Goal: Task Accomplishment & Management: Manage account settings

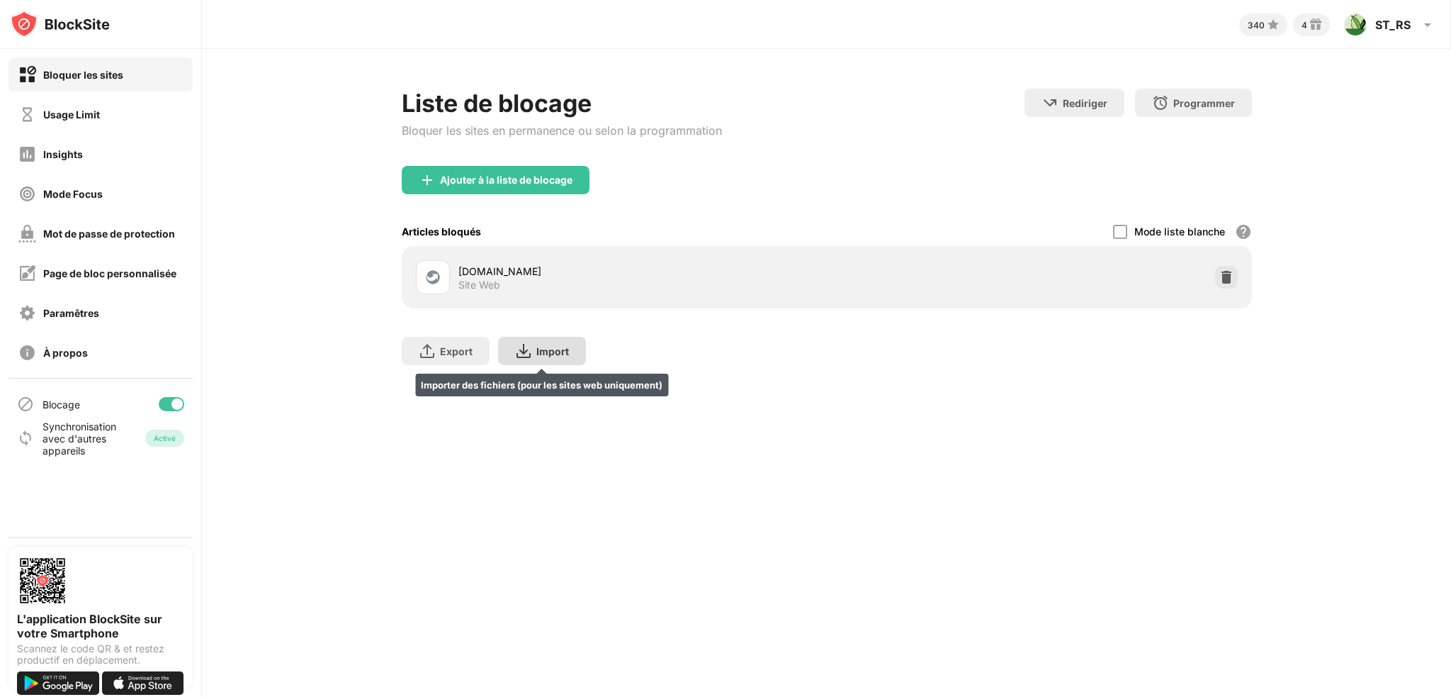
click at [433, 351] on img at bounding box center [427, 350] width 17 height 17
click at [522, 350] on img at bounding box center [523, 350] width 17 height 17
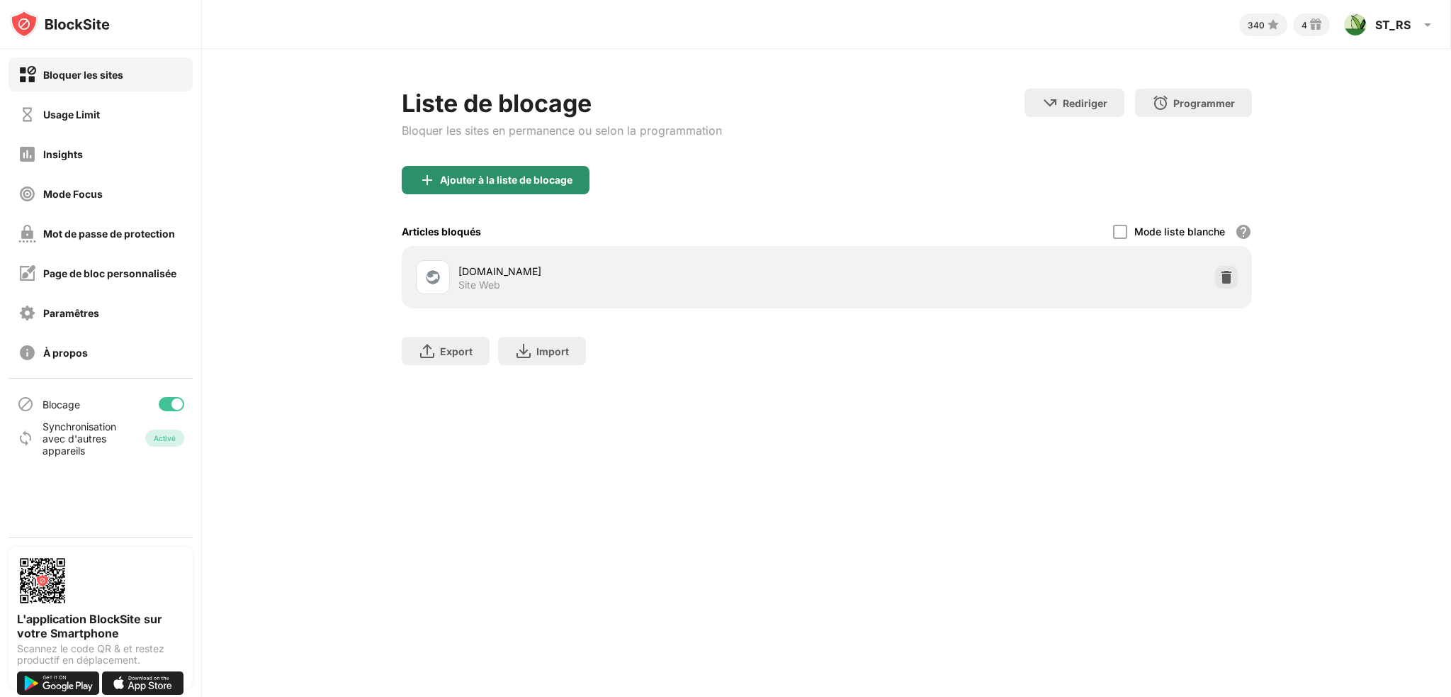
click at [485, 179] on div "Ajouter à la liste de blocage" at bounding box center [506, 179] width 133 height 11
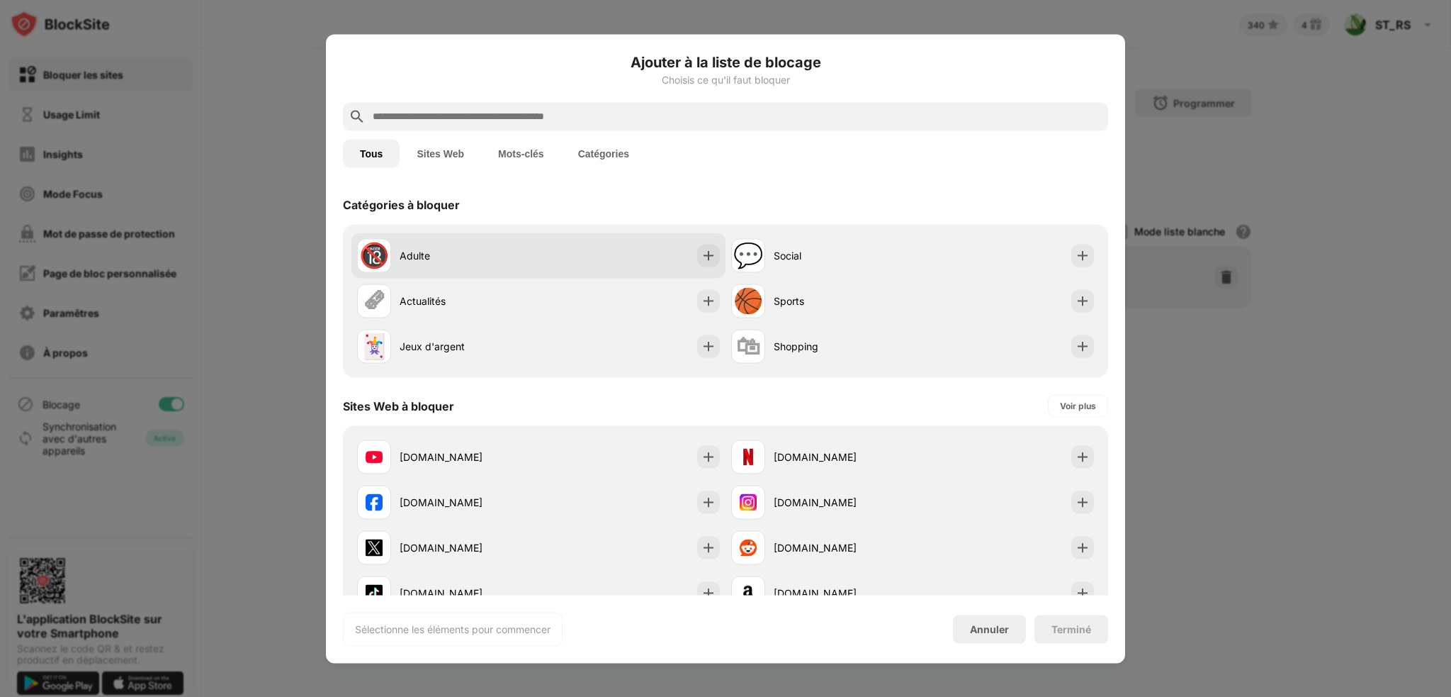
click at [701, 252] on img at bounding box center [708, 255] width 14 height 14
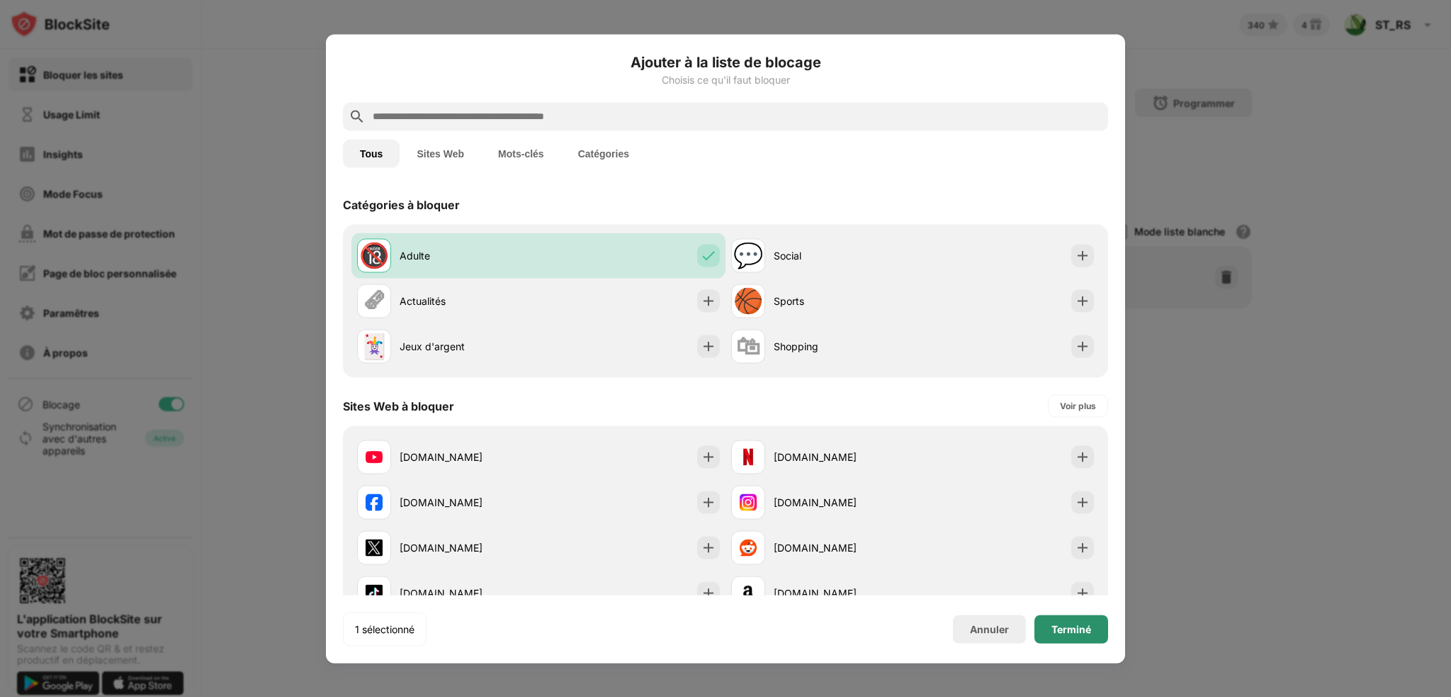
click at [1059, 625] on div "Terminé" at bounding box center [1072, 628] width 40 height 11
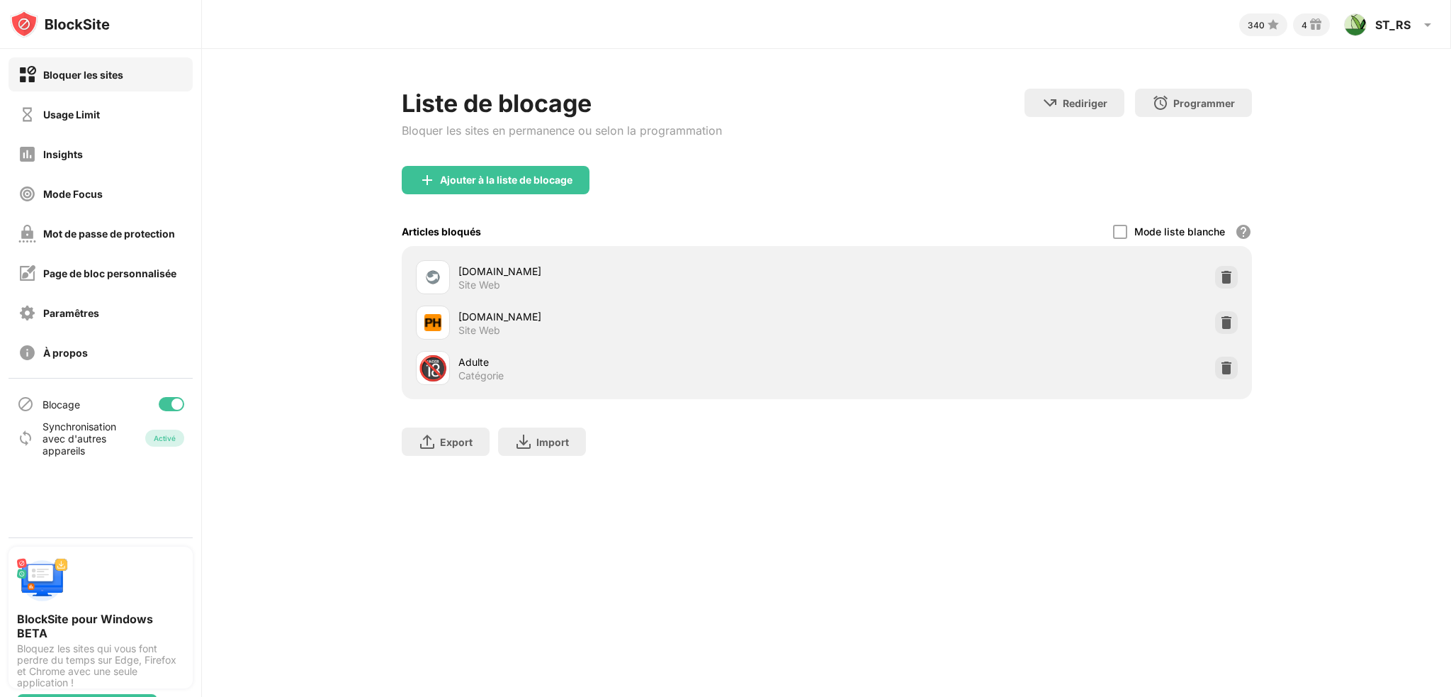
click at [79, 442] on div "Synchronisation avec d'autres appareils" at bounding box center [79, 438] width 73 height 36
click at [96, 273] on div "Page de bloc personnalisée" at bounding box center [109, 273] width 133 height 12
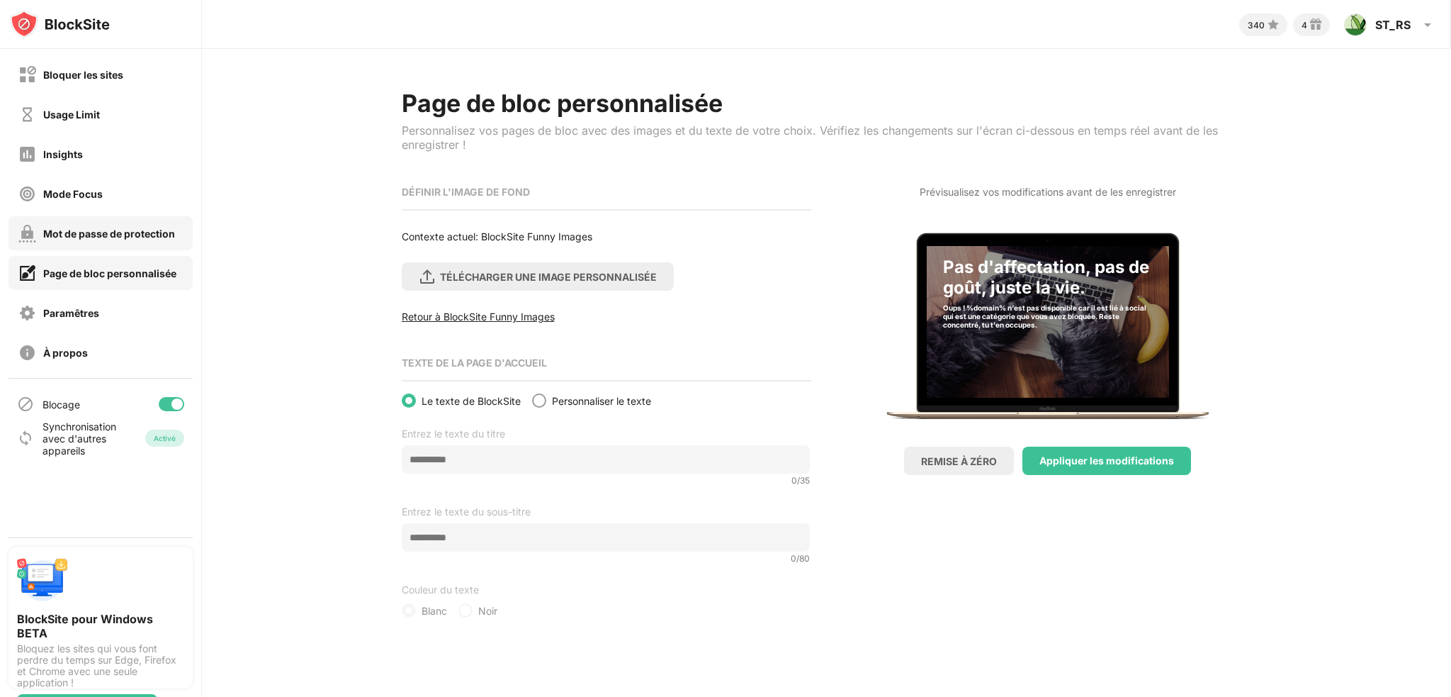
click at [100, 231] on div "Mot de passe de protection" at bounding box center [109, 233] width 132 height 12
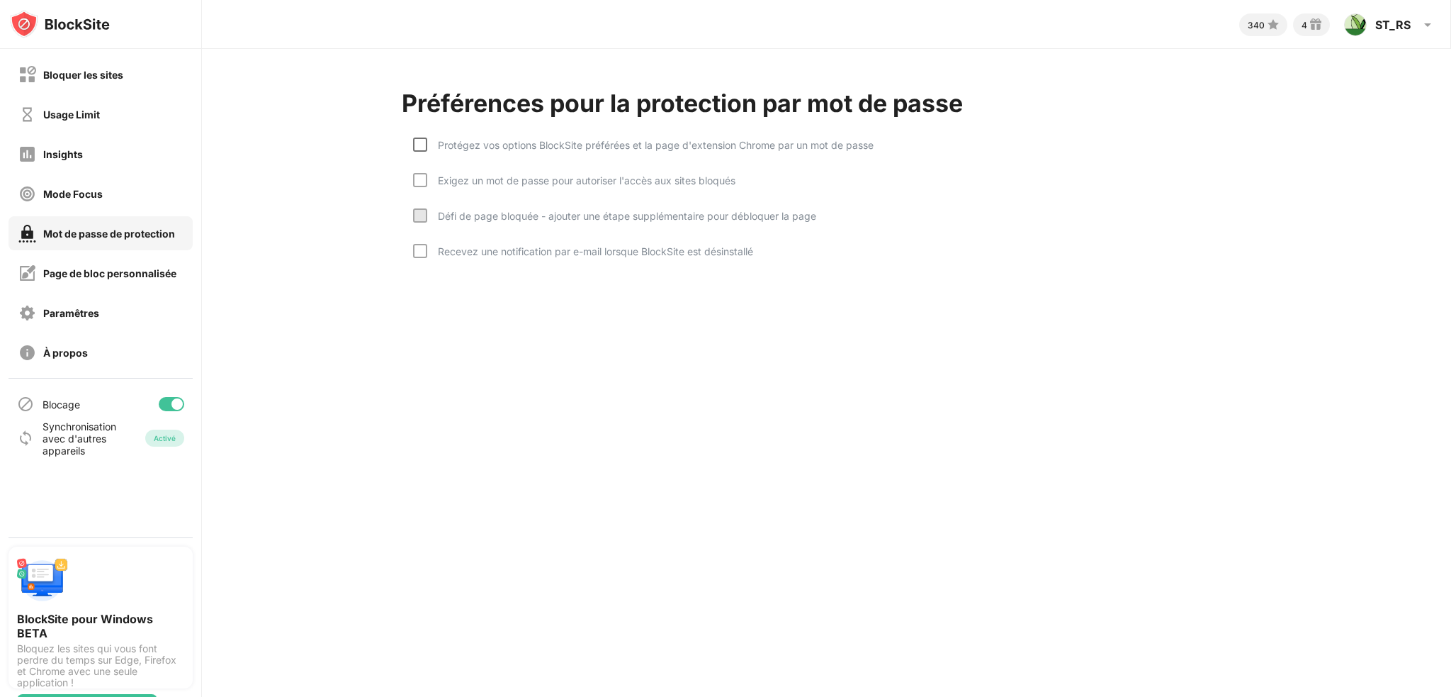
click at [415, 140] on div at bounding box center [420, 144] width 14 height 14
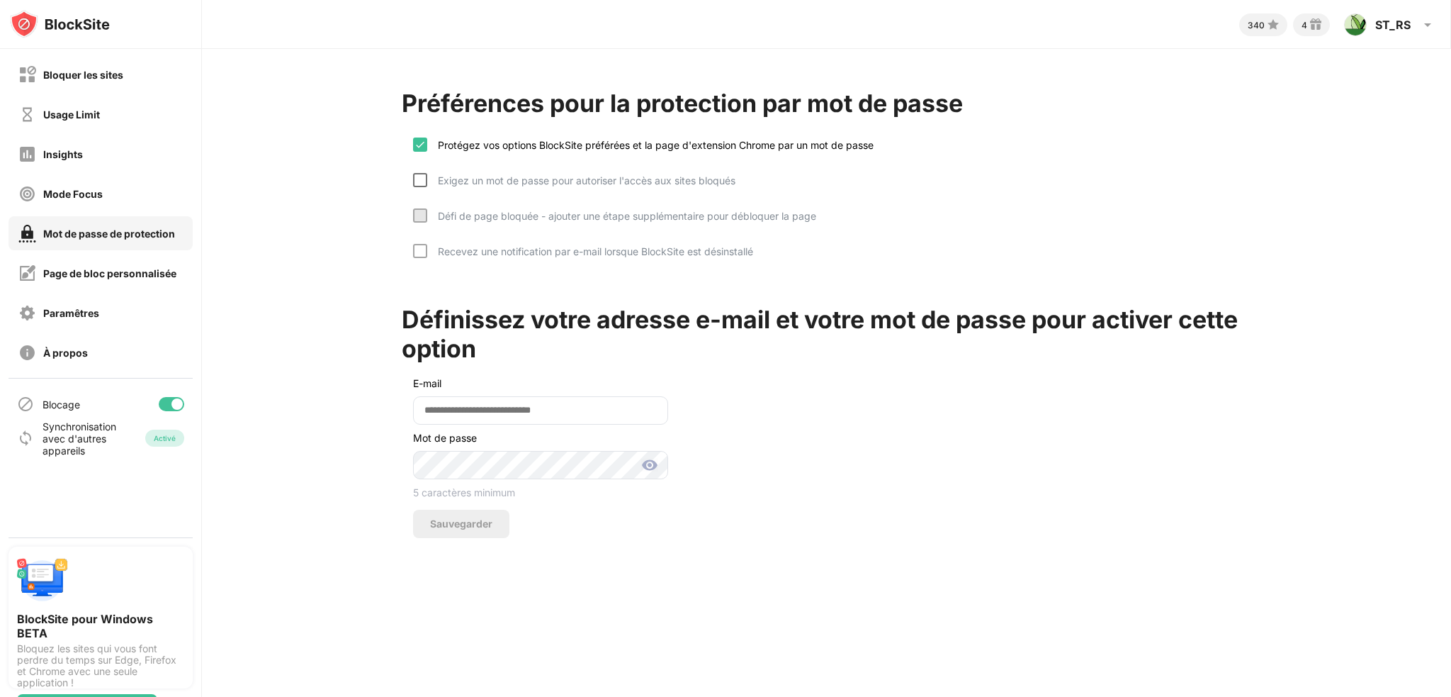
click at [413, 184] on div at bounding box center [420, 180] width 14 height 14
click at [446, 426] on div "E-mail Mot de passe 5 caractères minimum Sauvegarder" at bounding box center [535, 452] width 266 height 169
click at [450, 415] on input "email" at bounding box center [540, 410] width 255 height 28
click at [424, 170] on div "Protégez vos options BlockSite préférées et la page d'extension Chrome par un m…" at bounding box center [643, 154] width 461 height 35
click at [413, 203] on div "Exigez un mot de passe pour autoriser l'accès aux sites bloqués" at bounding box center [574, 190] width 322 height 35
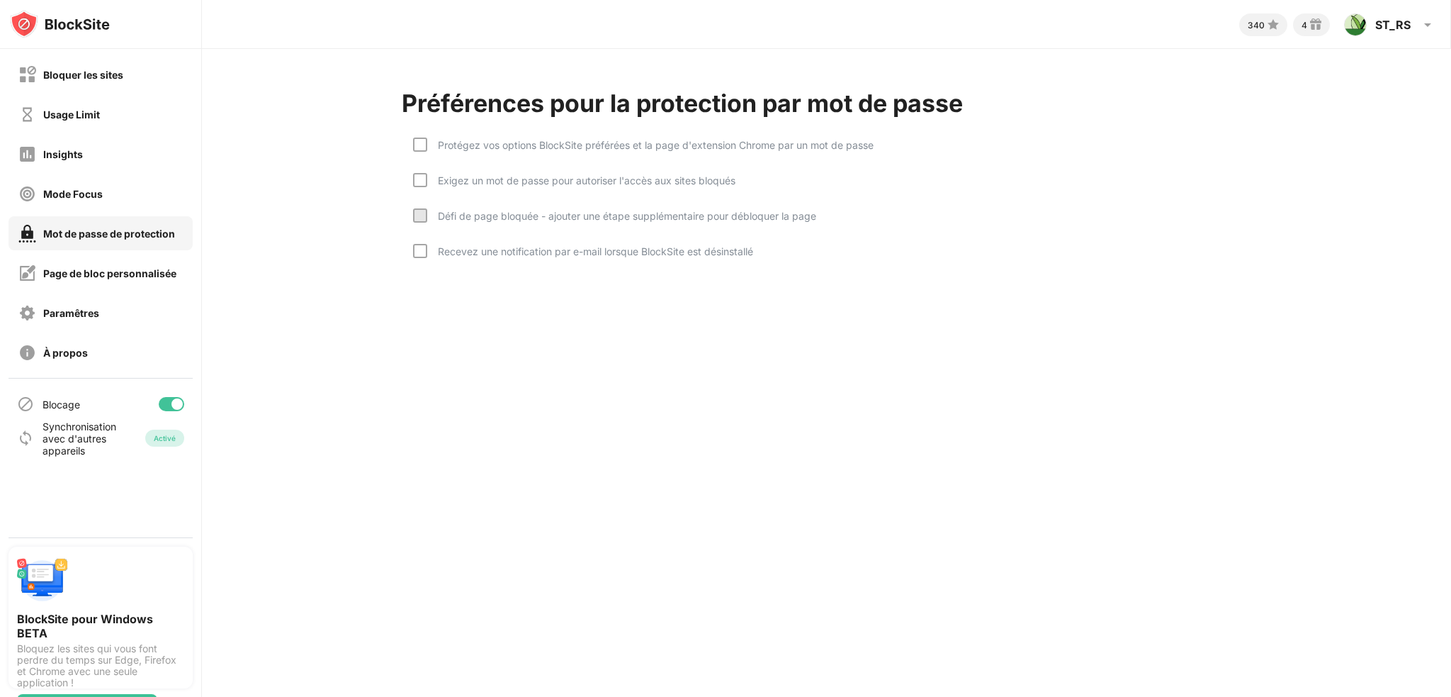
click at [427, 213] on div "Défi de page bloquée - ajouter une étape supplémentaire pour débloquer la page" at bounding box center [621, 216] width 389 height 12
click at [413, 150] on div at bounding box center [420, 144] width 14 height 14
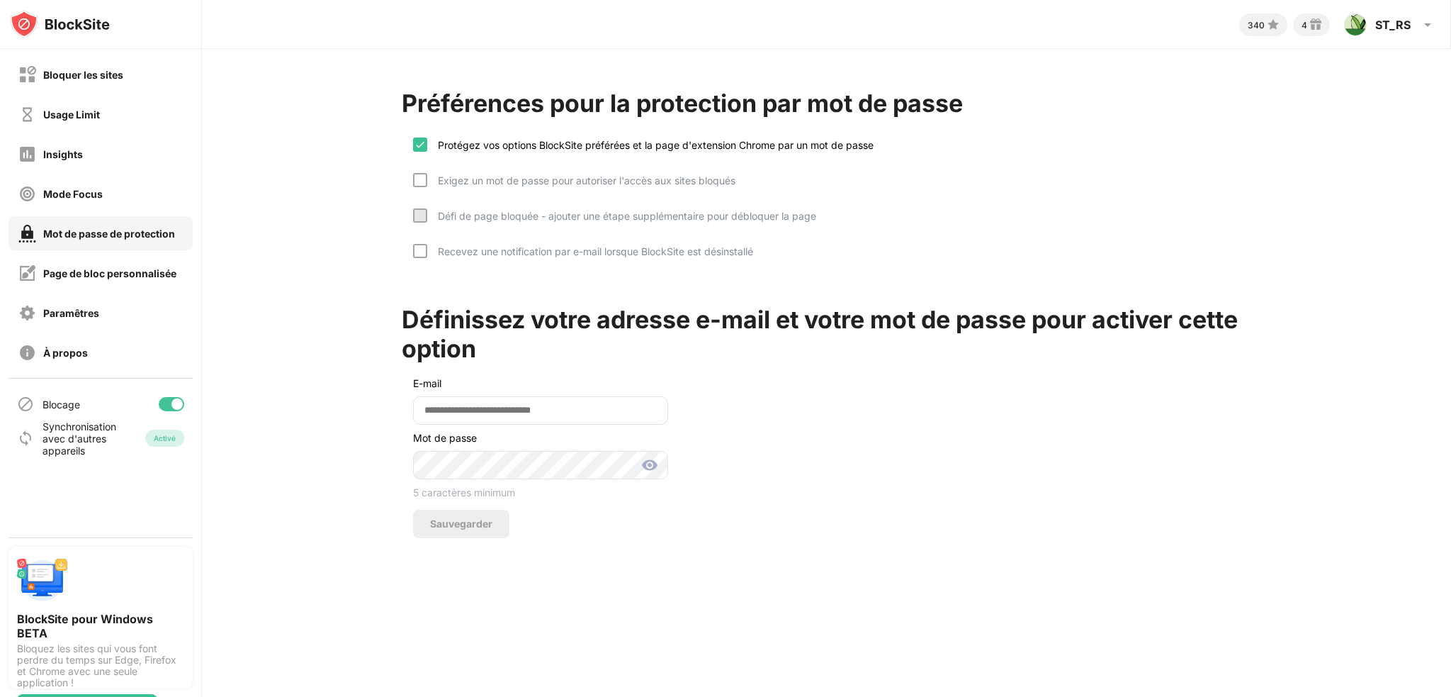
click at [413, 210] on div at bounding box center [420, 215] width 14 height 14
click at [414, 211] on div at bounding box center [420, 215] width 14 height 14
click at [480, 410] on input "email" at bounding box center [540, 410] width 255 height 28
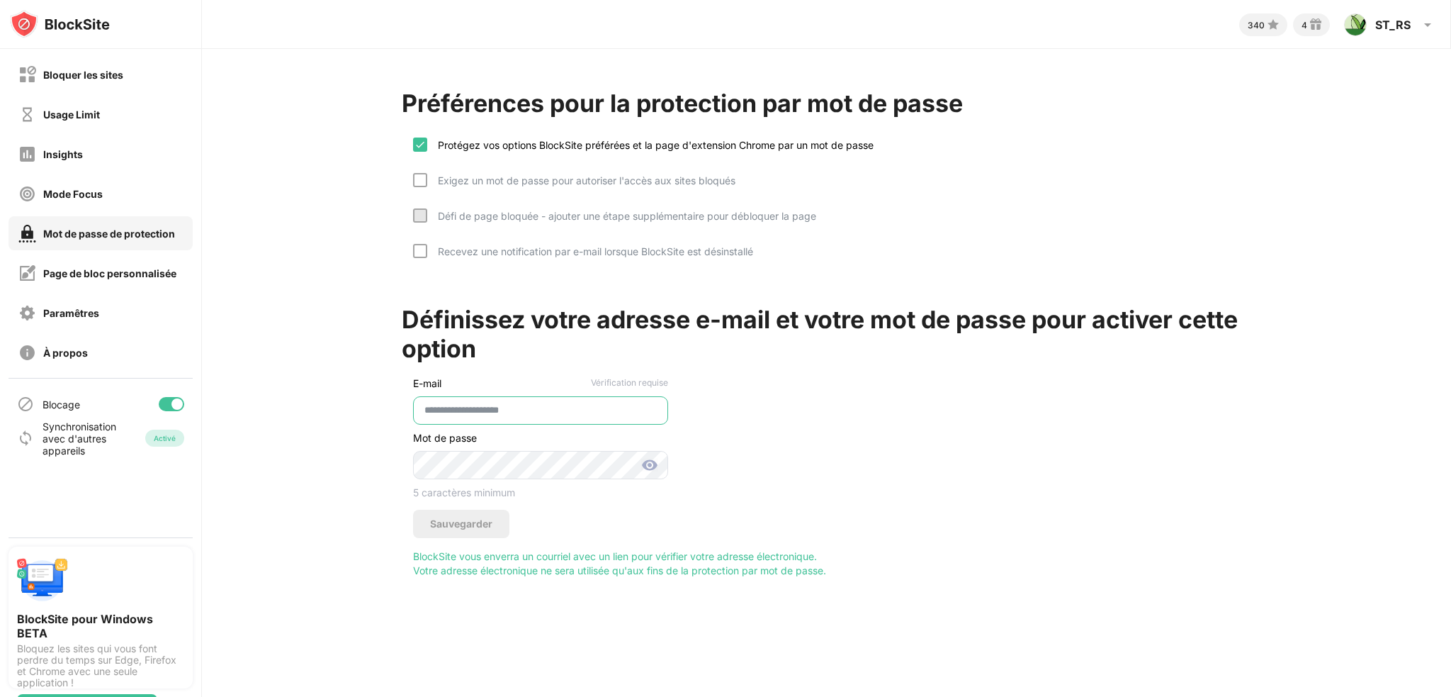
type input "**********"
click at [645, 454] on div at bounding box center [540, 465] width 255 height 43
click at [646, 466] on img at bounding box center [649, 464] width 17 height 17
click at [487, 518] on div "Sauvegarder" at bounding box center [461, 523] width 96 height 28
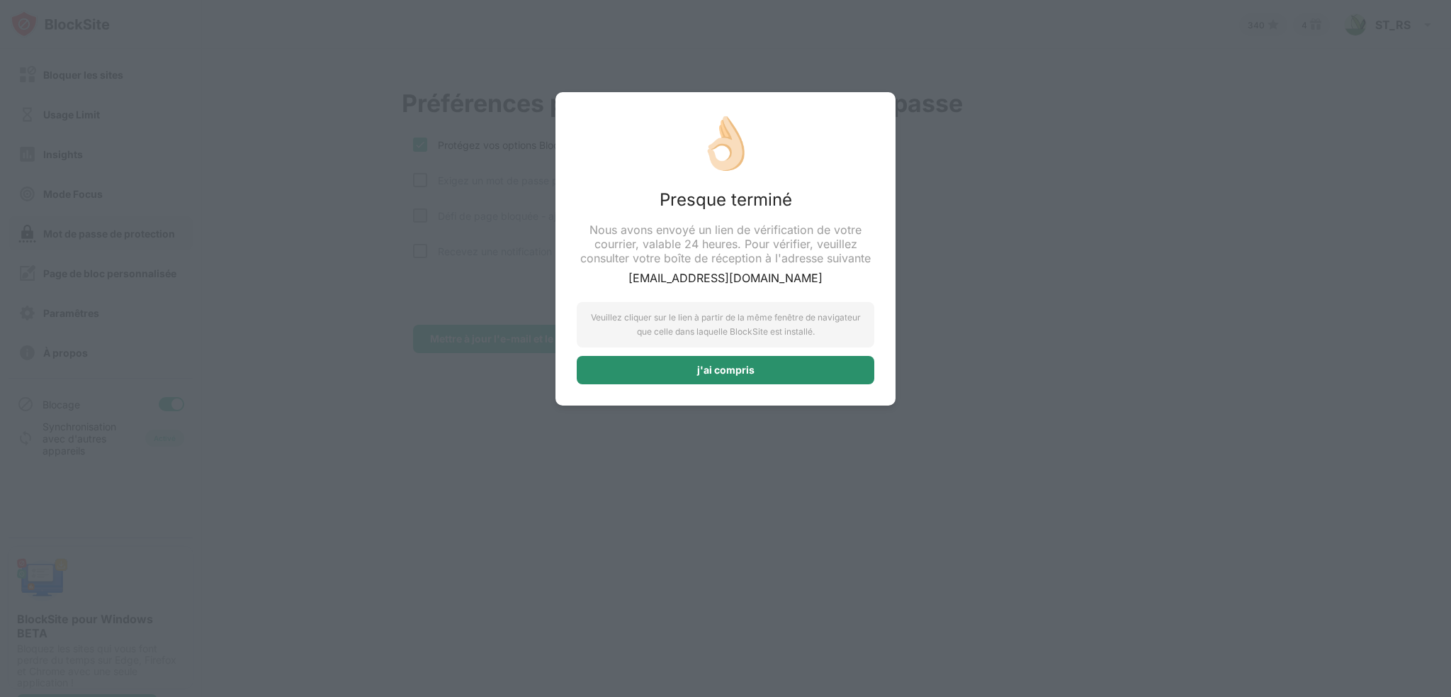
click at [706, 371] on div "j'ai compris" at bounding box center [725, 369] width 57 height 11
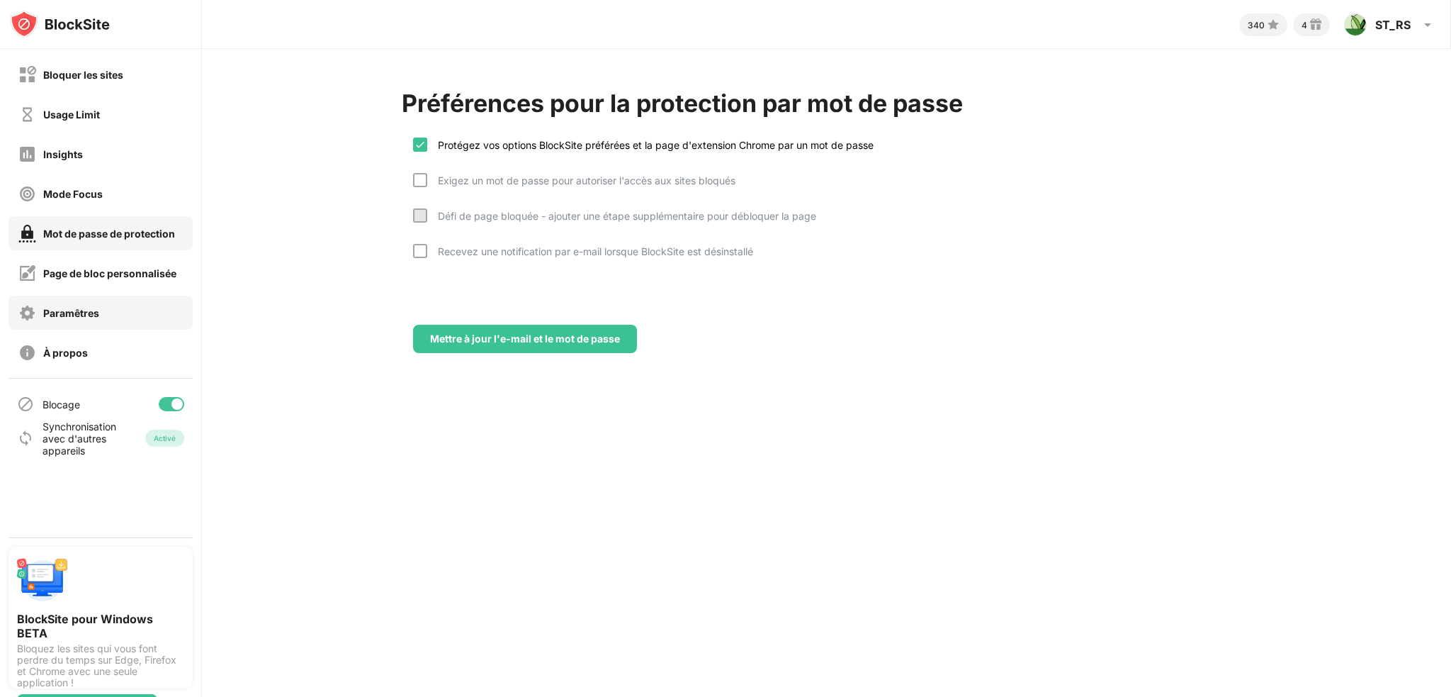
click at [79, 322] on div "Paramêtres" at bounding box center [101, 312] width 184 height 34
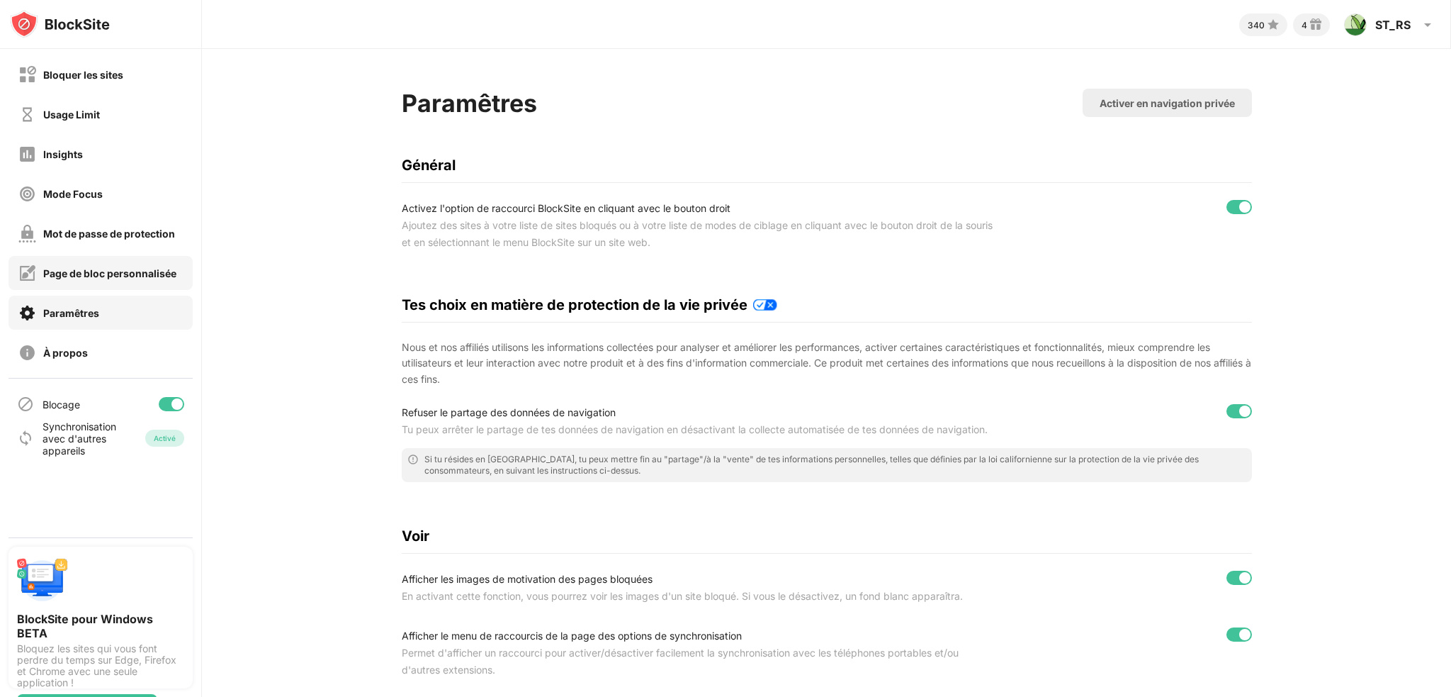
click at [83, 229] on div "Mot de passe de protection" at bounding box center [109, 233] width 132 height 12
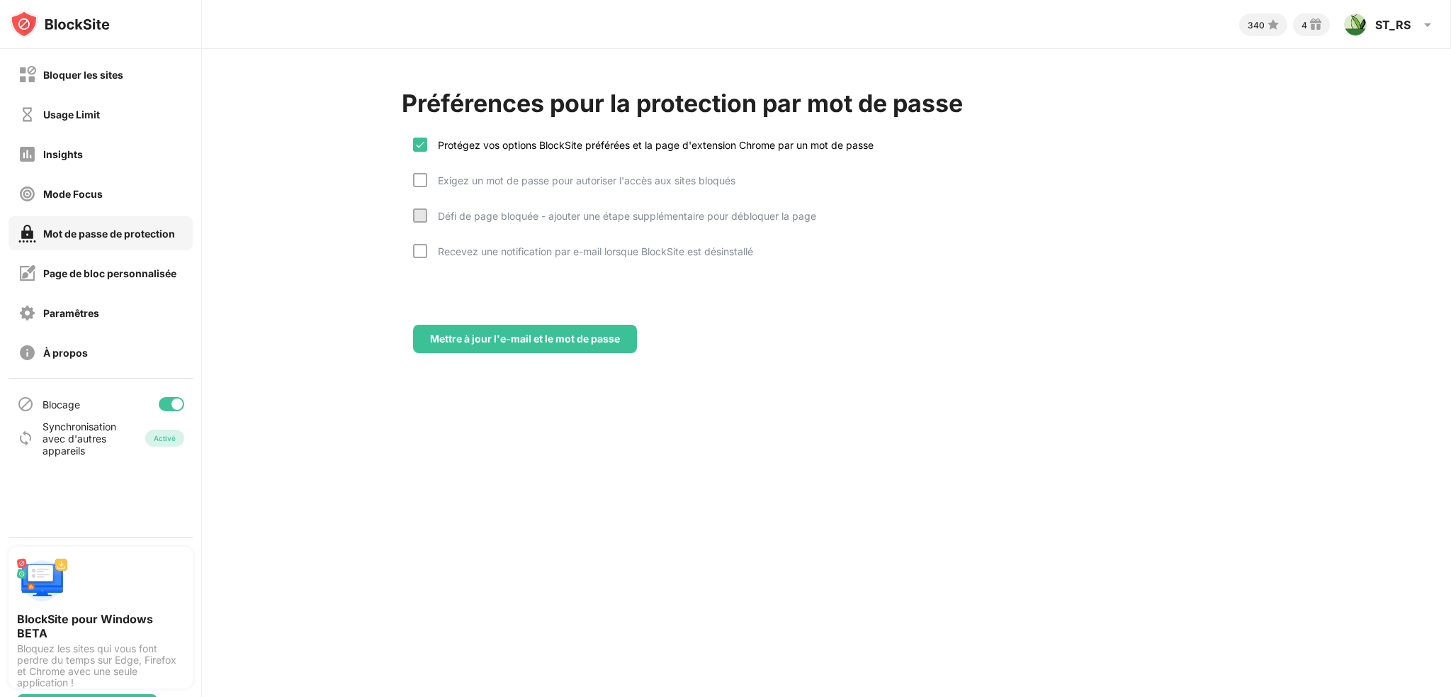
click at [402, 250] on div "Protégez vos options BlockSite préférées et la page d'extension Chrome par un m…" at bounding box center [827, 201] width 850 height 156
click at [413, 250] on div at bounding box center [420, 251] width 14 height 14
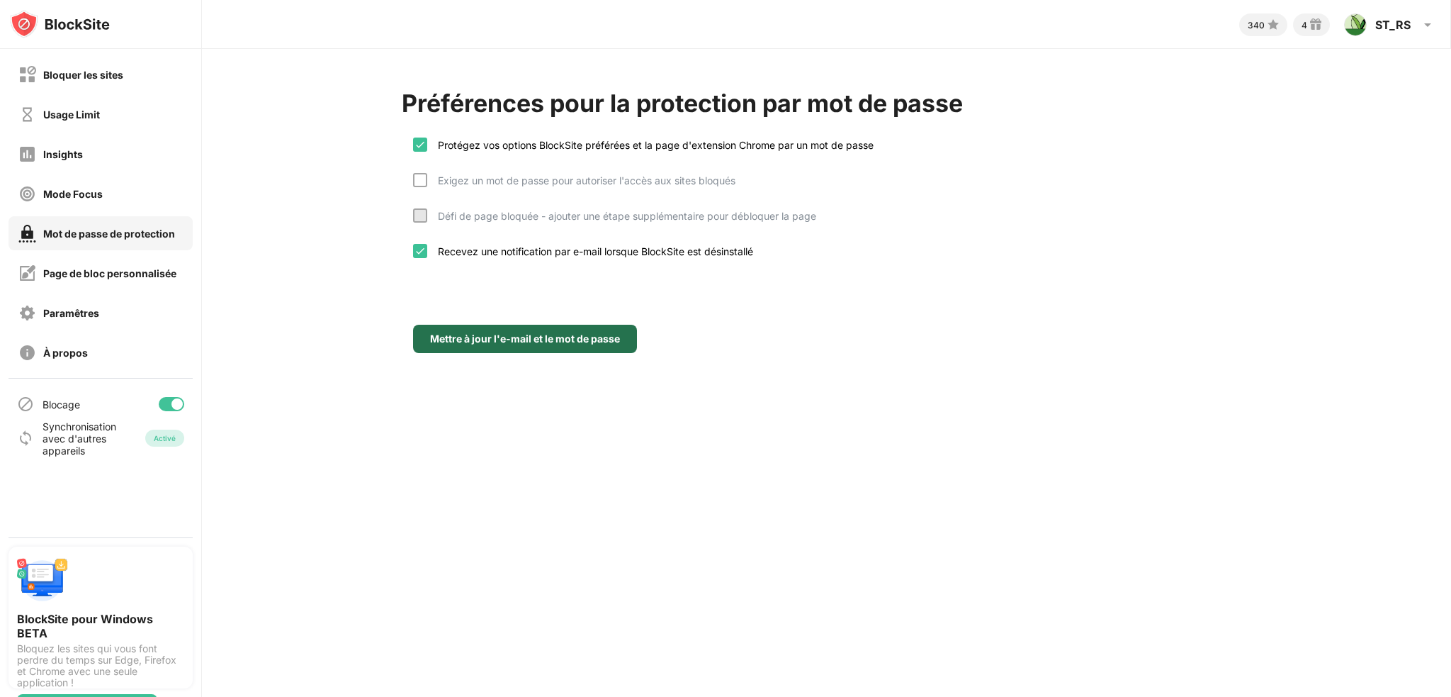
click at [455, 338] on div "Mettre à jour l'e-mail et le mot de passe" at bounding box center [525, 338] width 190 height 11
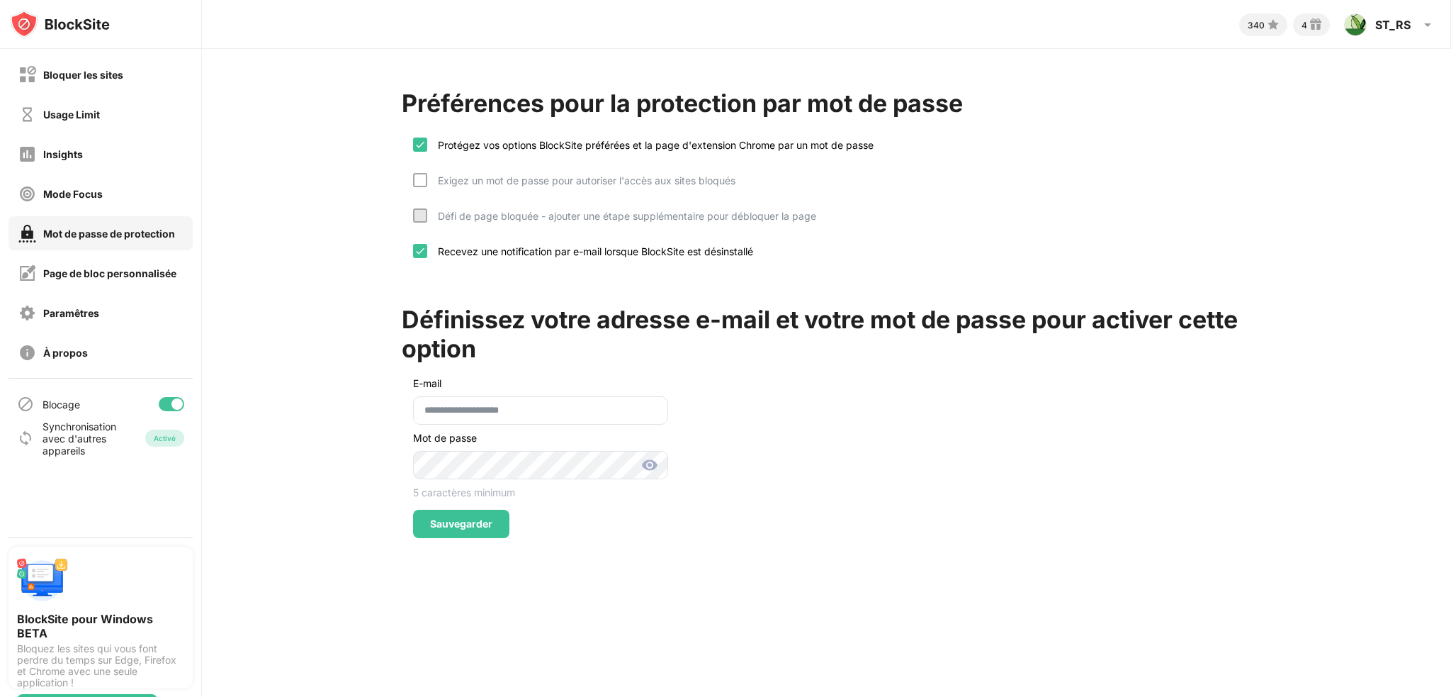
click at [649, 465] on img at bounding box center [649, 464] width 17 height 17
click at [648, 463] on img at bounding box center [649, 464] width 17 height 17
click at [442, 512] on div "Sauvegarder" at bounding box center [461, 523] width 96 height 28
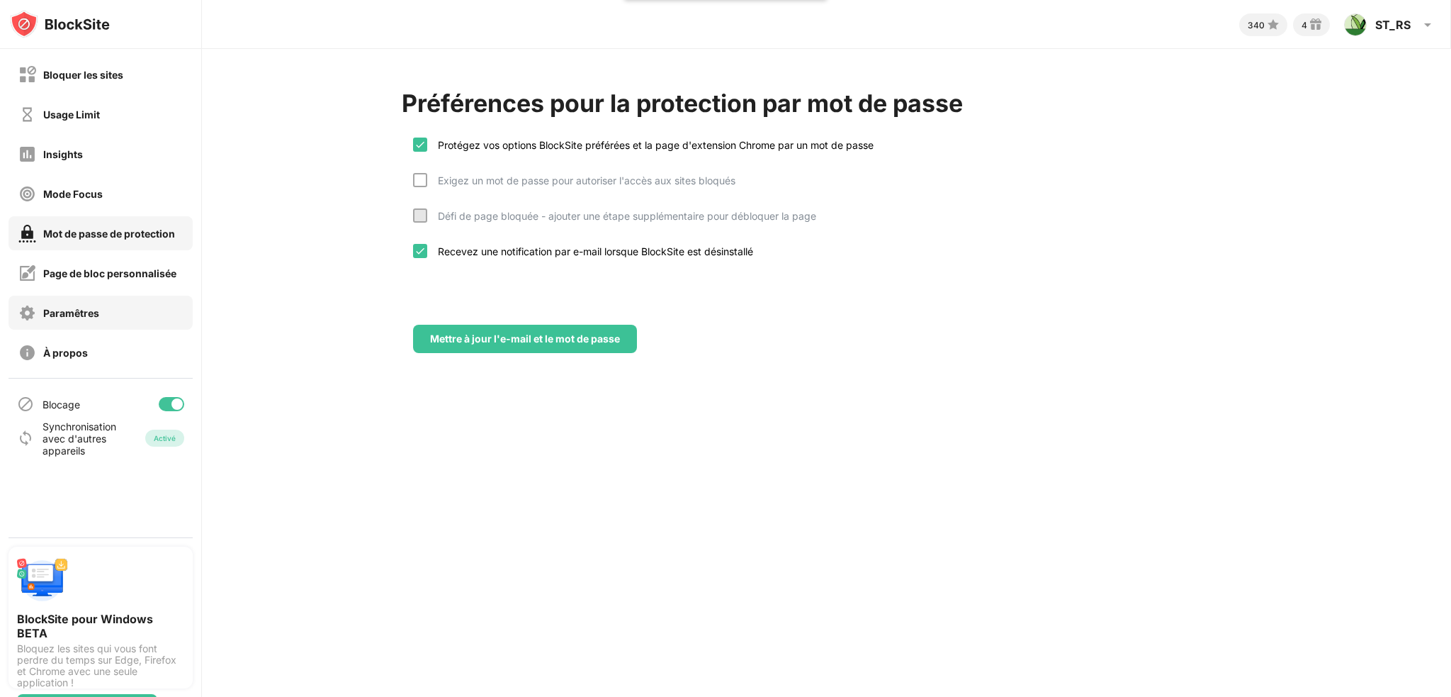
click at [74, 307] on div "Paramêtres" at bounding box center [71, 313] width 56 height 12
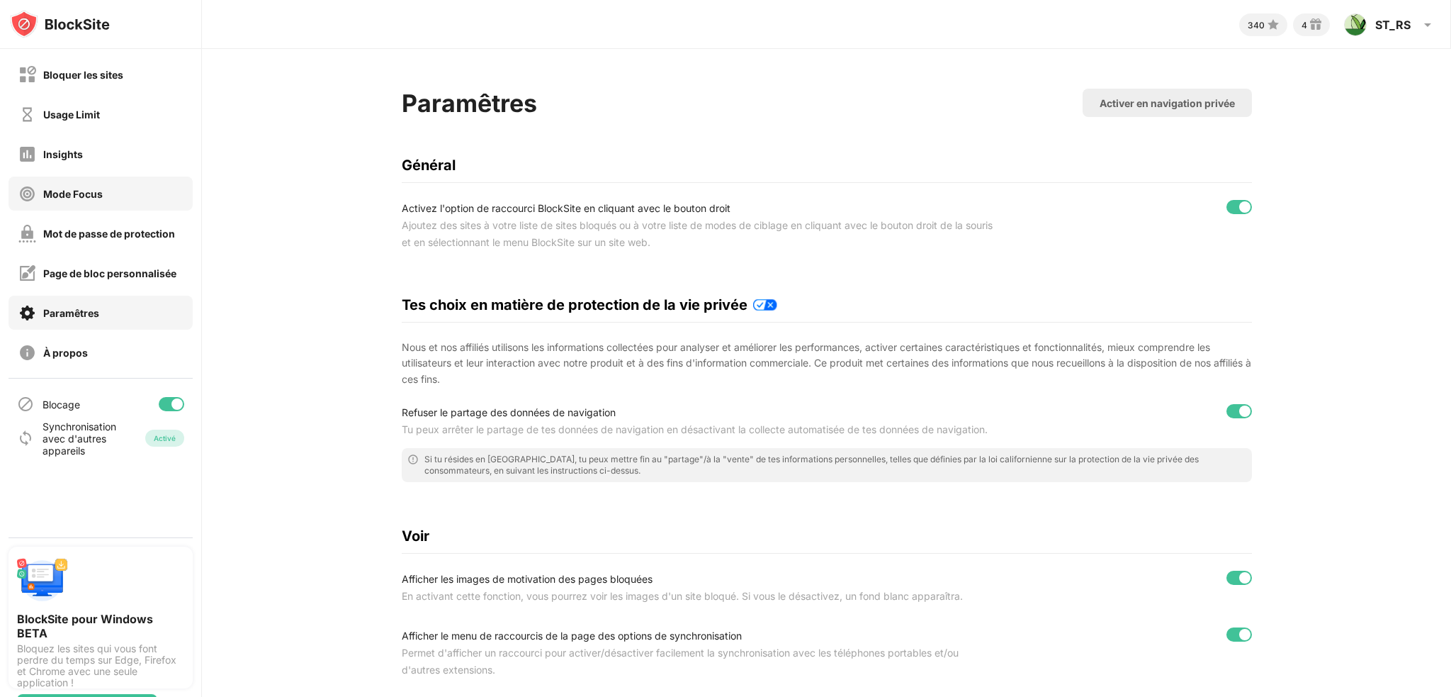
click at [74, 203] on div "Mode Focus" at bounding box center [101, 193] width 184 height 34
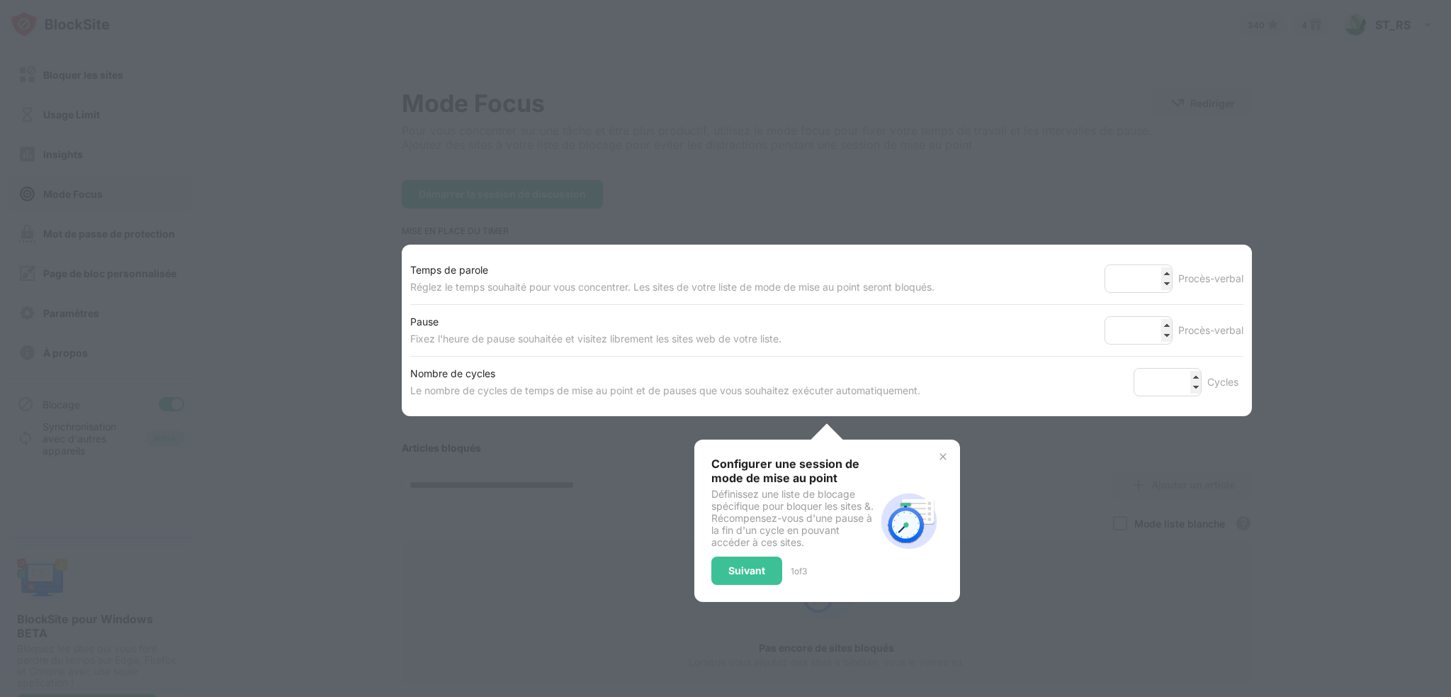
click at [68, 154] on div at bounding box center [725, 348] width 1451 height 697
click at [231, 250] on div at bounding box center [725, 348] width 1451 height 697
click at [255, 279] on div at bounding box center [725, 348] width 1451 height 697
click at [734, 571] on div "Suivant" at bounding box center [746, 570] width 37 height 11
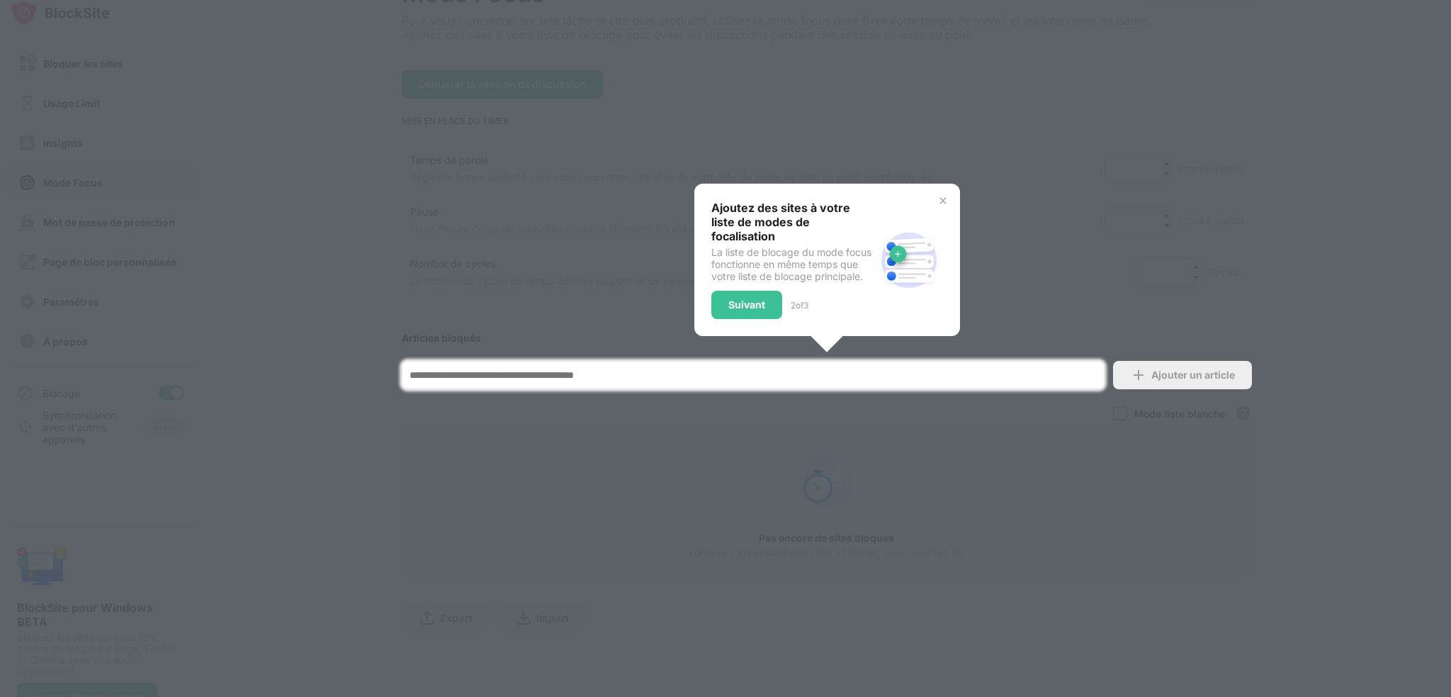
scroll to position [108, 0]
click at [937, 202] on img at bounding box center [942, 200] width 11 height 11
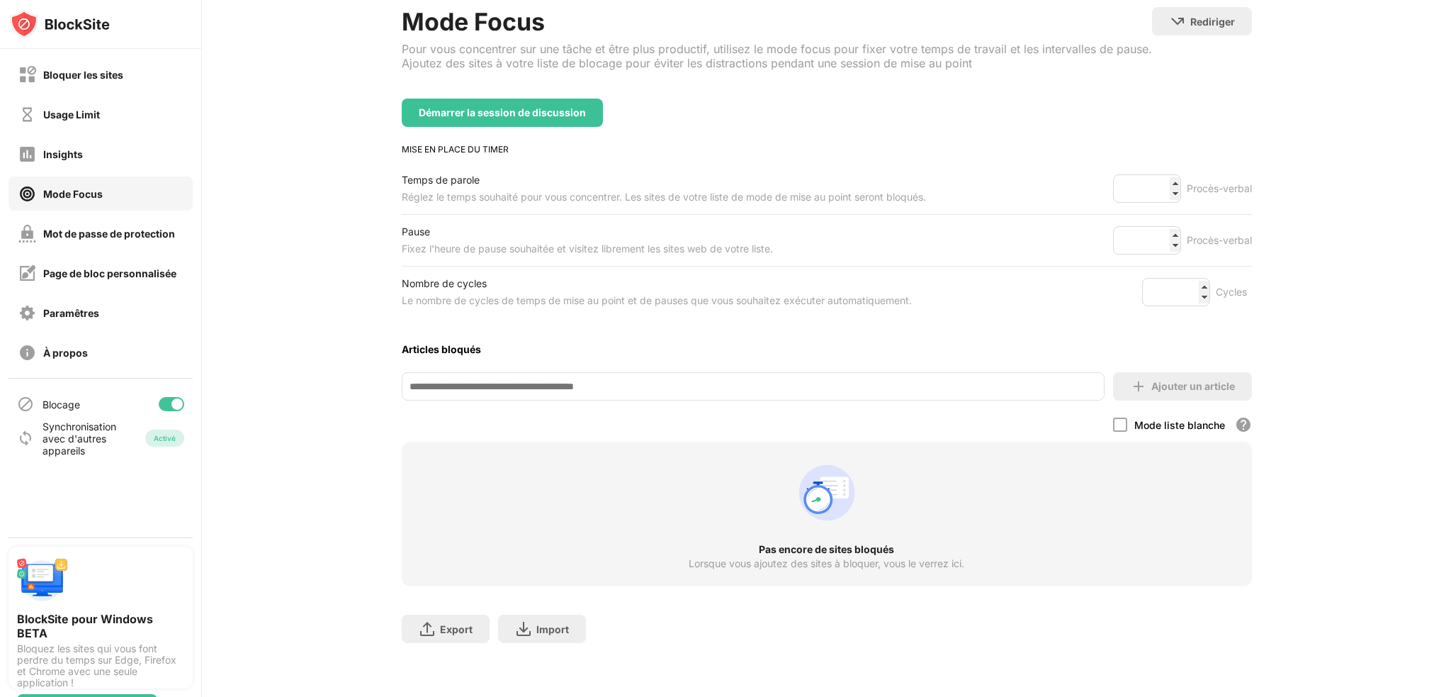
scroll to position [0, 0]
click at [82, 157] on div "Insights" at bounding box center [101, 154] width 184 height 34
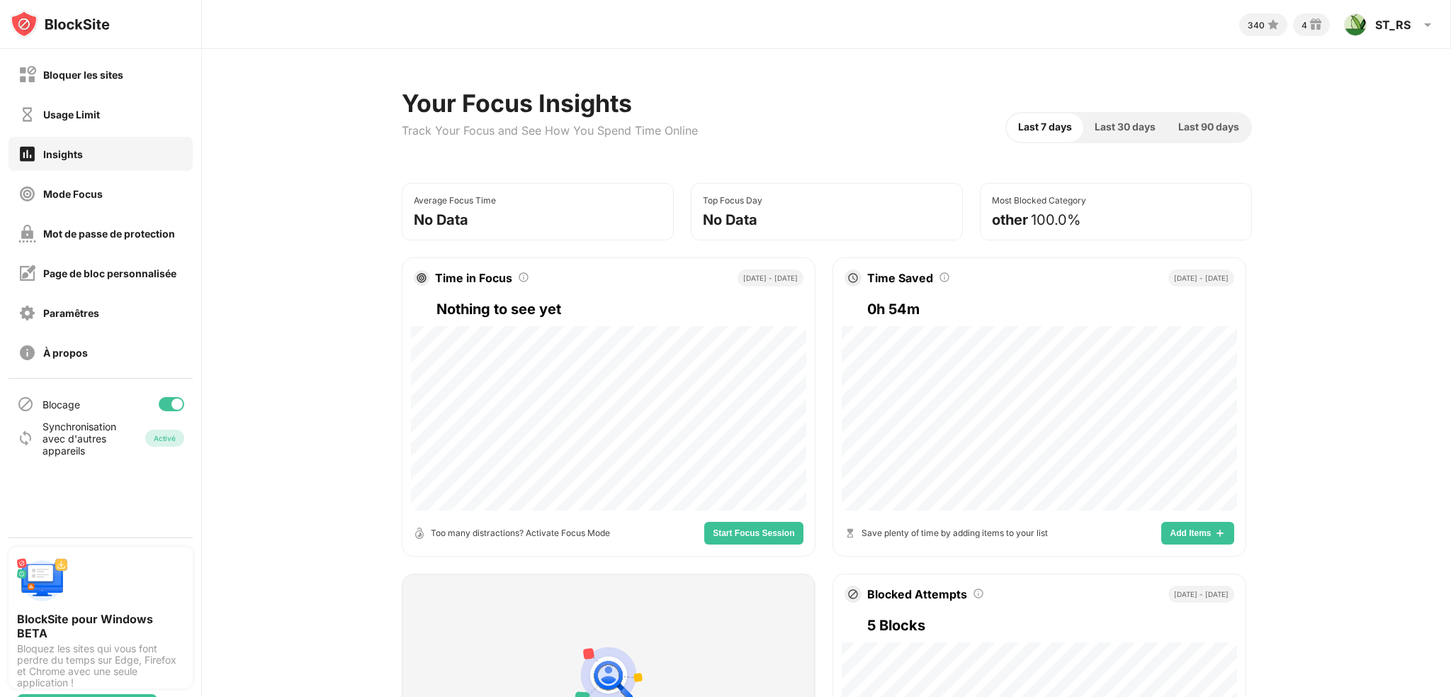
click at [94, 118] on div "Usage Limit" at bounding box center [71, 114] width 57 height 12
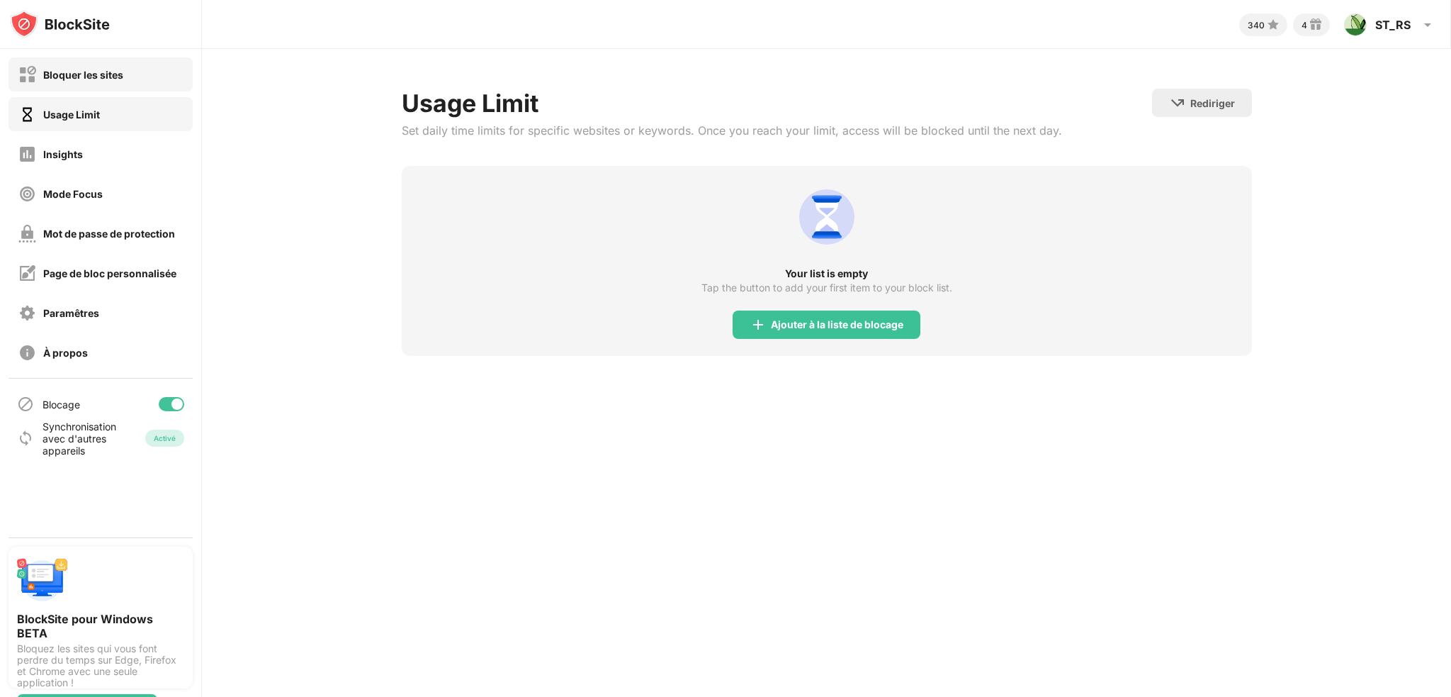
click at [99, 73] on div "Bloquer les sites" at bounding box center [83, 75] width 80 height 12
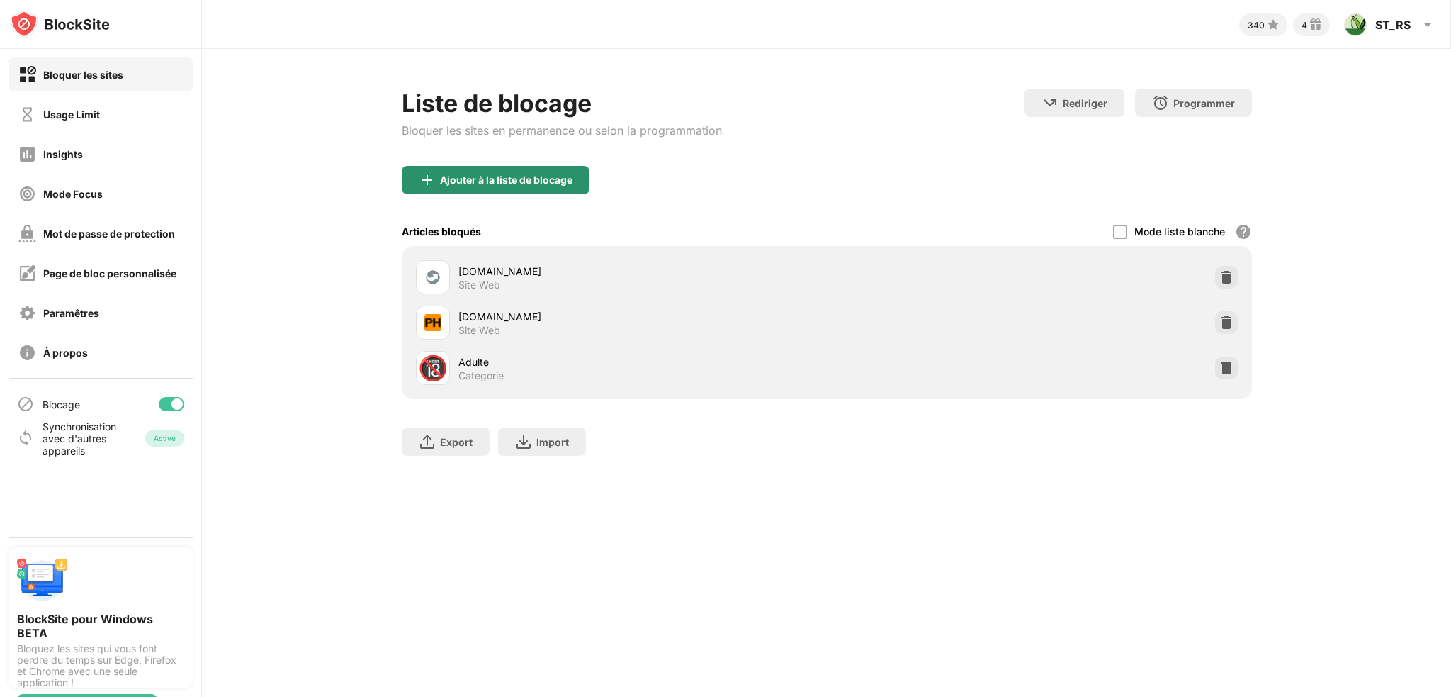
click at [476, 180] on div "Ajouter à la liste de blocage" at bounding box center [506, 179] width 133 height 11
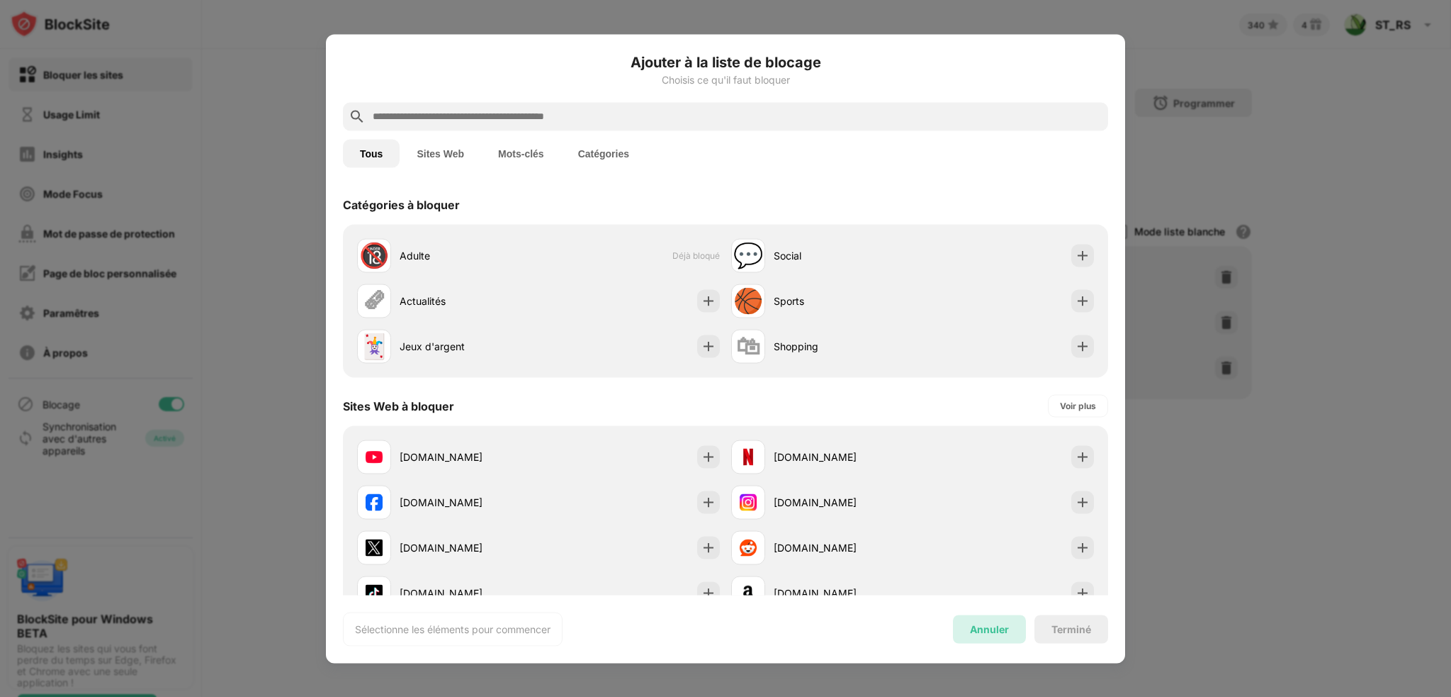
click at [1010, 630] on div "Annuler" at bounding box center [989, 628] width 73 height 28
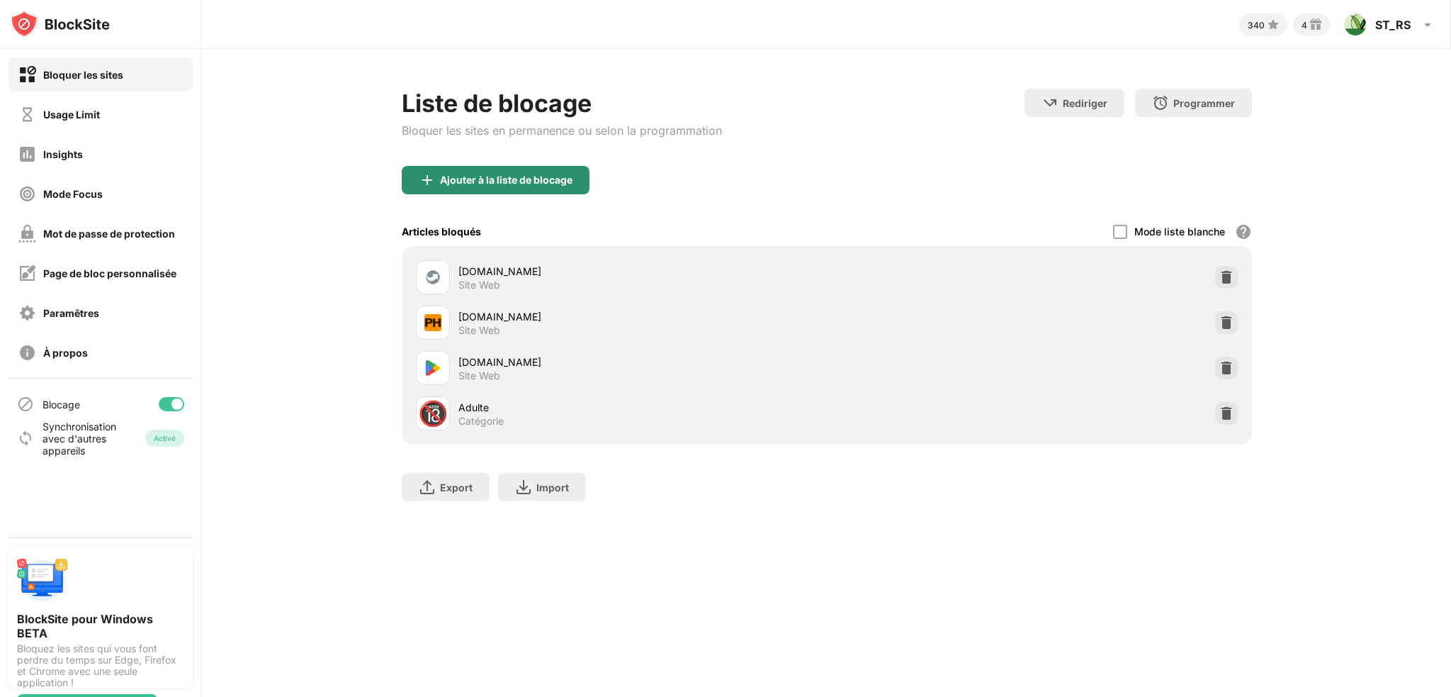
click at [474, 179] on div "Ajouter à la liste de blocage" at bounding box center [506, 179] width 133 height 11
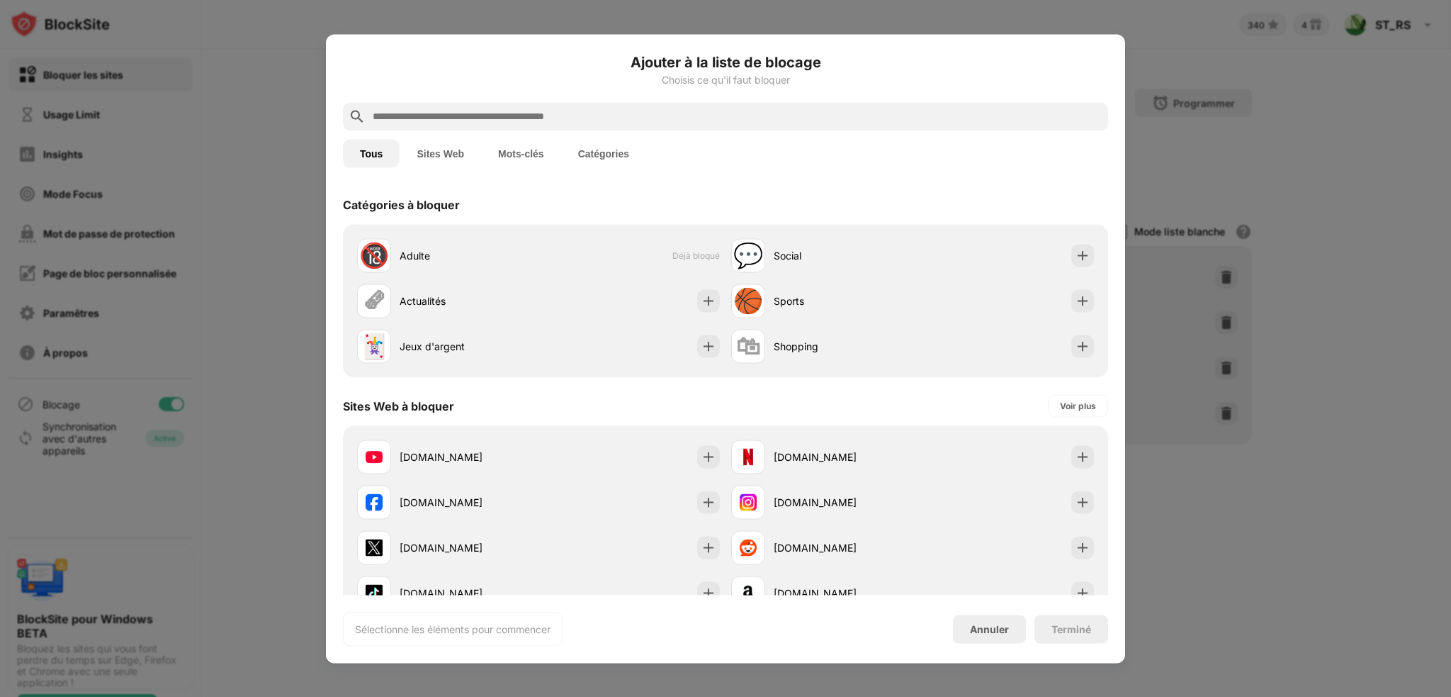
click at [530, 156] on button "Mots-clés" at bounding box center [521, 153] width 80 height 28
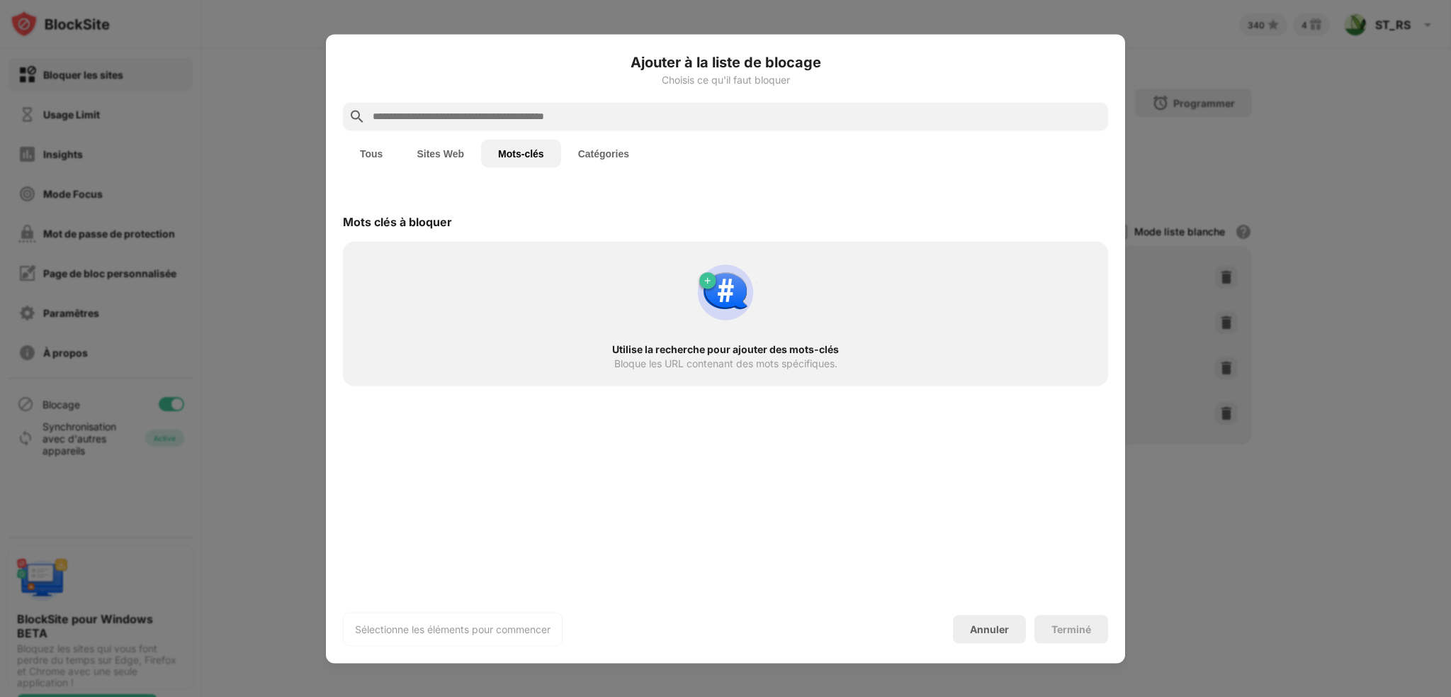
click at [453, 110] on input "text" at bounding box center [736, 116] width 731 height 17
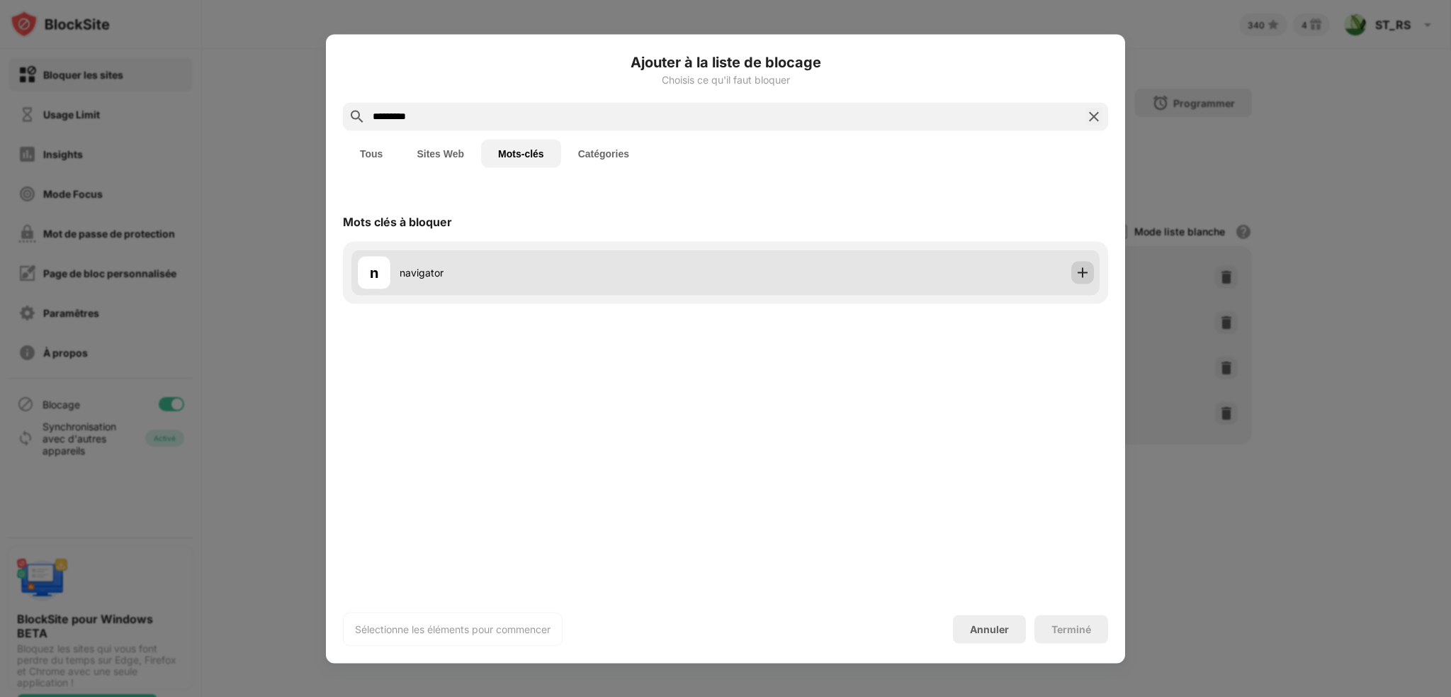
type input "*********"
click at [1080, 271] on img at bounding box center [1083, 272] width 14 height 14
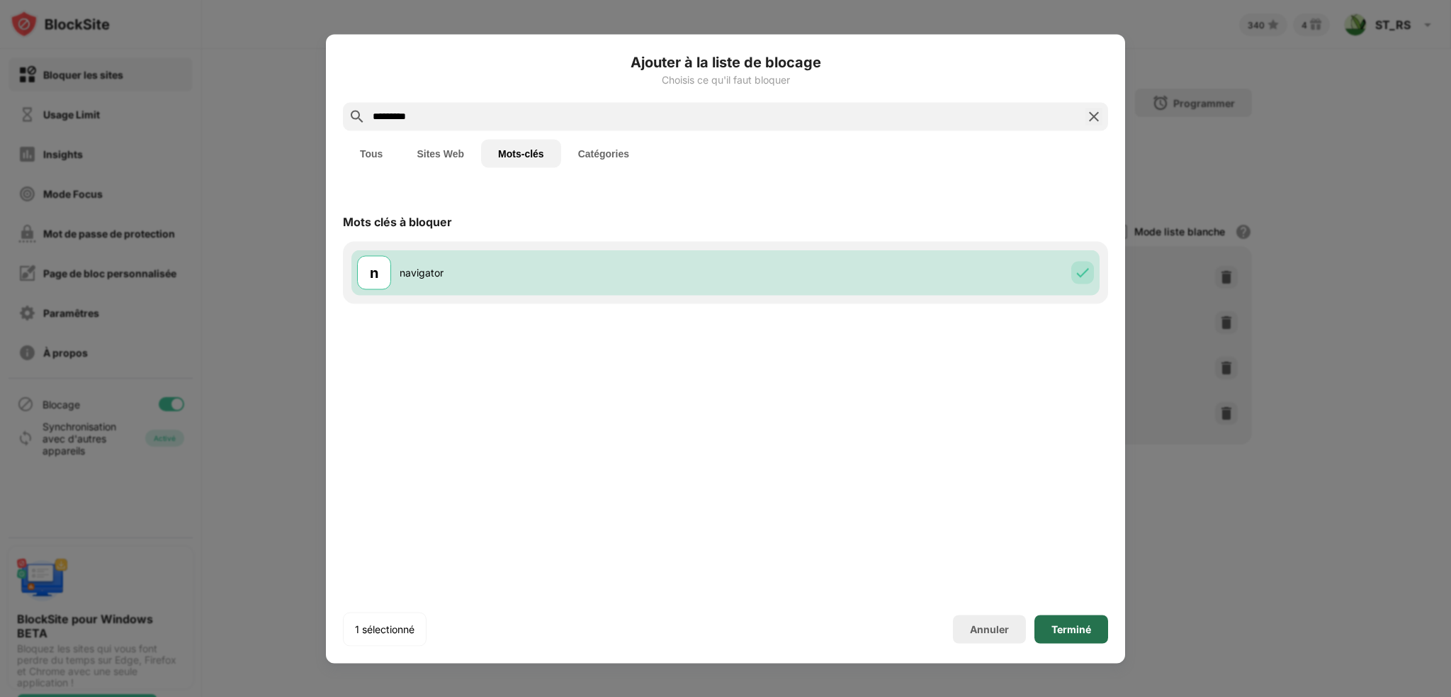
click at [1076, 625] on div "Terminé" at bounding box center [1072, 628] width 40 height 11
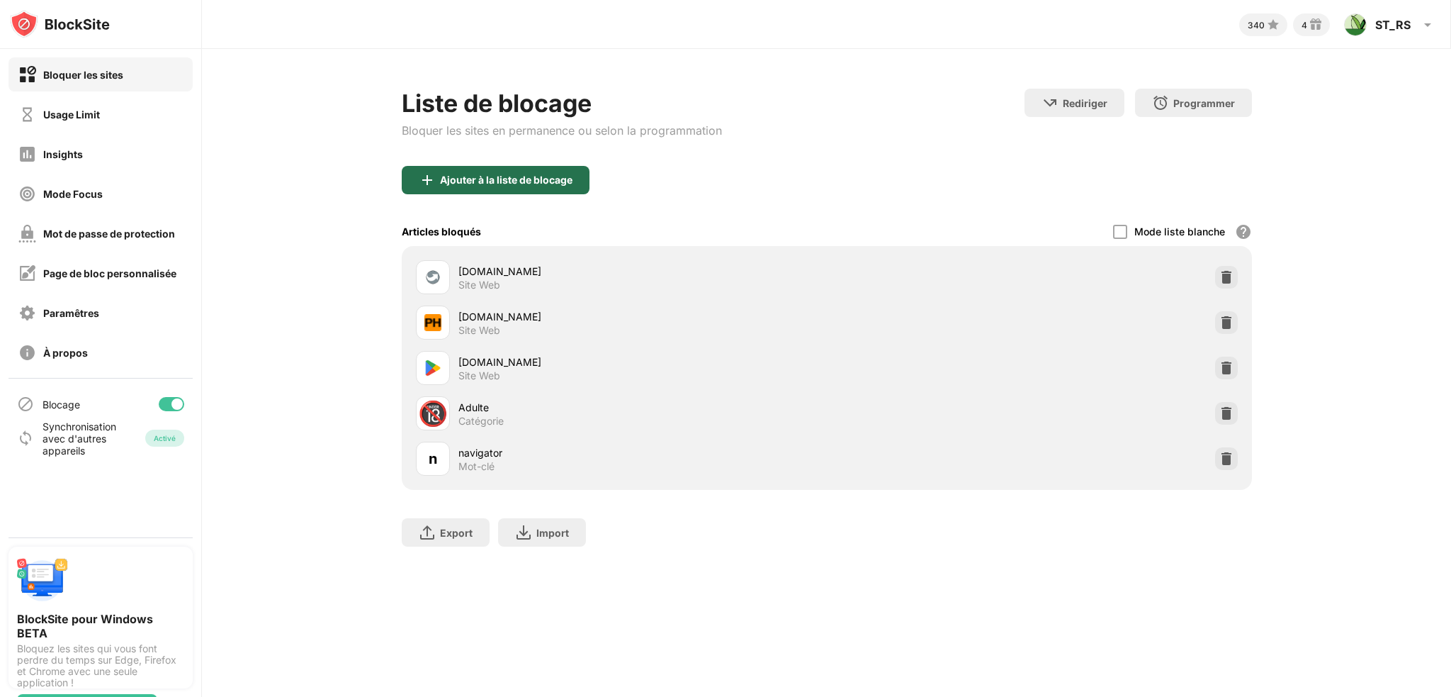
click at [485, 184] on div "Ajouter à la liste de blocage" at bounding box center [506, 179] width 133 height 11
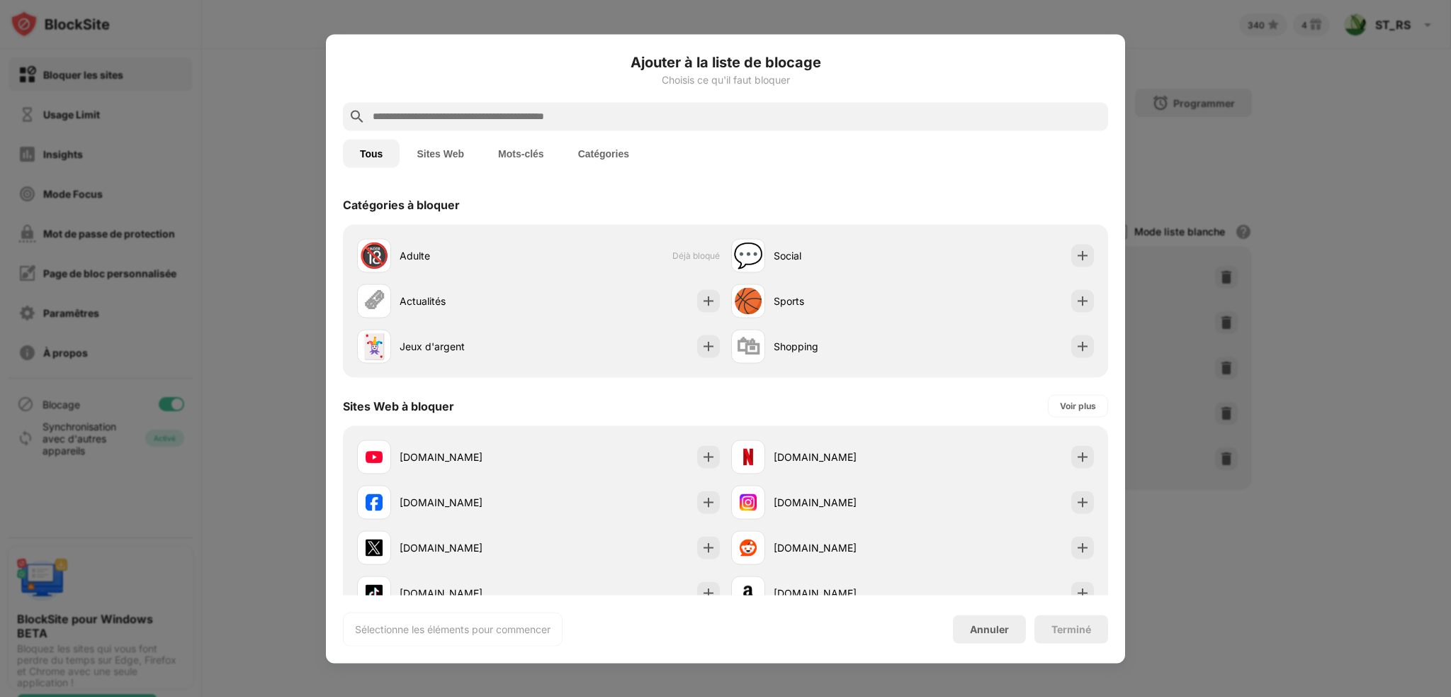
click at [436, 115] on input "text" at bounding box center [736, 116] width 731 height 17
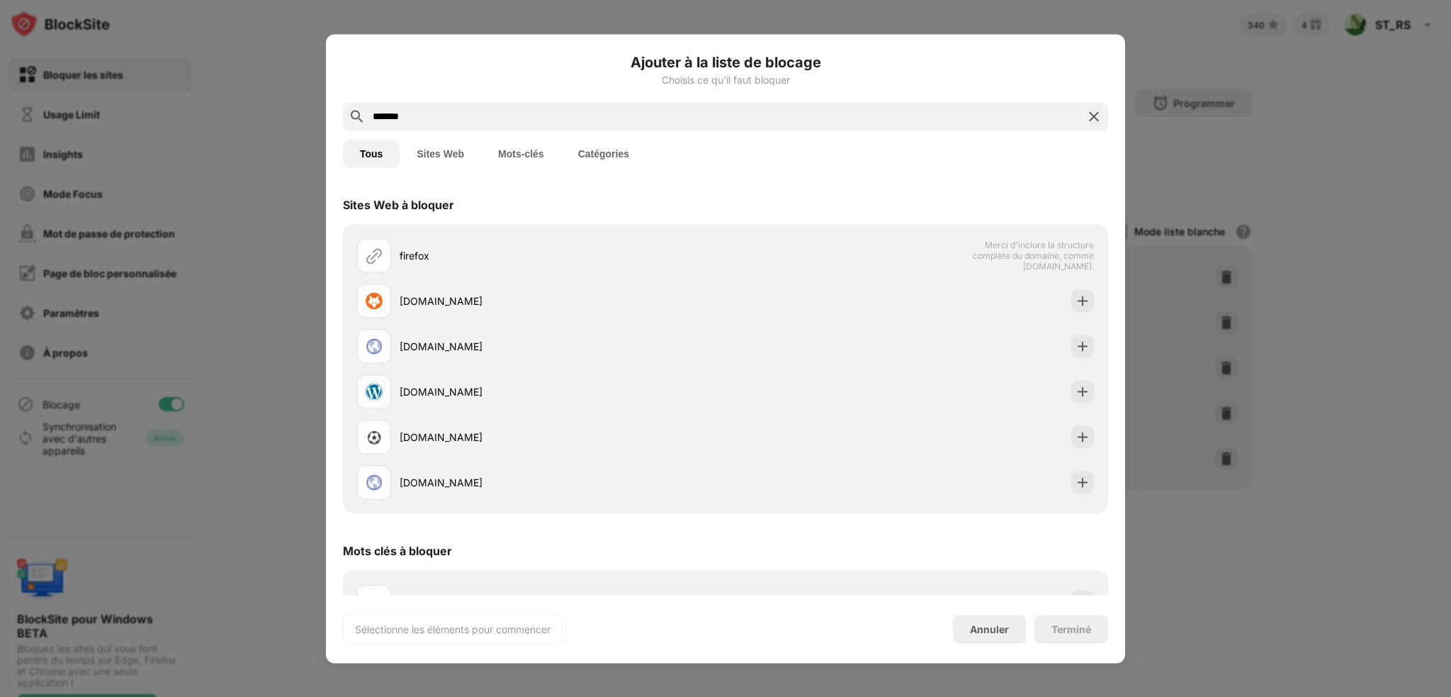
type input "*******"
click at [504, 153] on button "Mots-clés" at bounding box center [521, 153] width 80 height 28
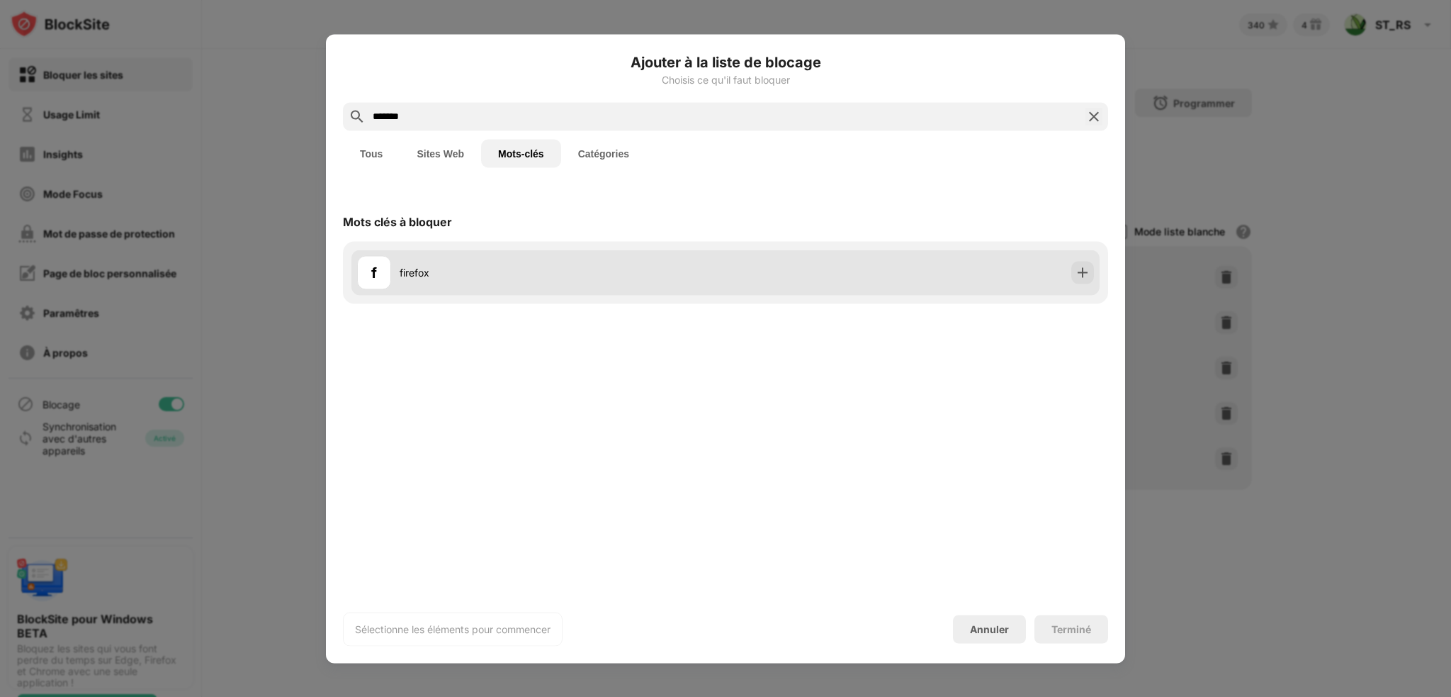
click at [1073, 271] on div "f firefox" at bounding box center [725, 271] width 748 height 45
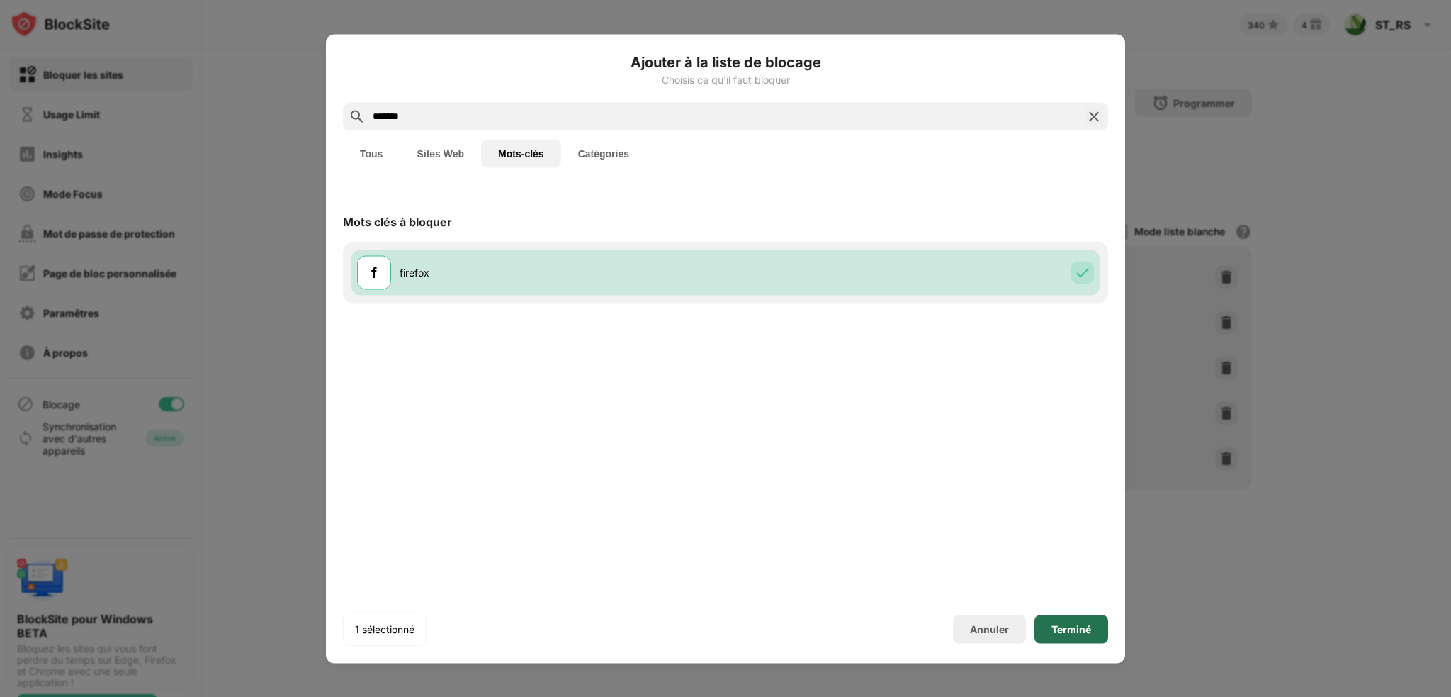
click at [1074, 624] on div "Terminé" at bounding box center [1072, 628] width 40 height 11
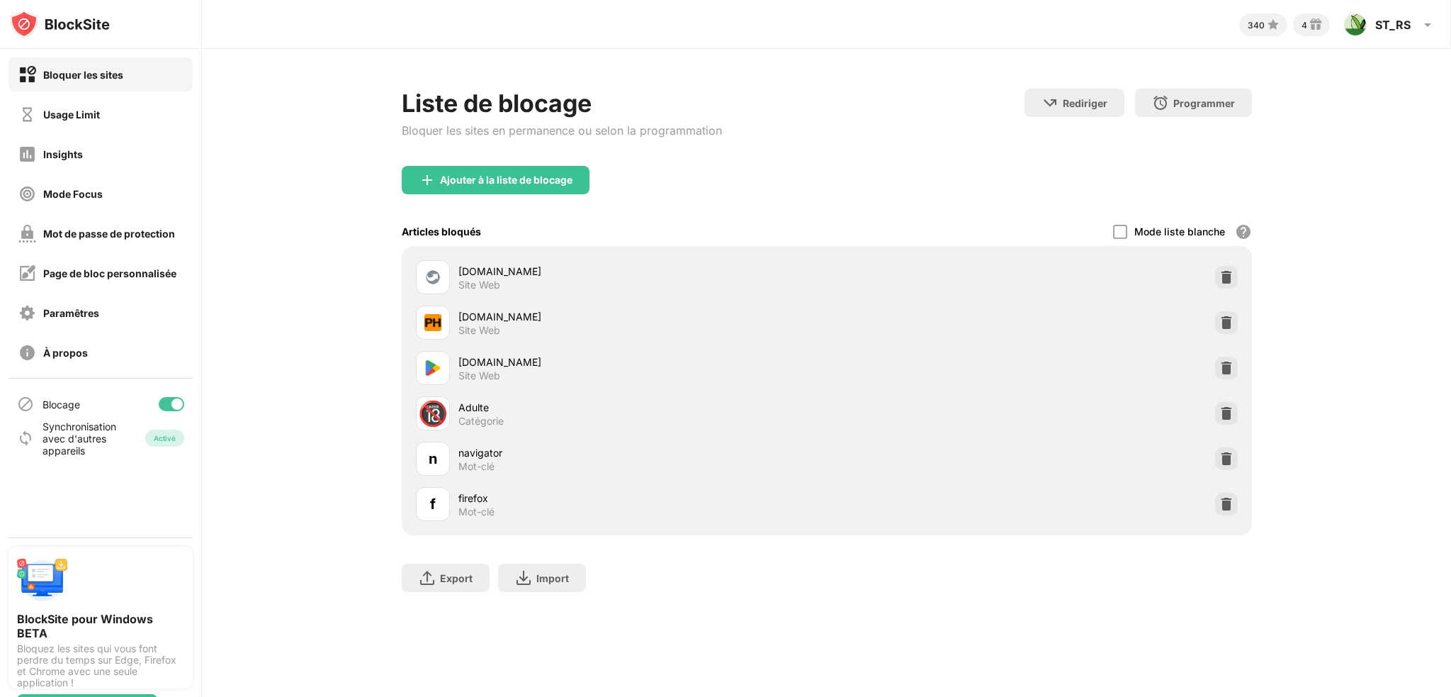
click at [239, 222] on div "Liste de blocage Bloquer les sites en permanence ou selon la programmation Redi…" at bounding box center [826, 347] width 1249 height 597
click at [561, 203] on div "Ajouter à la liste de blocage" at bounding box center [827, 191] width 850 height 51
click at [552, 189] on div "Ajouter à la liste de blocage" at bounding box center [496, 180] width 188 height 28
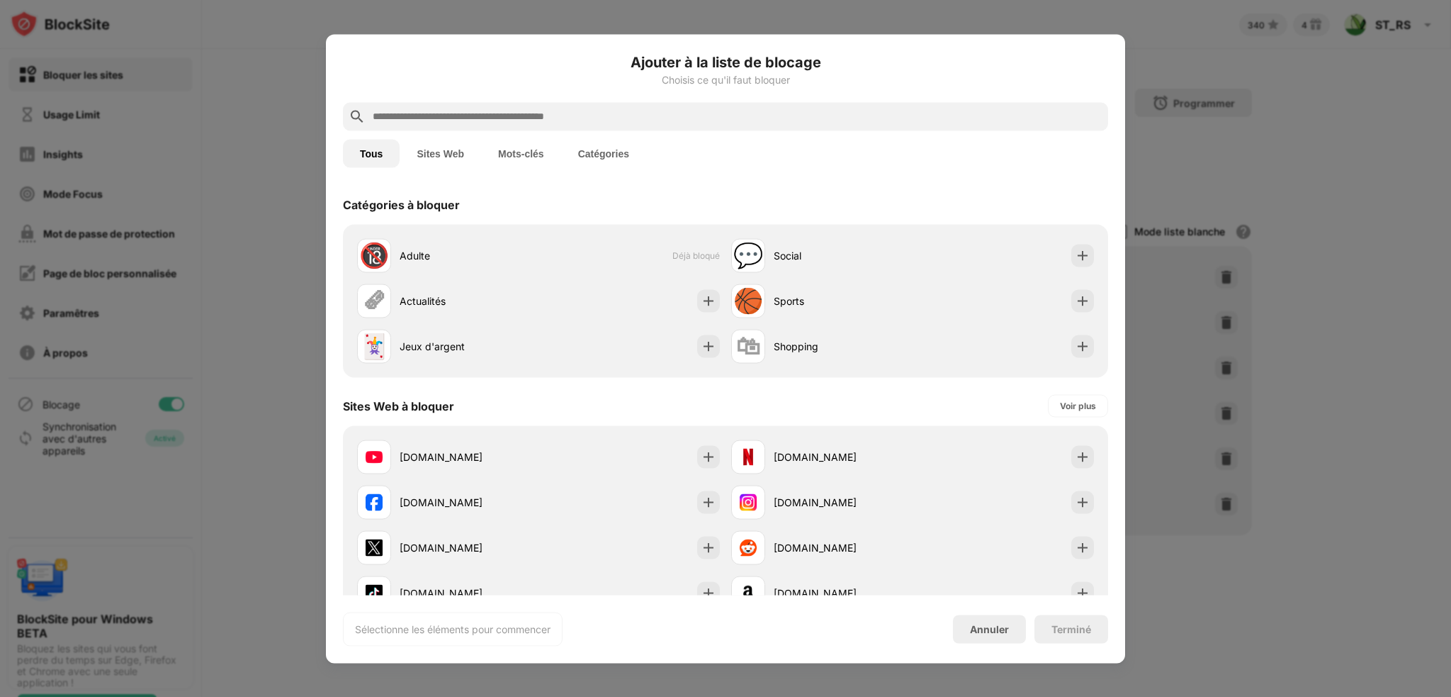
click at [537, 108] on input "text" at bounding box center [736, 116] width 731 height 17
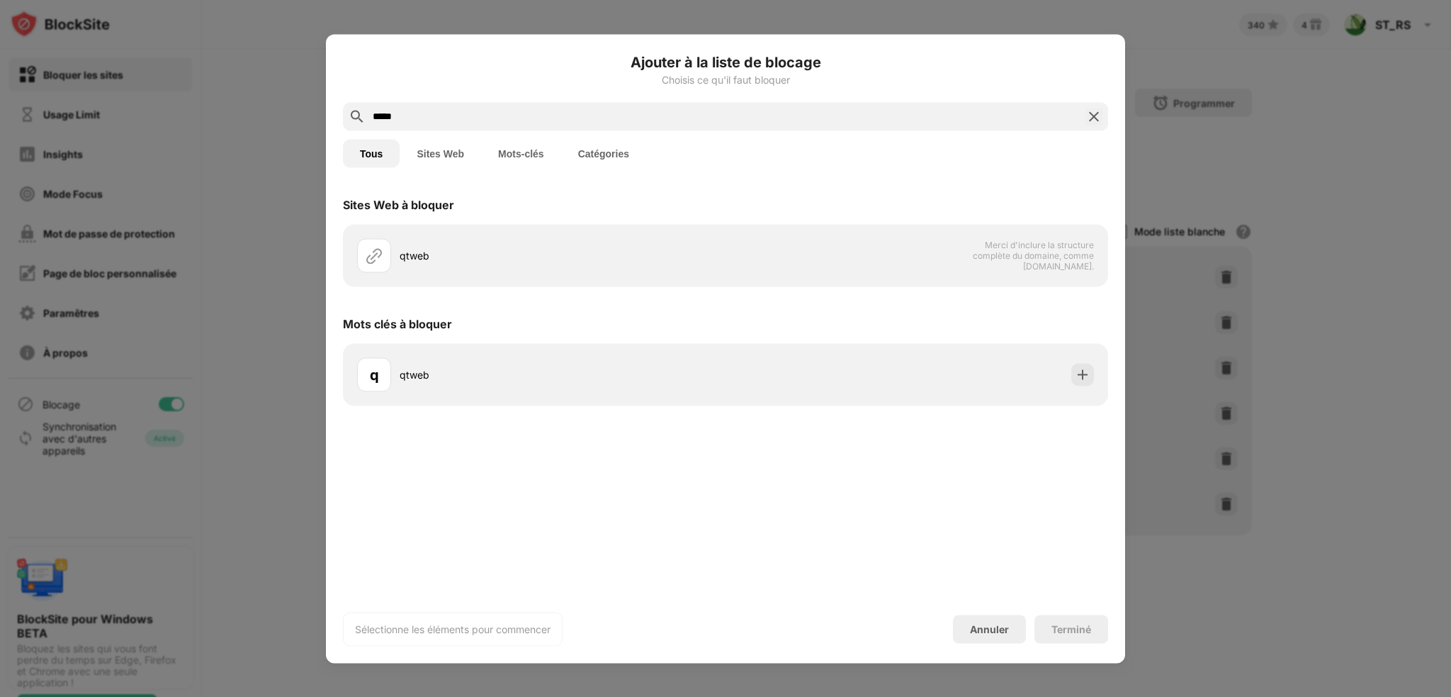
type input "*****"
click at [532, 160] on button "Mots-clés" at bounding box center [521, 153] width 80 height 28
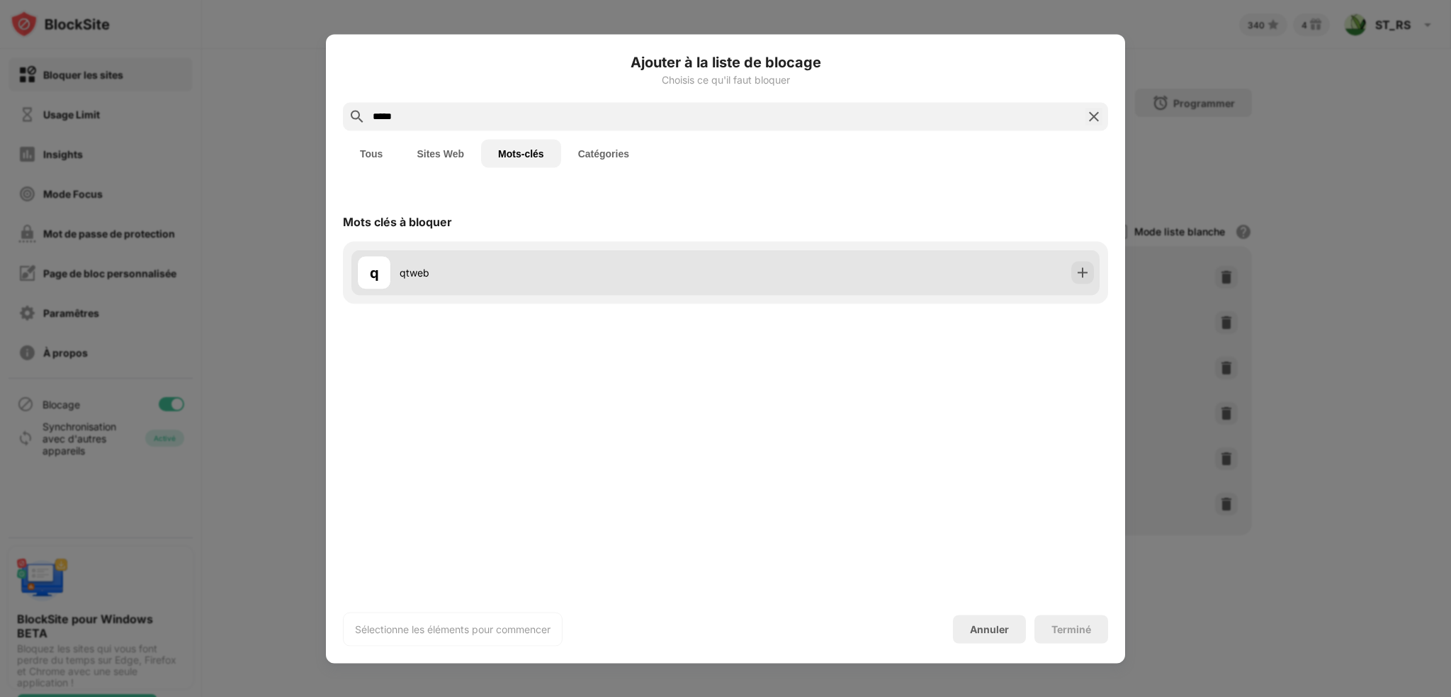
click at [1088, 269] on img at bounding box center [1083, 272] width 14 height 14
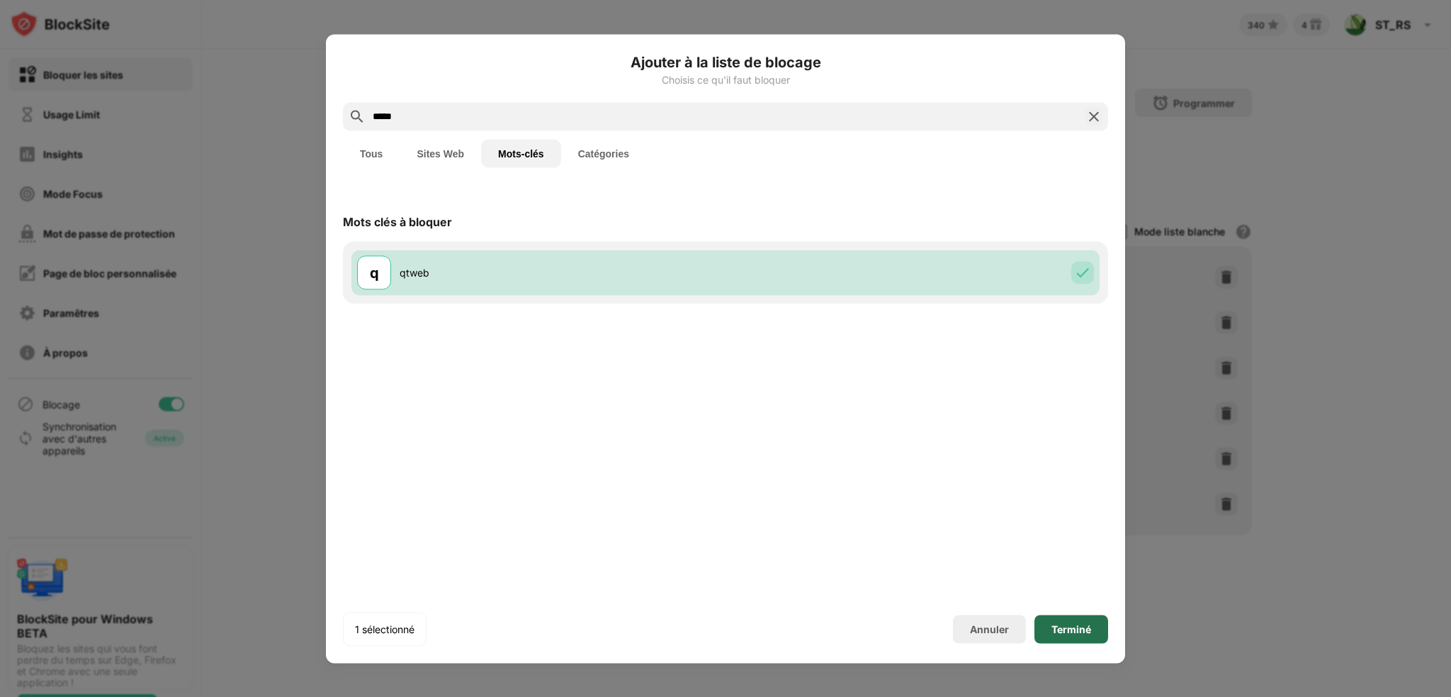
drag, startPoint x: 1073, startPoint y: 626, endPoint x: 1047, endPoint y: 607, distance: 31.5
click at [1072, 626] on div "Terminé" at bounding box center [1072, 628] width 40 height 11
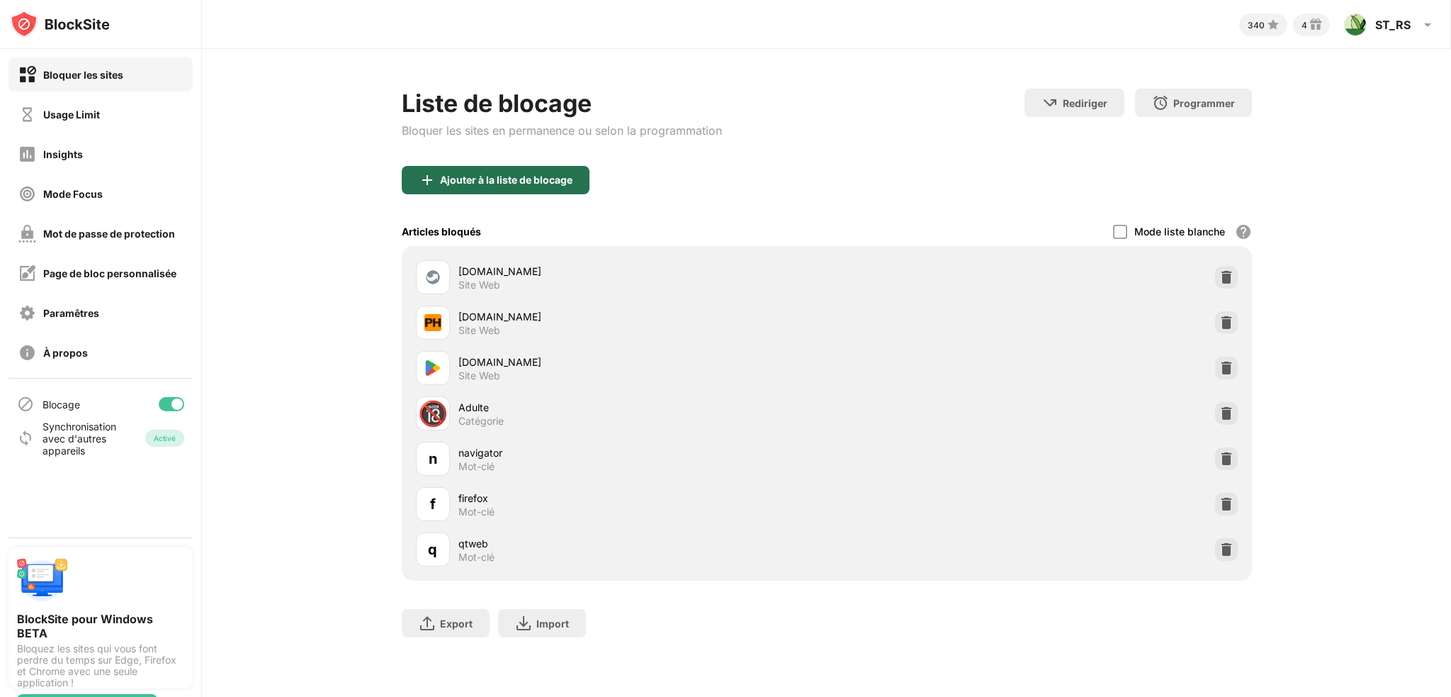
click at [474, 182] on div "Ajouter à la liste de blocage" at bounding box center [506, 179] width 133 height 11
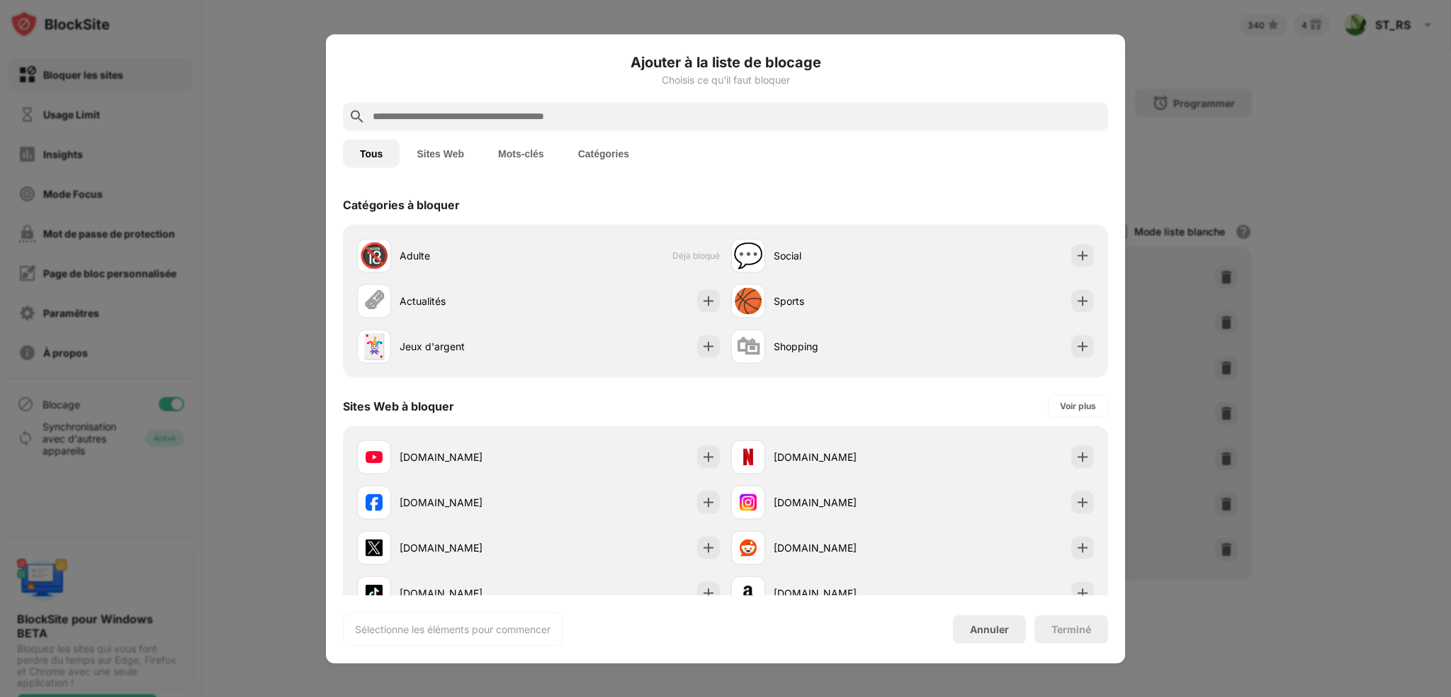
click at [444, 113] on input "text" at bounding box center [736, 116] width 731 height 17
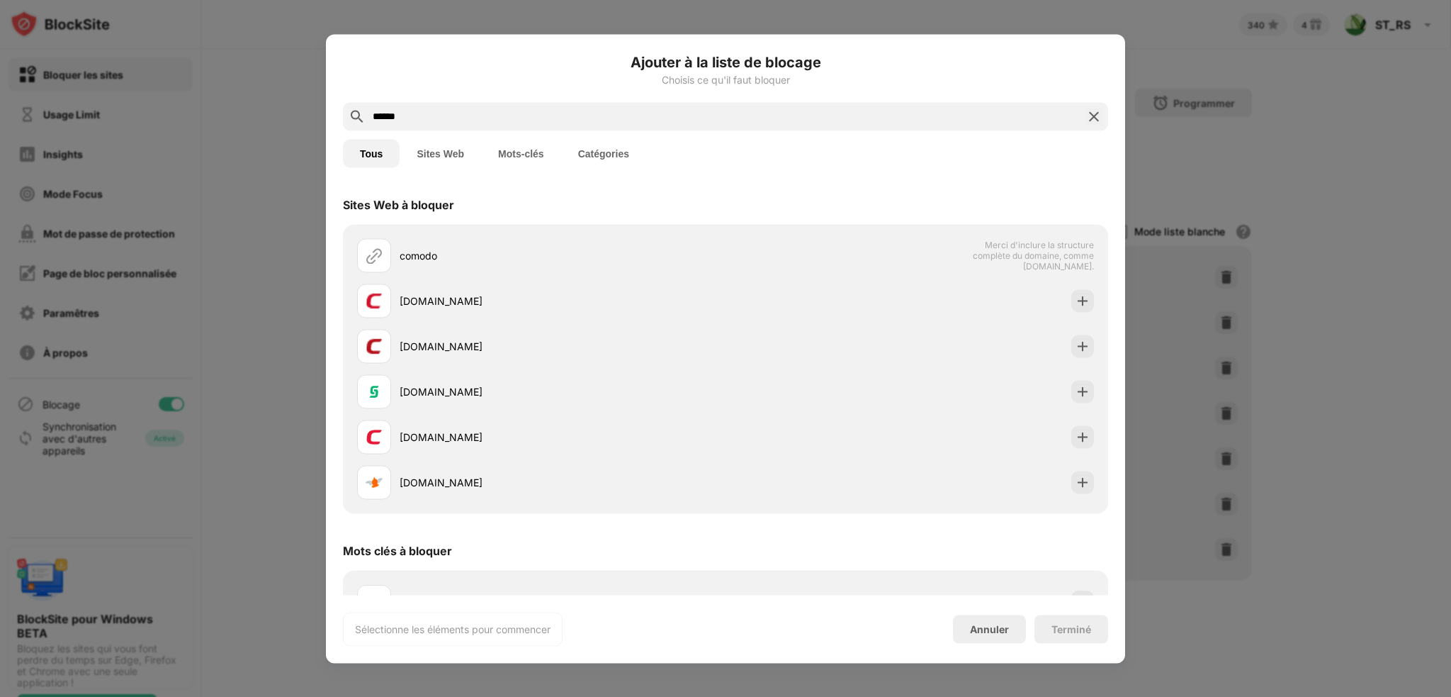
type input "******"
click at [477, 152] on button "Sites Web" at bounding box center [440, 153] width 81 height 28
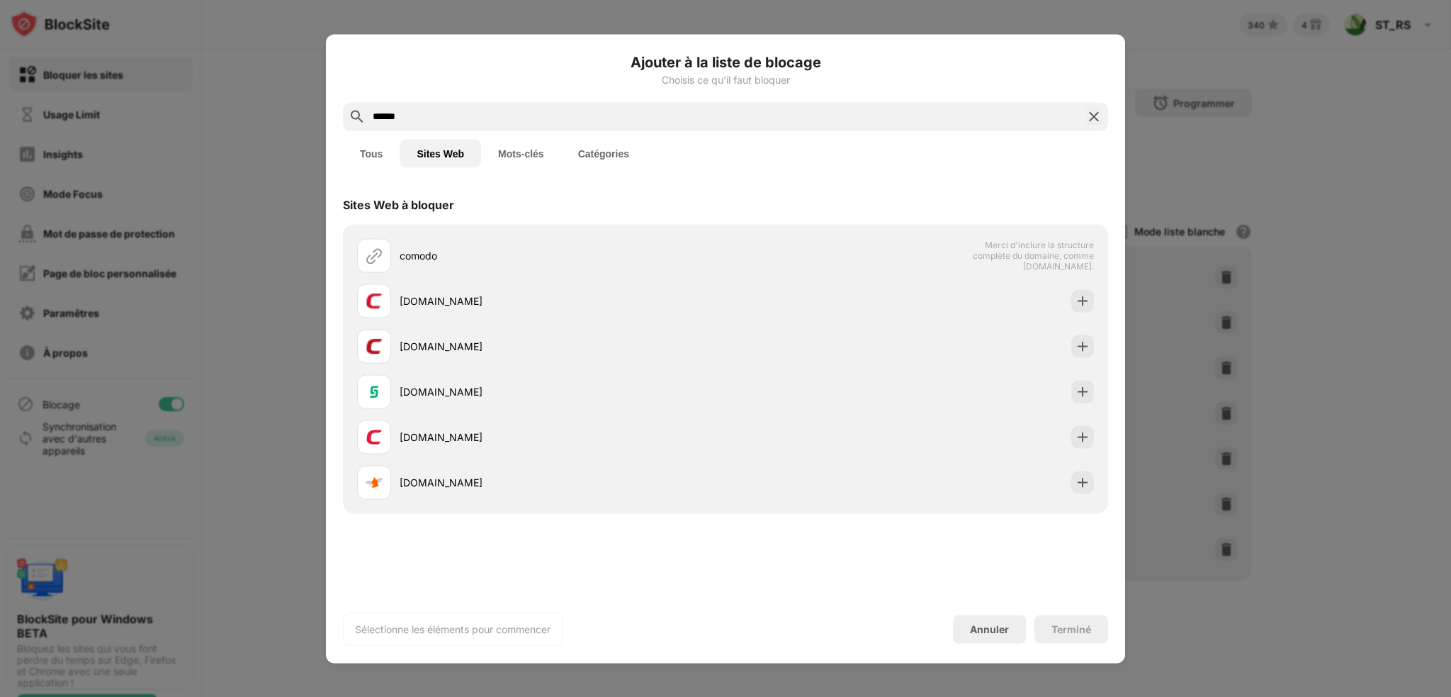
click at [515, 151] on button "Mots-clés" at bounding box center [521, 153] width 80 height 28
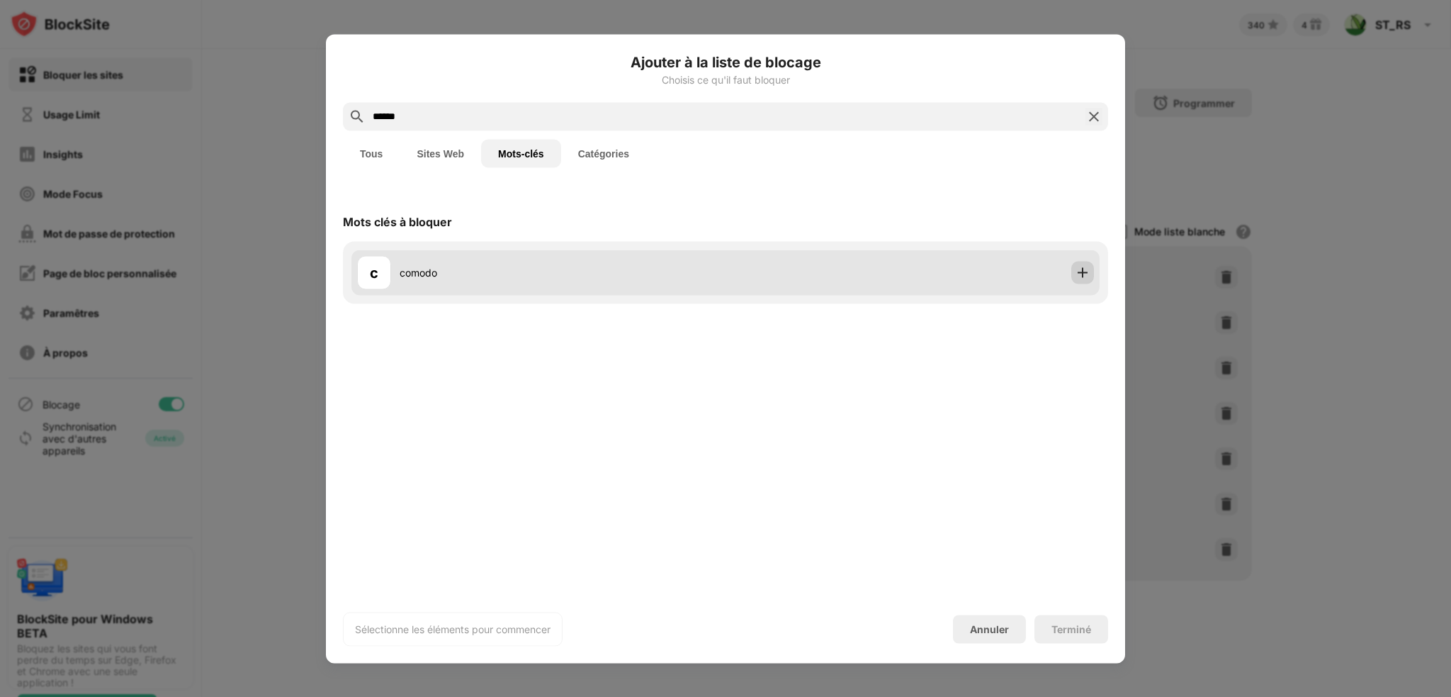
click at [1083, 272] on img at bounding box center [1083, 272] width 14 height 14
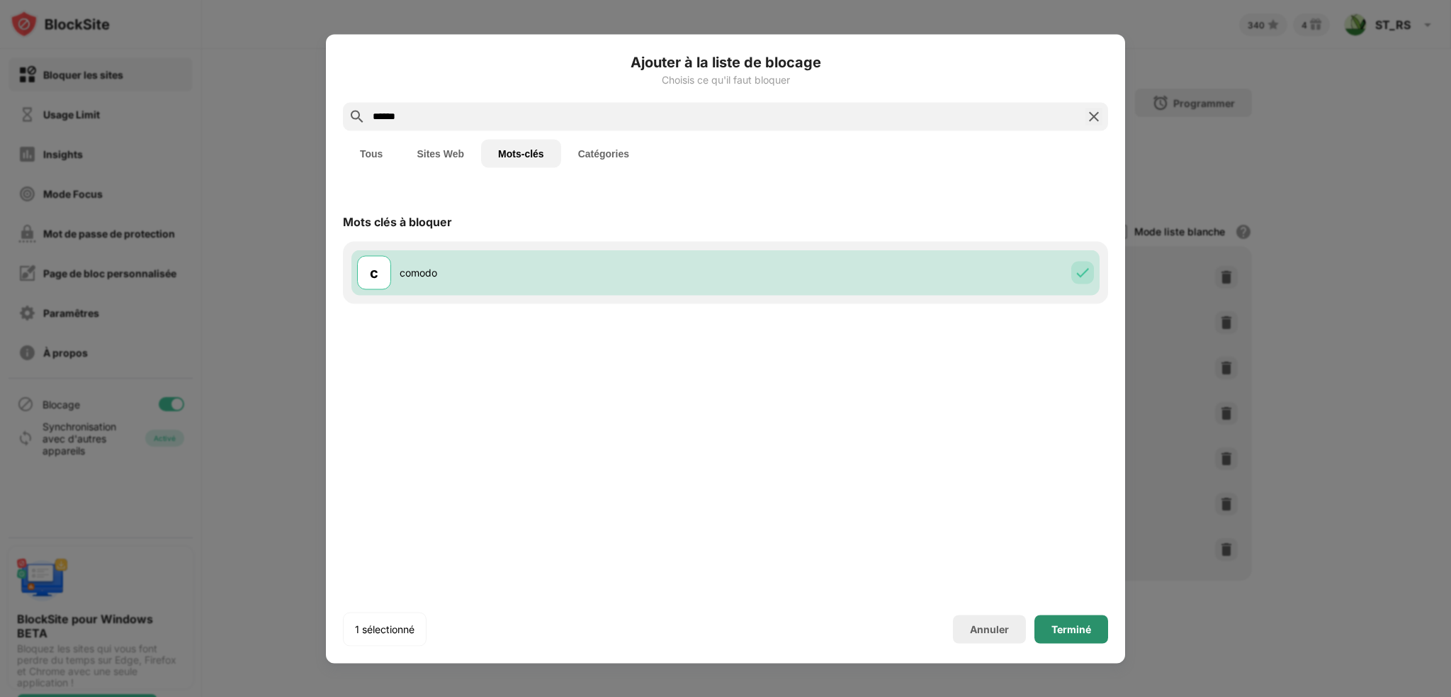
drag, startPoint x: 1079, startPoint y: 624, endPoint x: 1012, endPoint y: 558, distance: 94.7
click at [1078, 624] on div "Terminé" at bounding box center [1072, 628] width 40 height 11
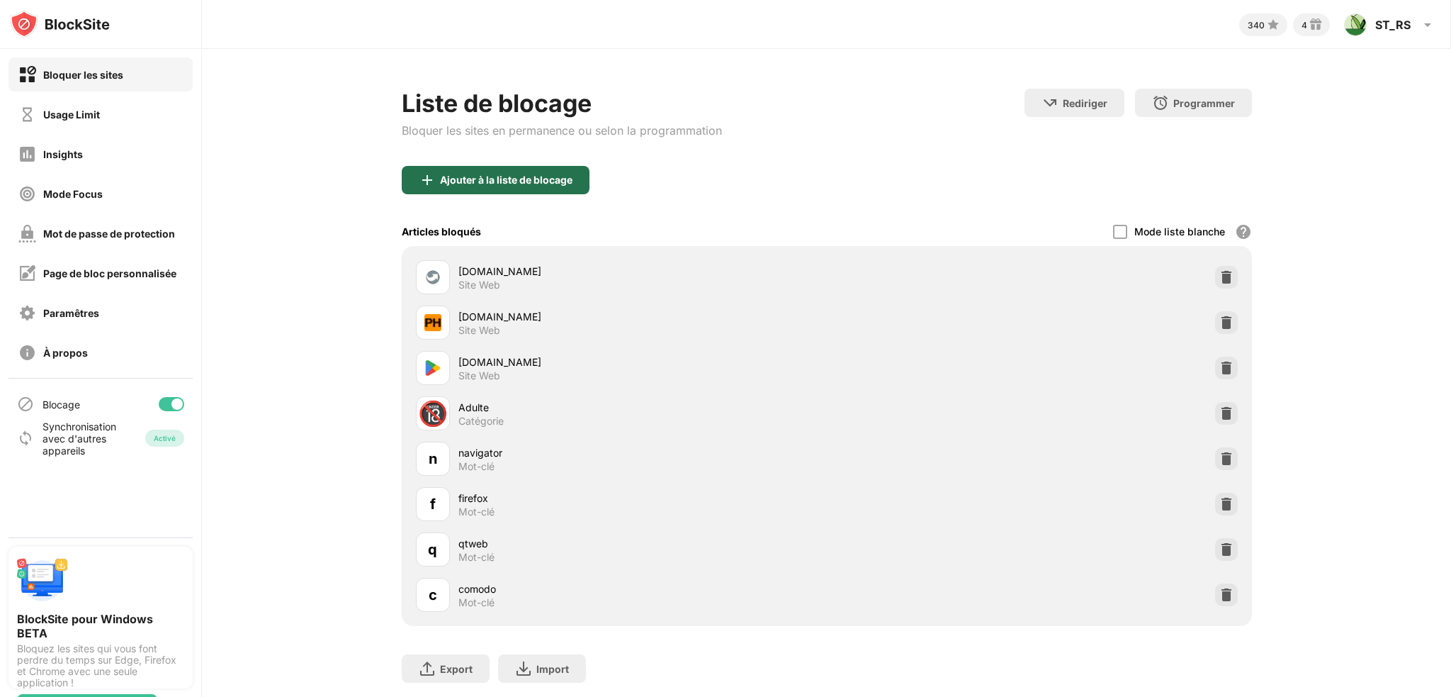
click at [440, 175] on div "Ajouter à la liste de blocage" at bounding box center [506, 179] width 133 height 11
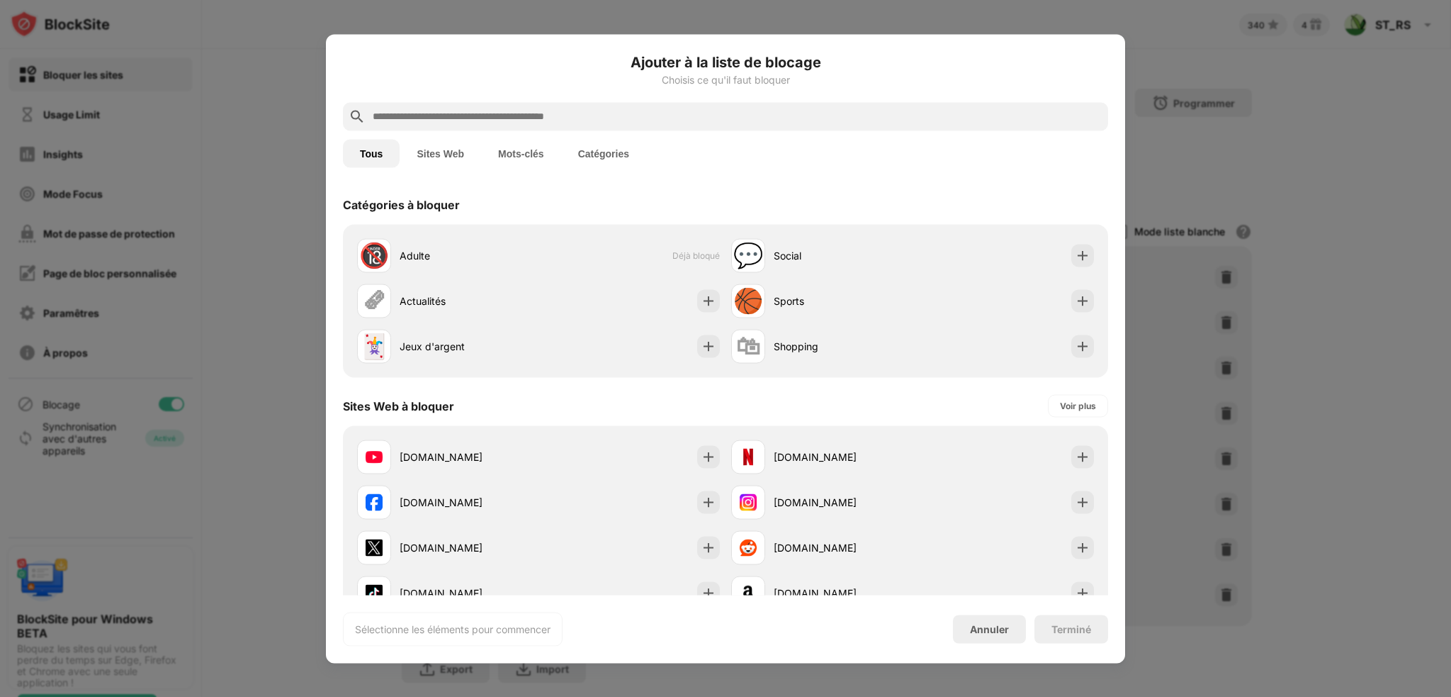
drag, startPoint x: 453, startPoint y: 150, endPoint x: 536, endPoint y: 145, distance: 82.3
click at [456, 150] on button "Sites Web" at bounding box center [440, 153] width 81 height 28
click at [536, 145] on button "Mots-clés" at bounding box center [521, 153] width 80 height 28
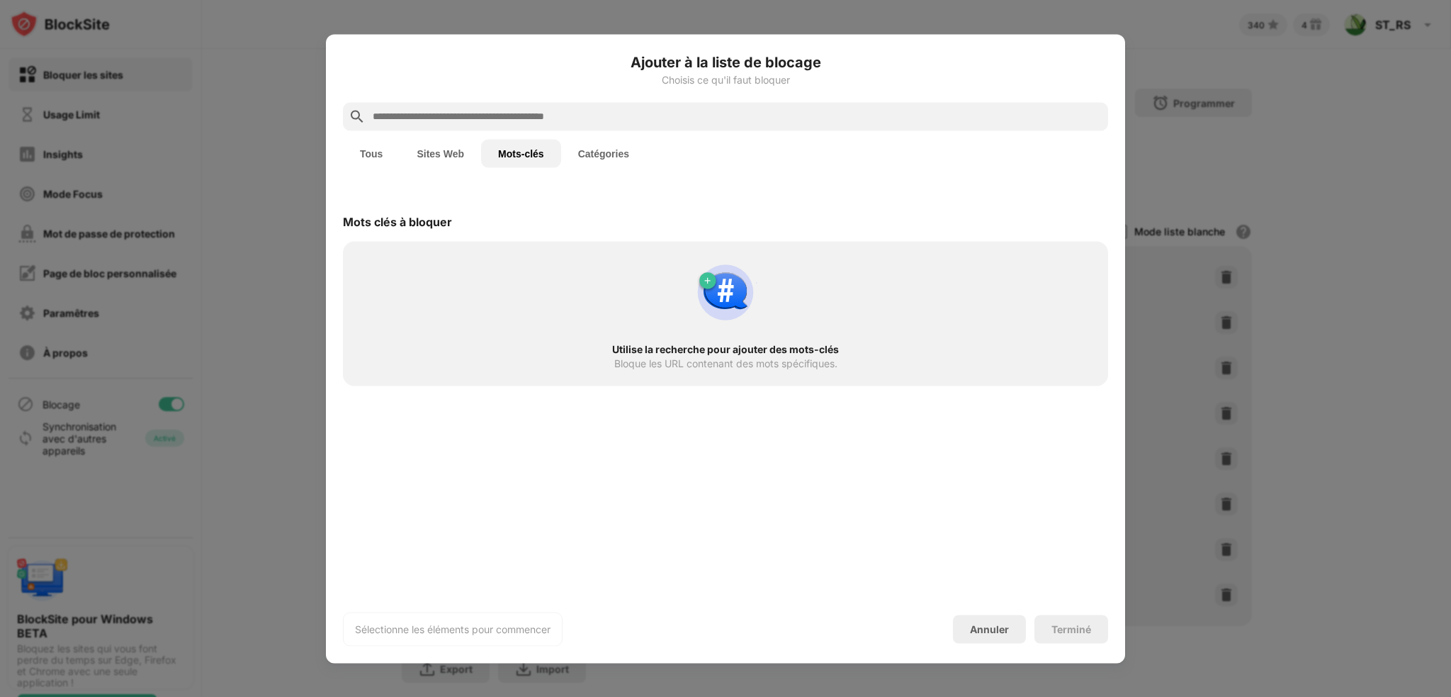
click at [516, 106] on div at bounding box center [725, 116] width 765 height 28
click at [516, 108] on input "text" at bounding box center [736, 116] width 731 height 17
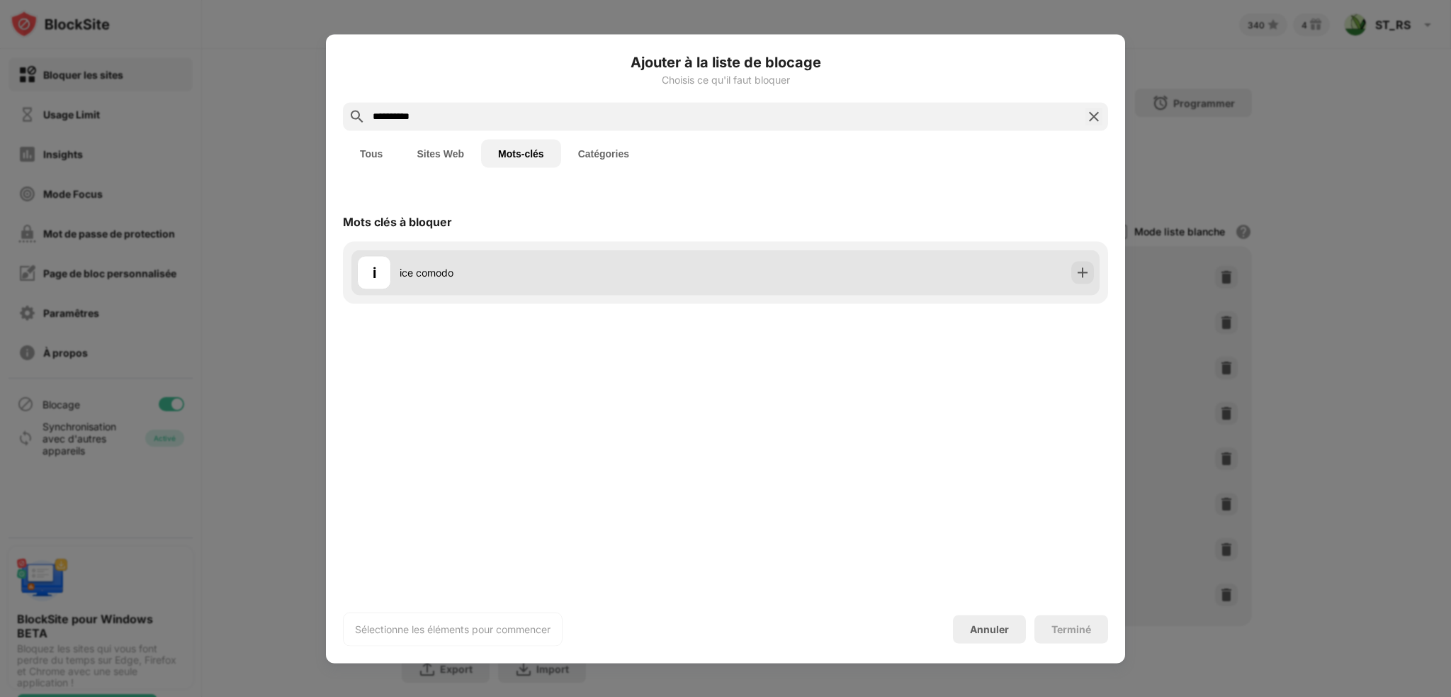
type input "**********"
click at [1077, 274] on img at bounding box center [1083, 272] width 14 height 14
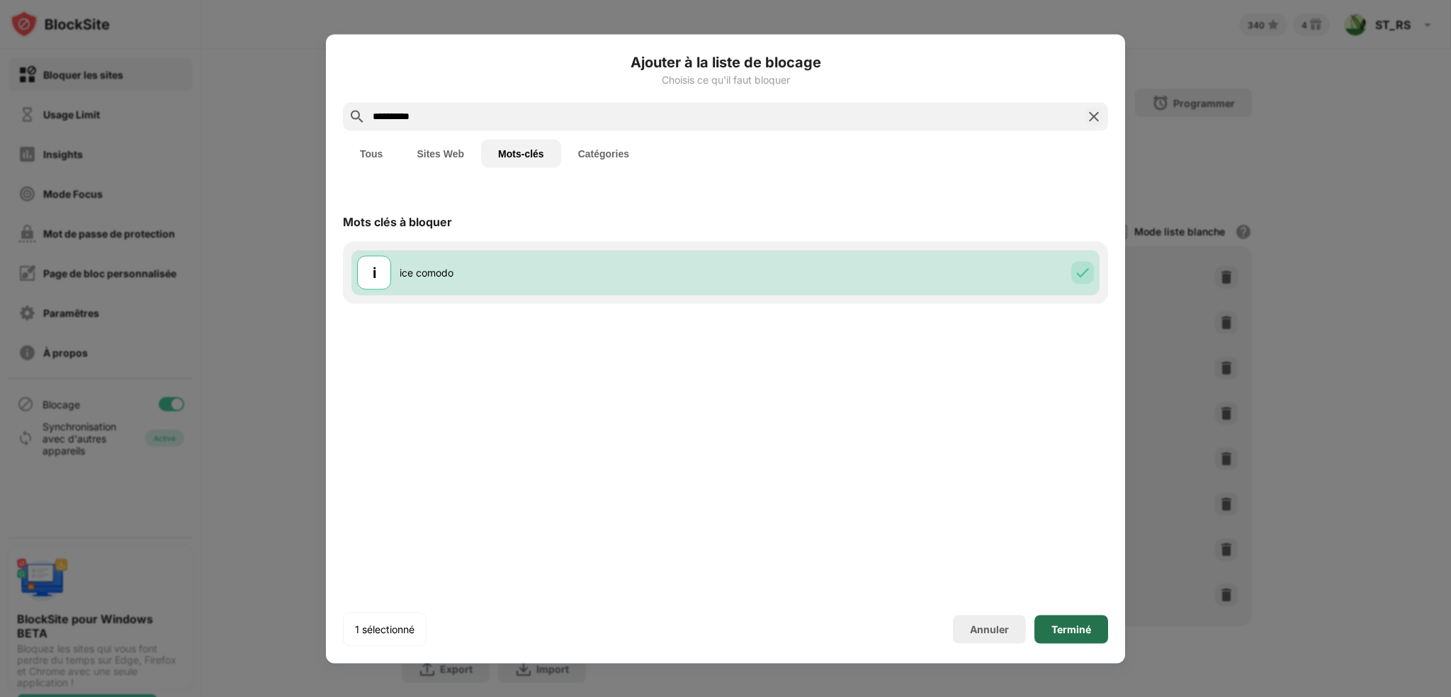
click at [1069, 632] on div "Terminé" at bounding box center [1072, 628] width 40 height 11
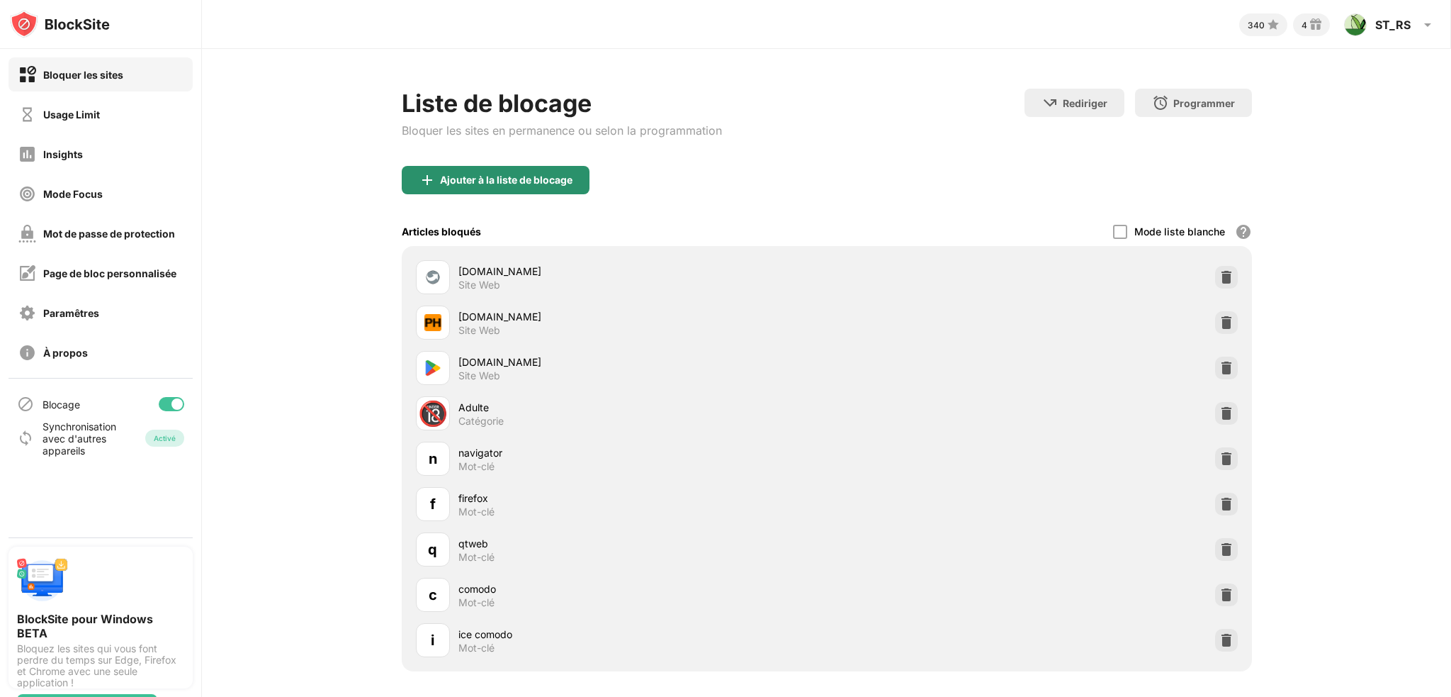
click at [538, 186] on div "Ajouter à la liste de blocage" at bounding box center [496, 180] width 188 height 28
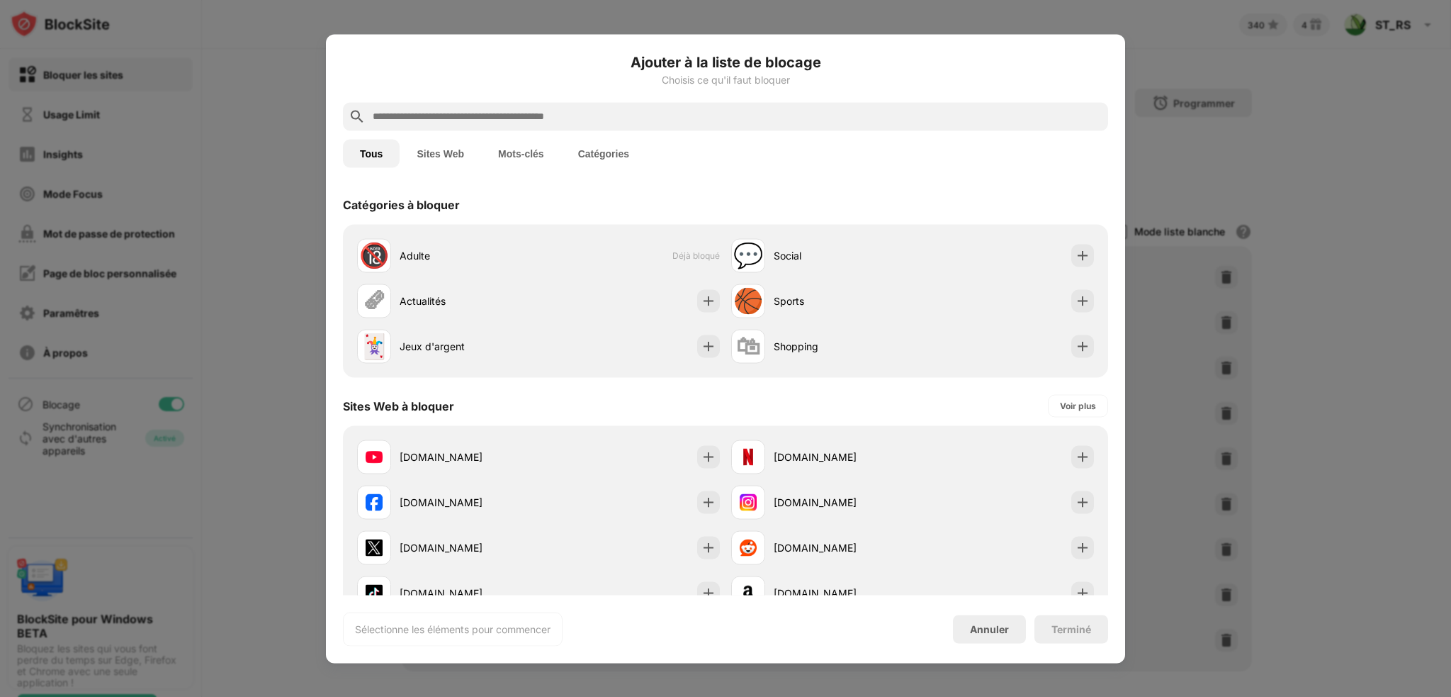
click at [518, 155] on button "Mots-clés" at bounding box center [521, 153] width 80 height 28
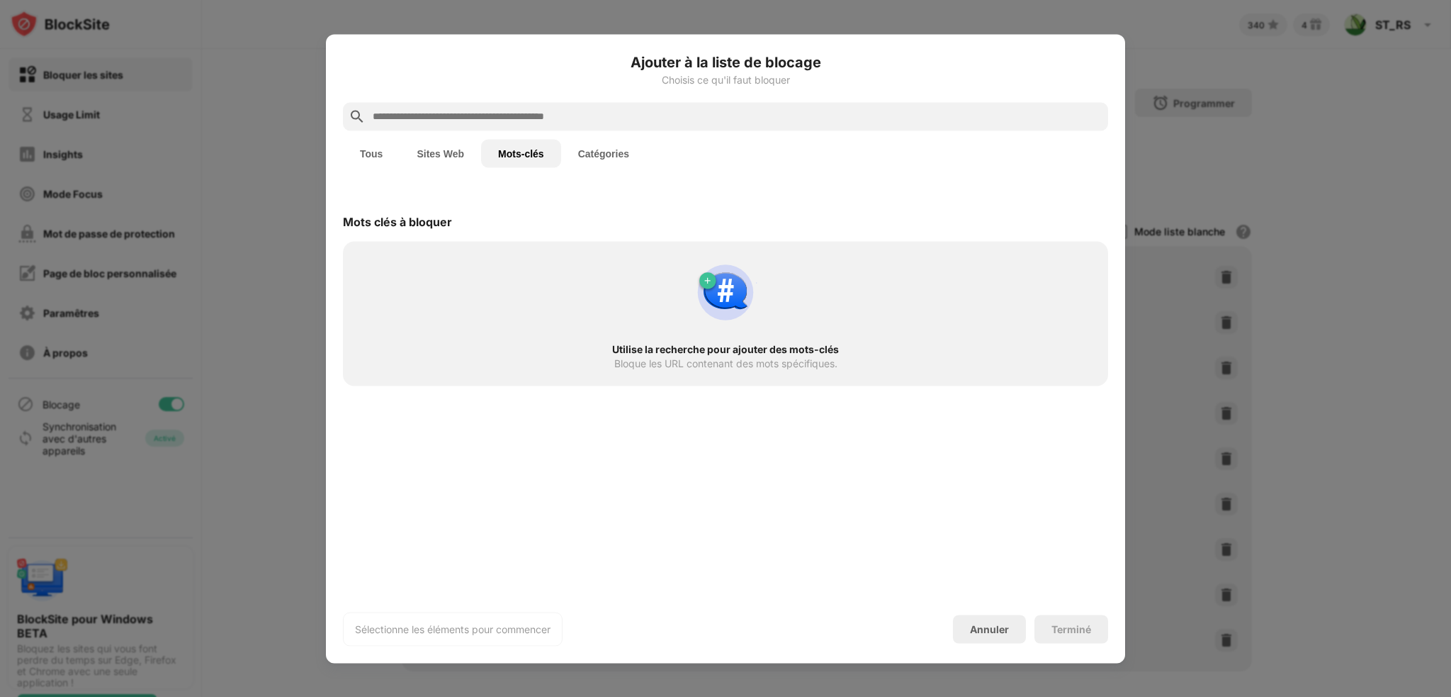
click at [480, 115] on input "text" at bounding box center [736, 116] width 731 height 17
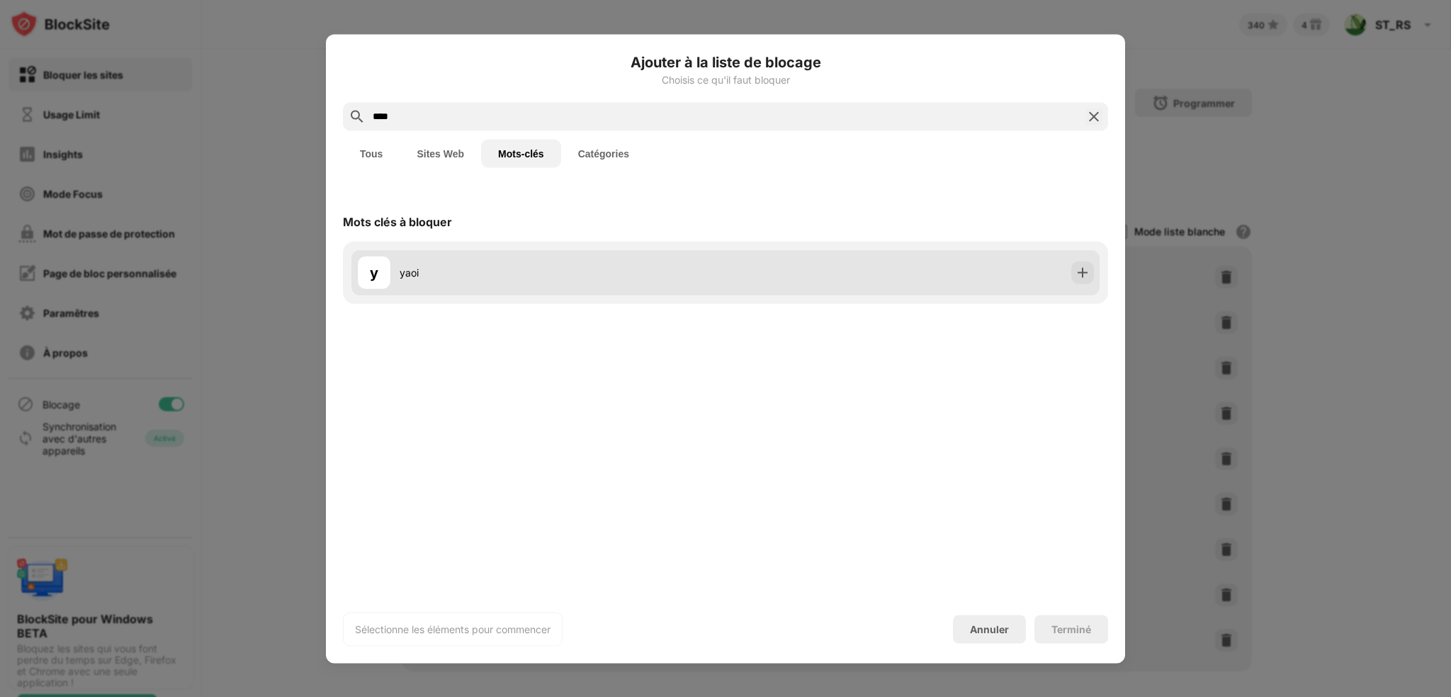
type input "****"
click at [1096, 273] on div "y yaoi" at bounding box center [725, 271] width 748 height 45
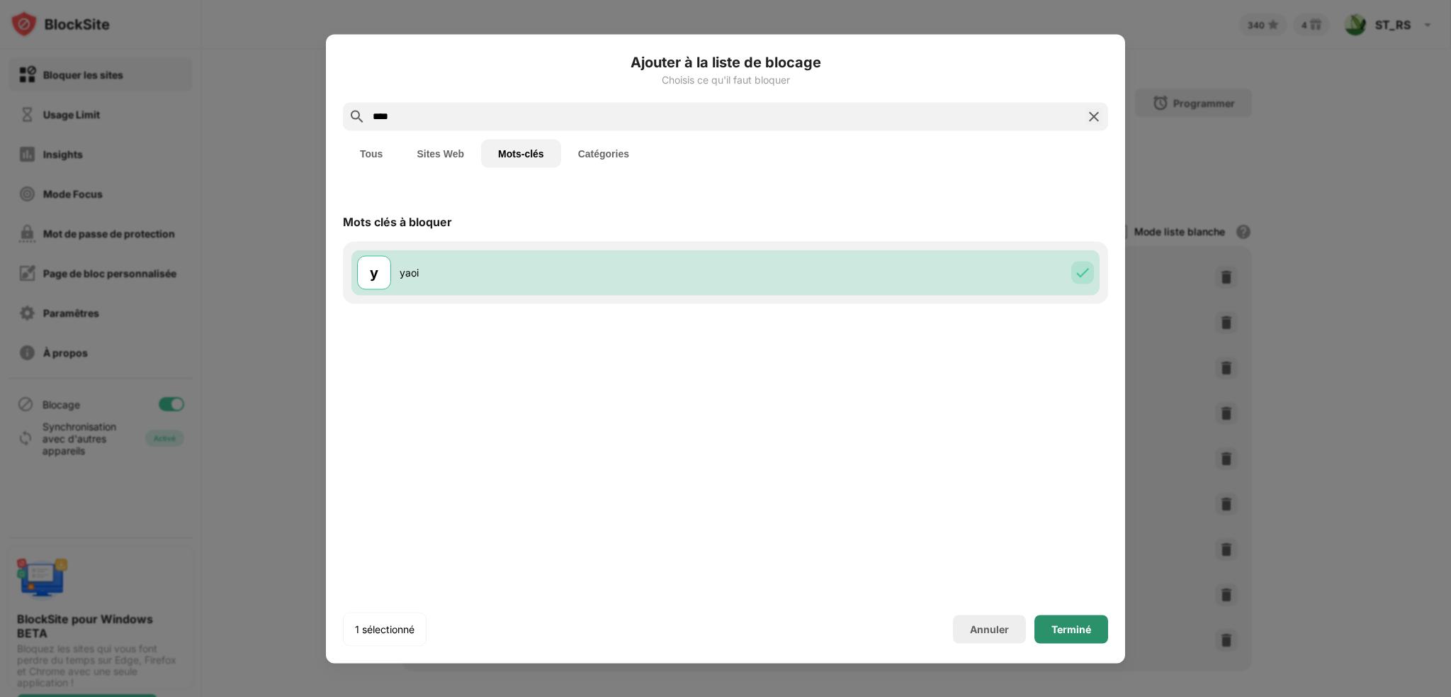
click at [1060, 626] on div "Terminé" at bounding box center [1072, 628] width 40 height 11
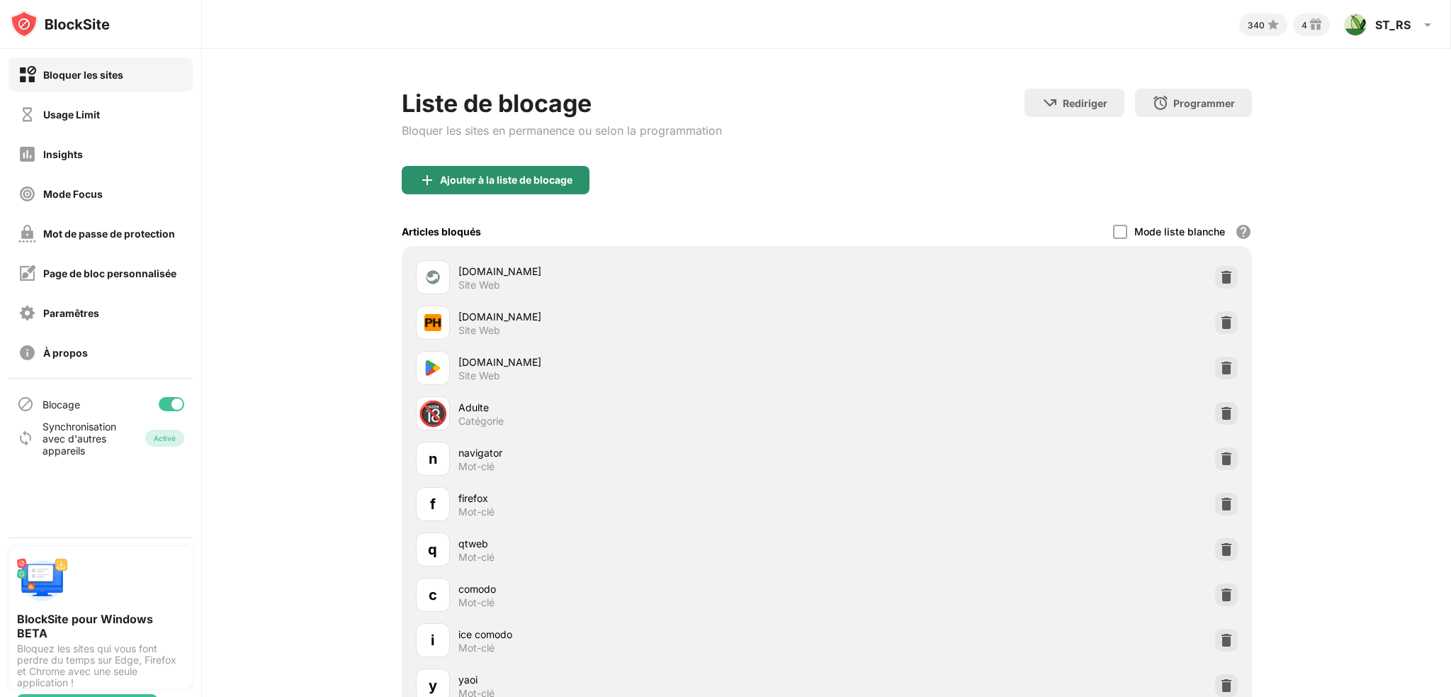
click at [522, 180] on div "Ajouter à la liste de blocage" at bounding box center [506, 179] width 133 height 11
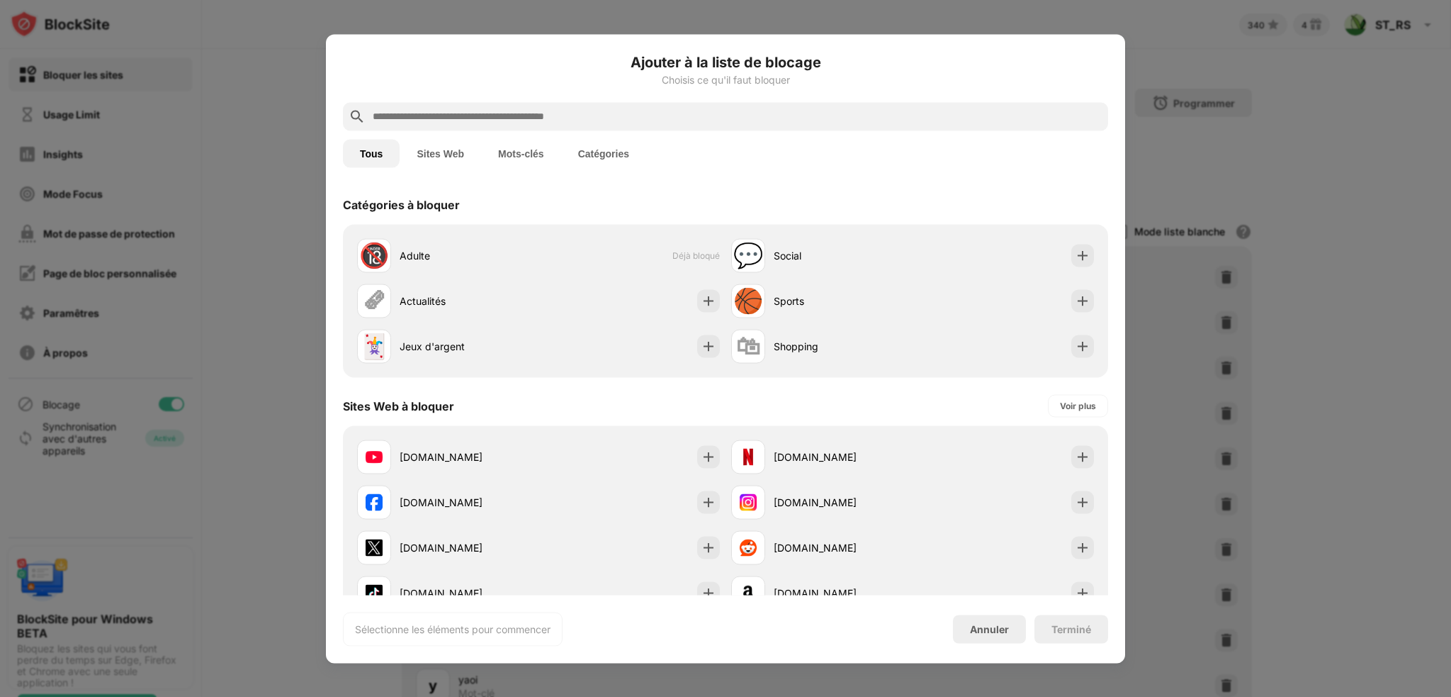
click at [516, 152] on button "Mots-clés" at bounding box center [521, 153] width 80 height 28
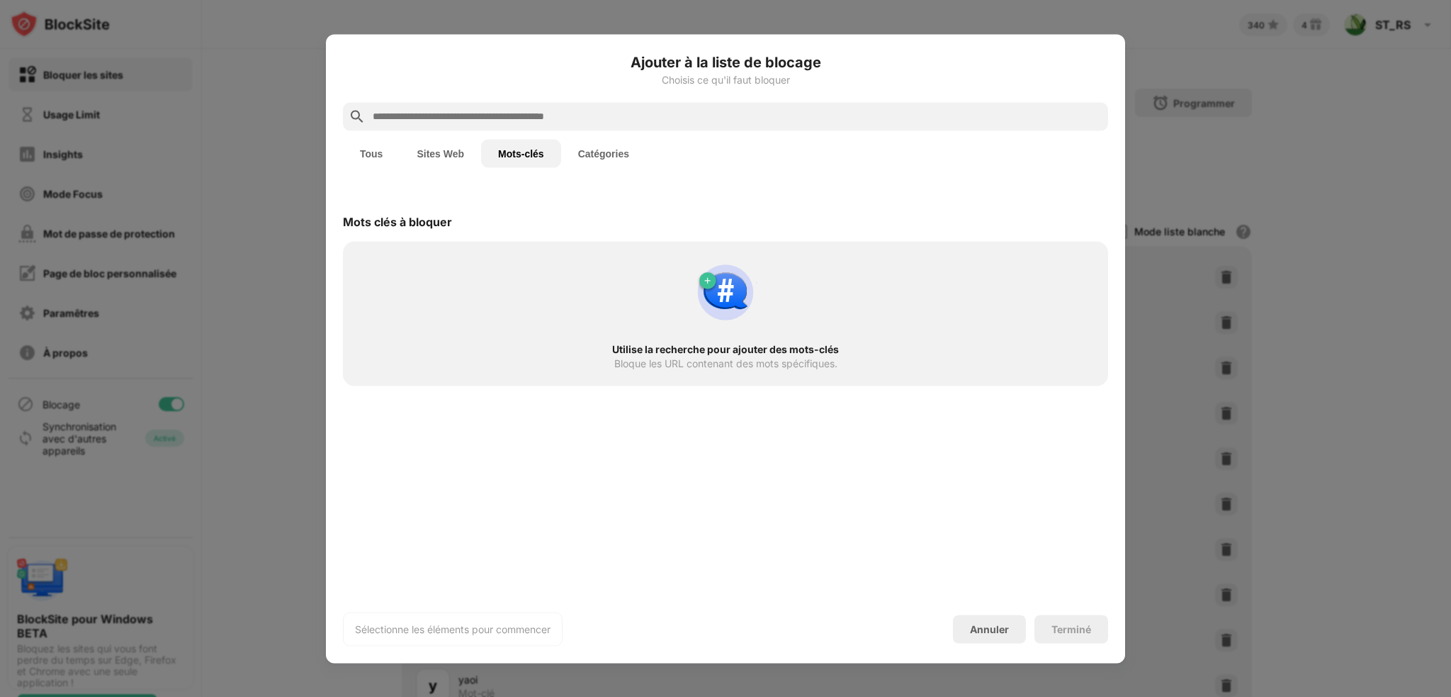
click at [494, 114] on input "text" at bounding box center [736, 116] width 731 height 17
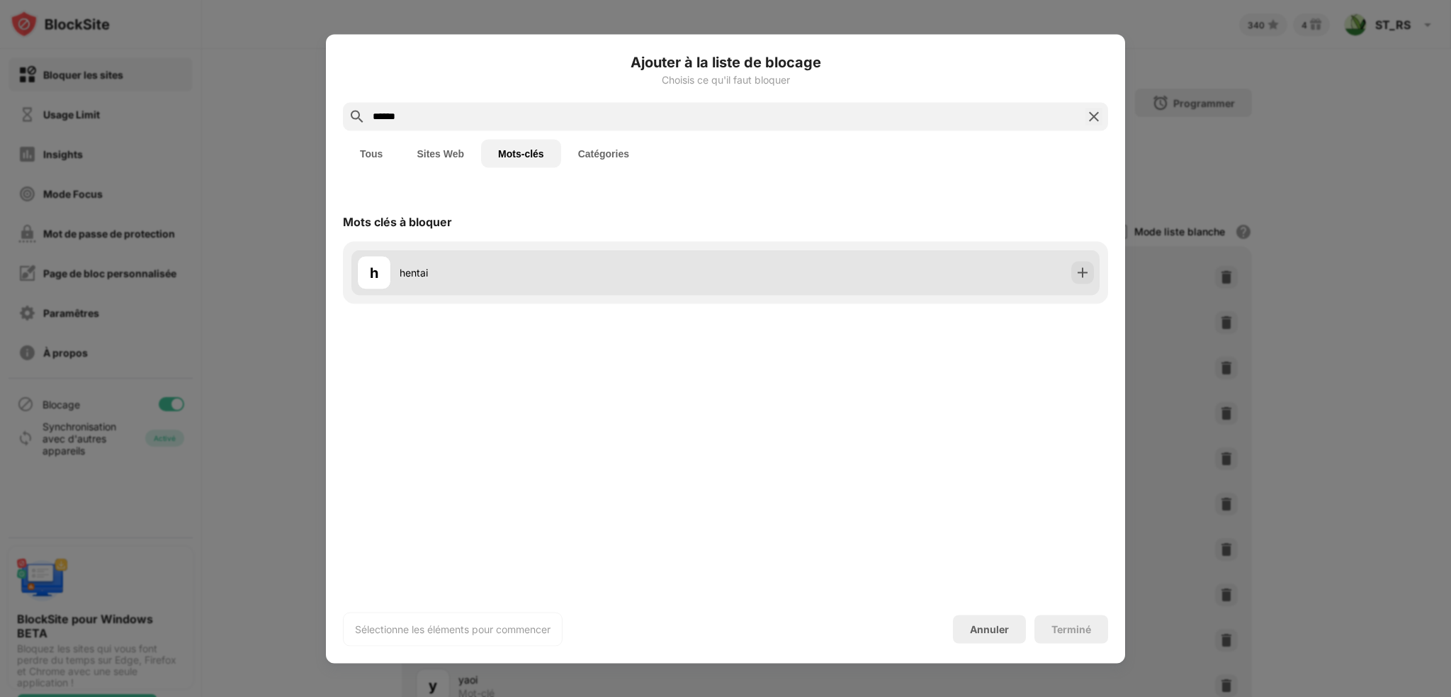
type input "******"
click at [1091, 264] on div at bounding box center [1082, 272] width 23 height 23
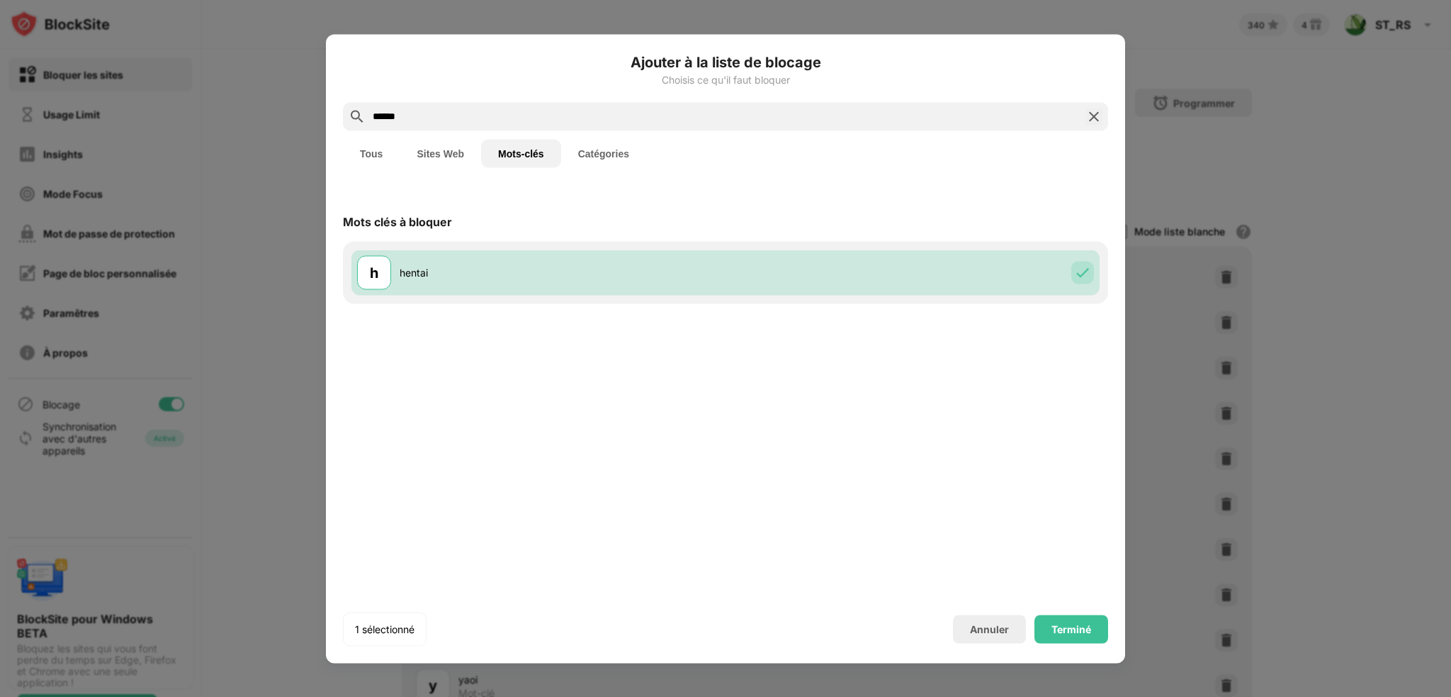
click at [1081, 610] on div "Ajouter à la liste de blocage Choisis ce qu'il faut bloquer ****** Tous Sites W…" at bounding box center [725, 348] width 765 height 595
click at [1061, 617] on div "Terminé" at bounding box center [1072, 628] width 74 height 28
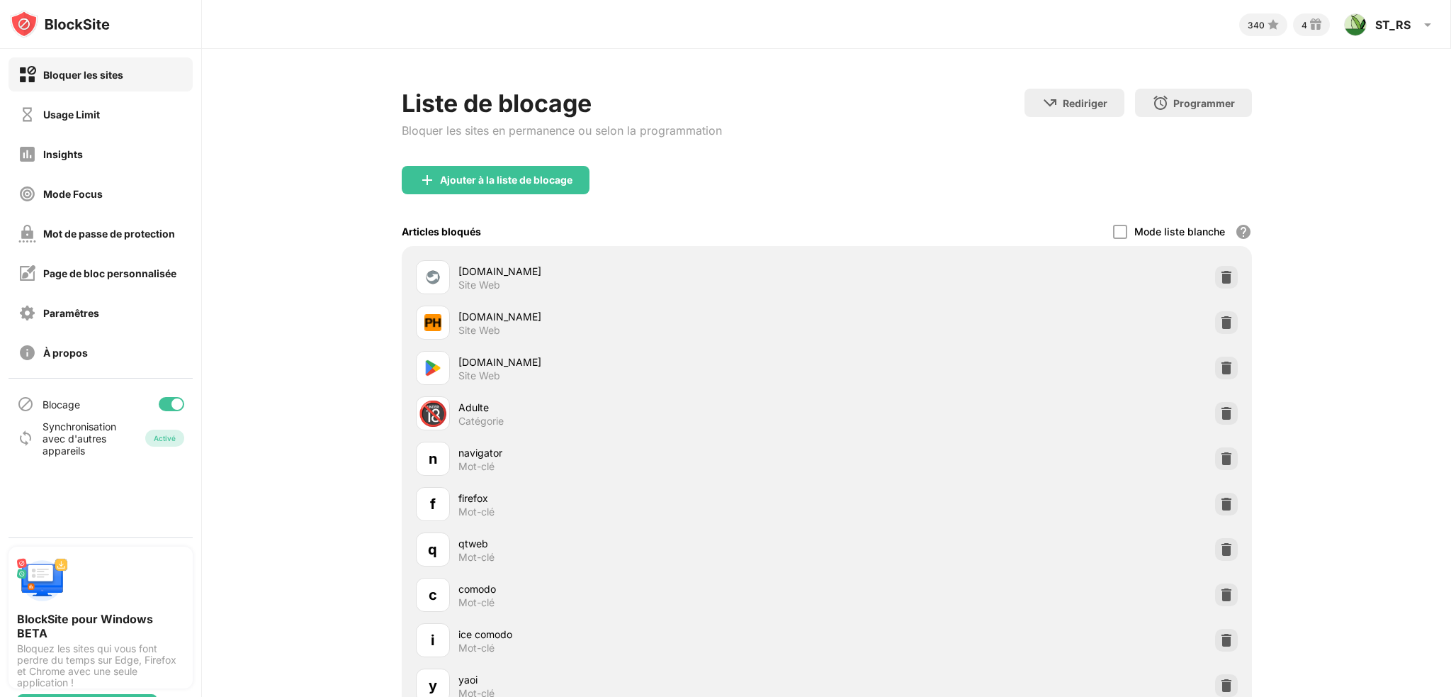
click at [556, 184] on div "Ajouter à la liste de blocage" at bounding box center [506, 179] width 133 height 11
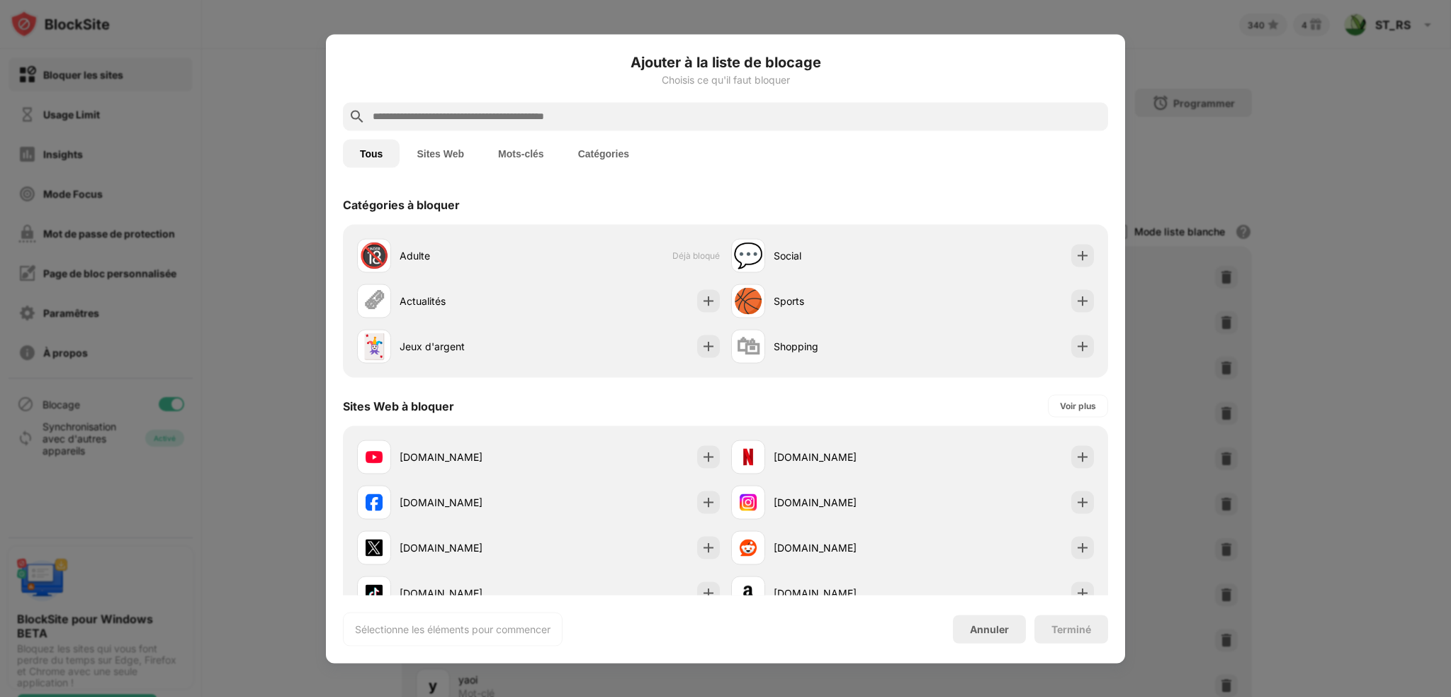
drag, startPoint x: 530, startPoint y: 157, endPoint x: 521, endPoint y: 144, distance: 16.3
click at [530, 156] on button "Mots-clés" at bounding box center [521, 153] width 80 height 28
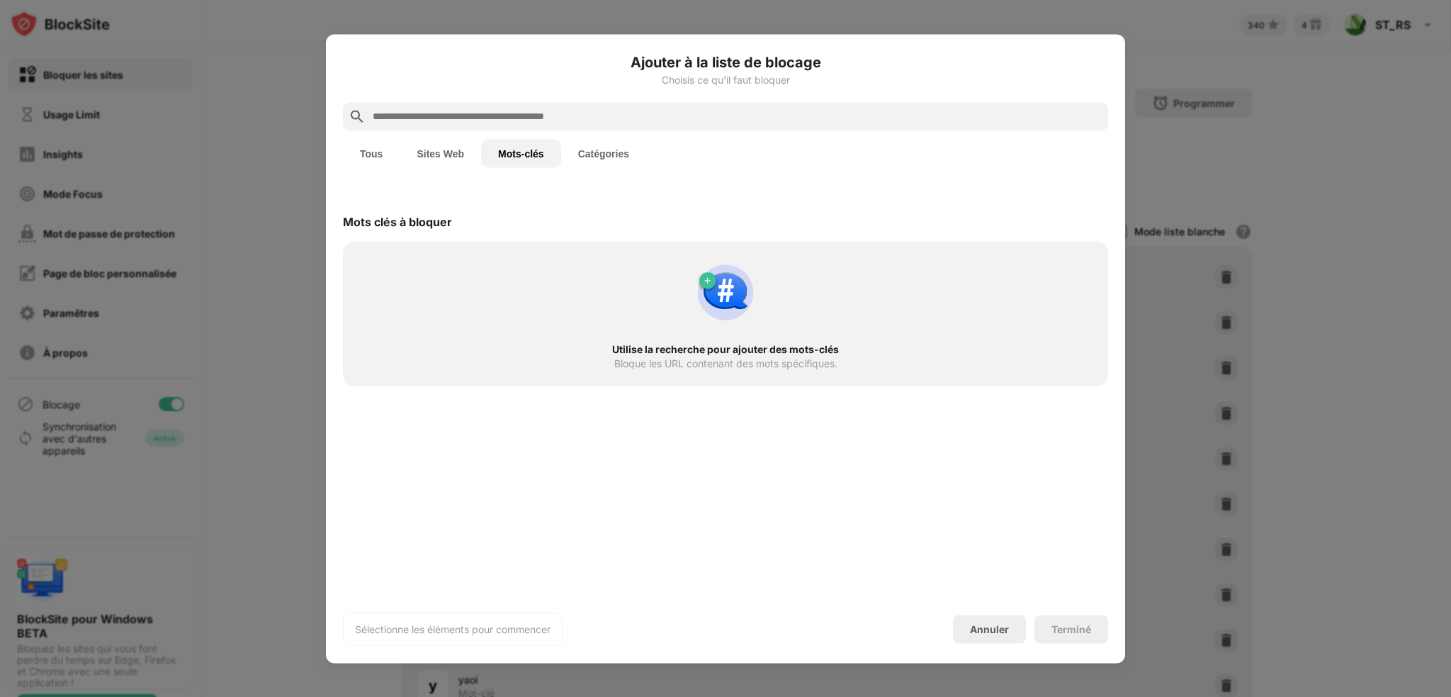
click at [505, 111] on input "text" at bounding box center [736, 116] width 731 height 17
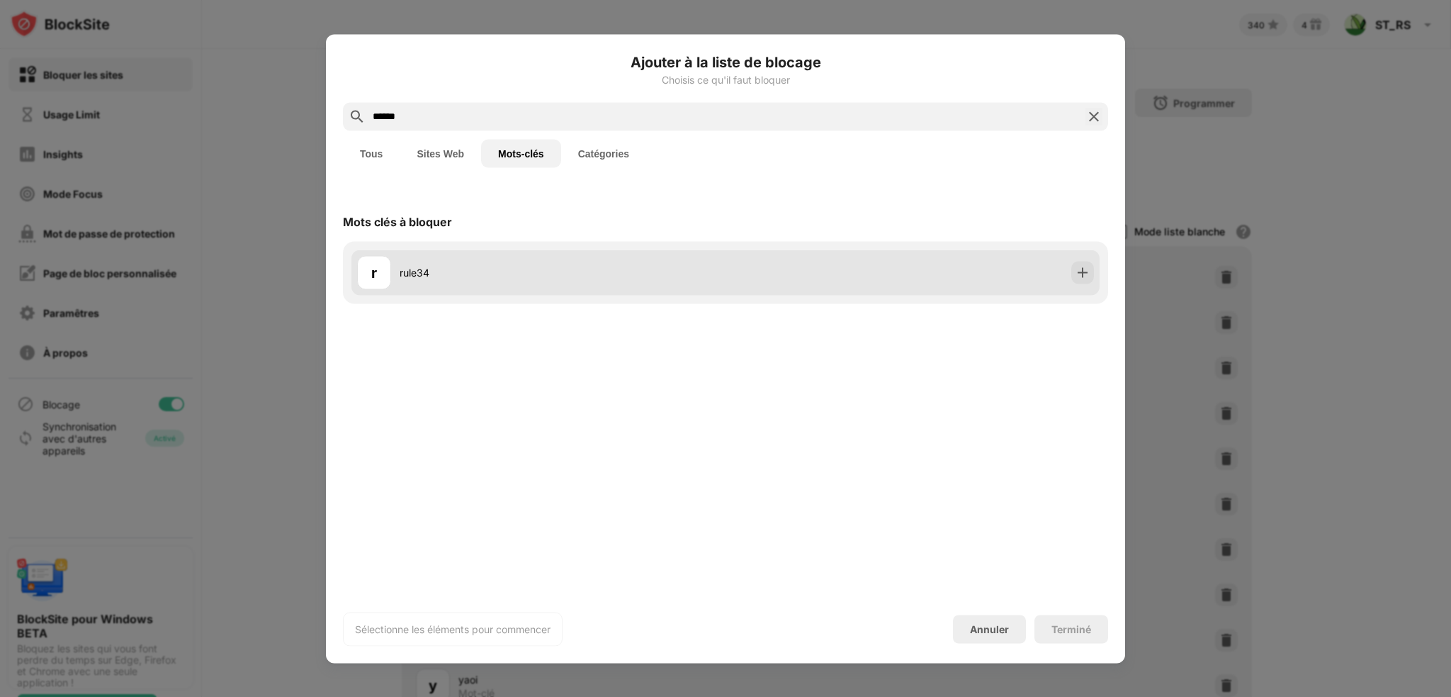
type input "******"
click at [1088, 271] on img at bounding box center [1083, 272] width 14 height 14
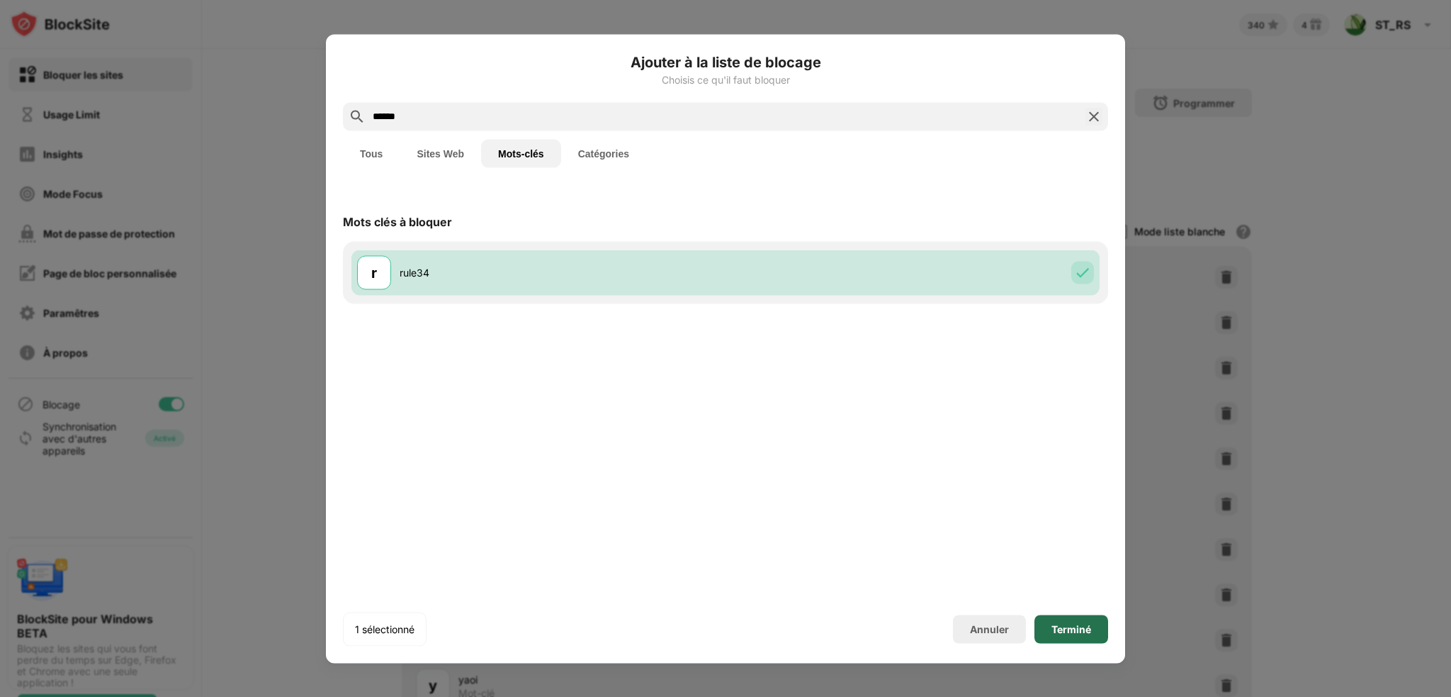
drag, startPoint x: 1067, startPoint y: 633, endPoint x: 774, endPoint y: 368, distance: 394.8
click at [1066, 633] on div "Terminé" at bounding box center [1072, 628] width 40 height 11
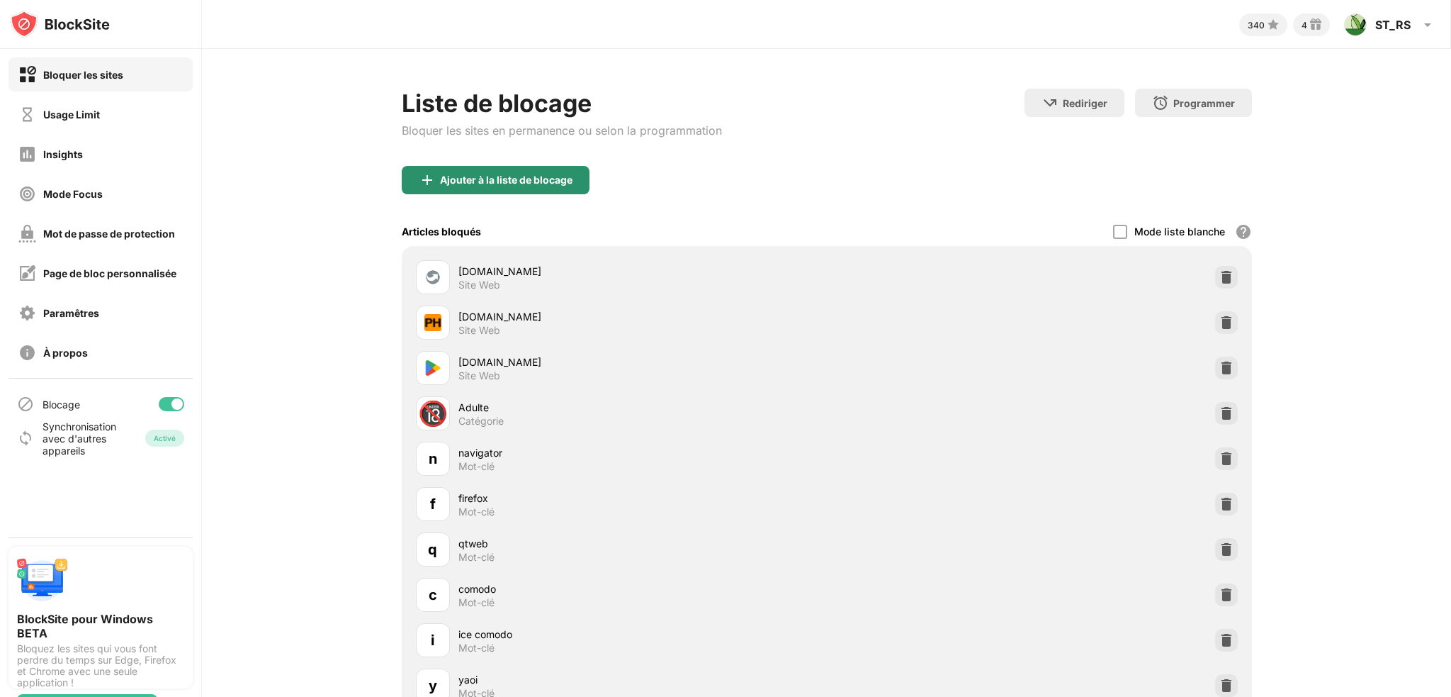
click at [541, 168] on div "Ajouter à la liste de blocage" at bounding box center [496, 180] width 188 height 28
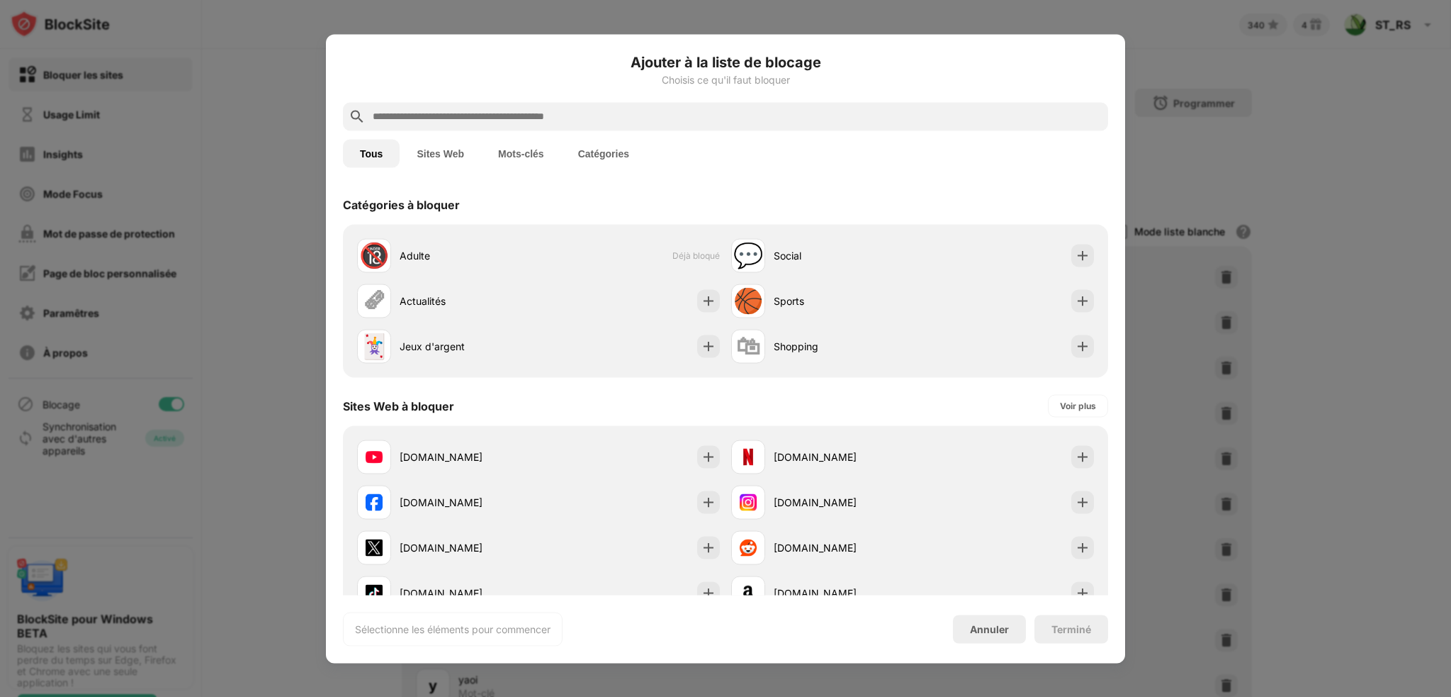
click at [510, 144] on button "Mots-clés" at bounding box center [521, 153] width 80 height 28
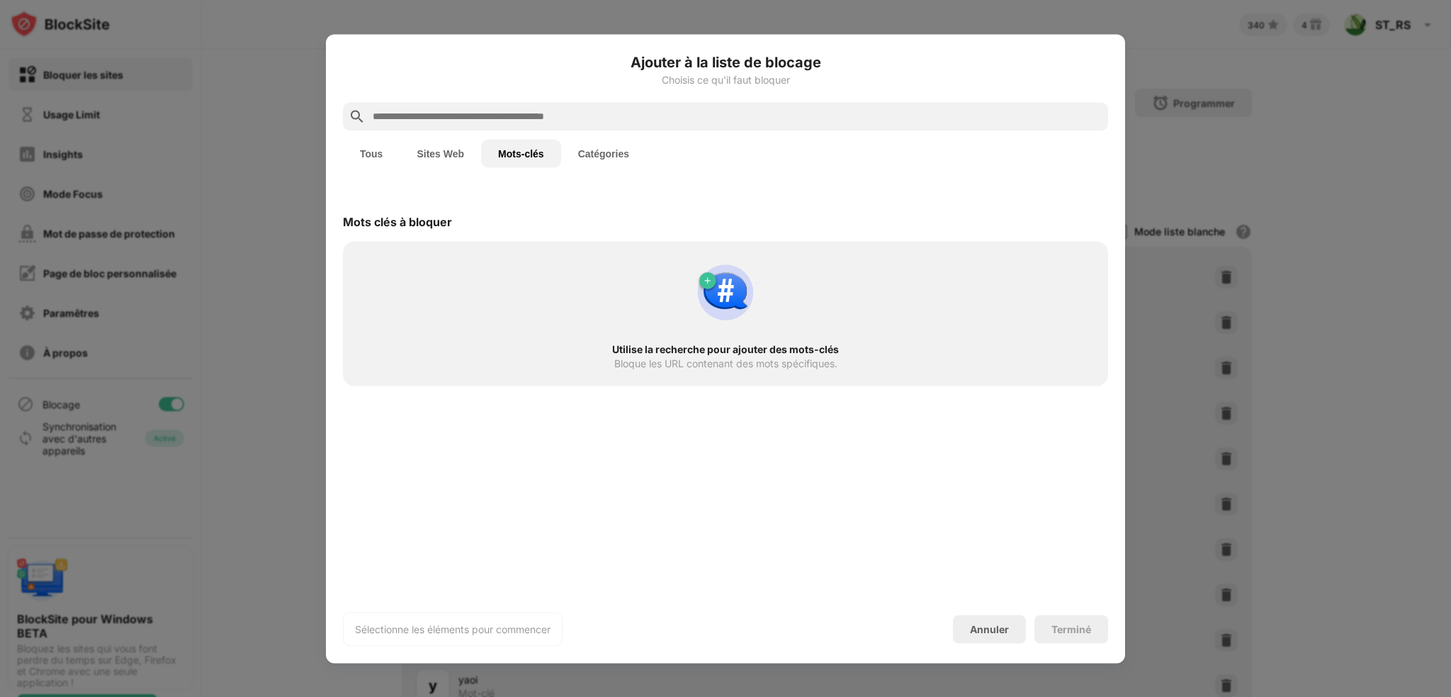
click at [473, 110] on input "text" at bounding box center [736, 116] width 731 height 17
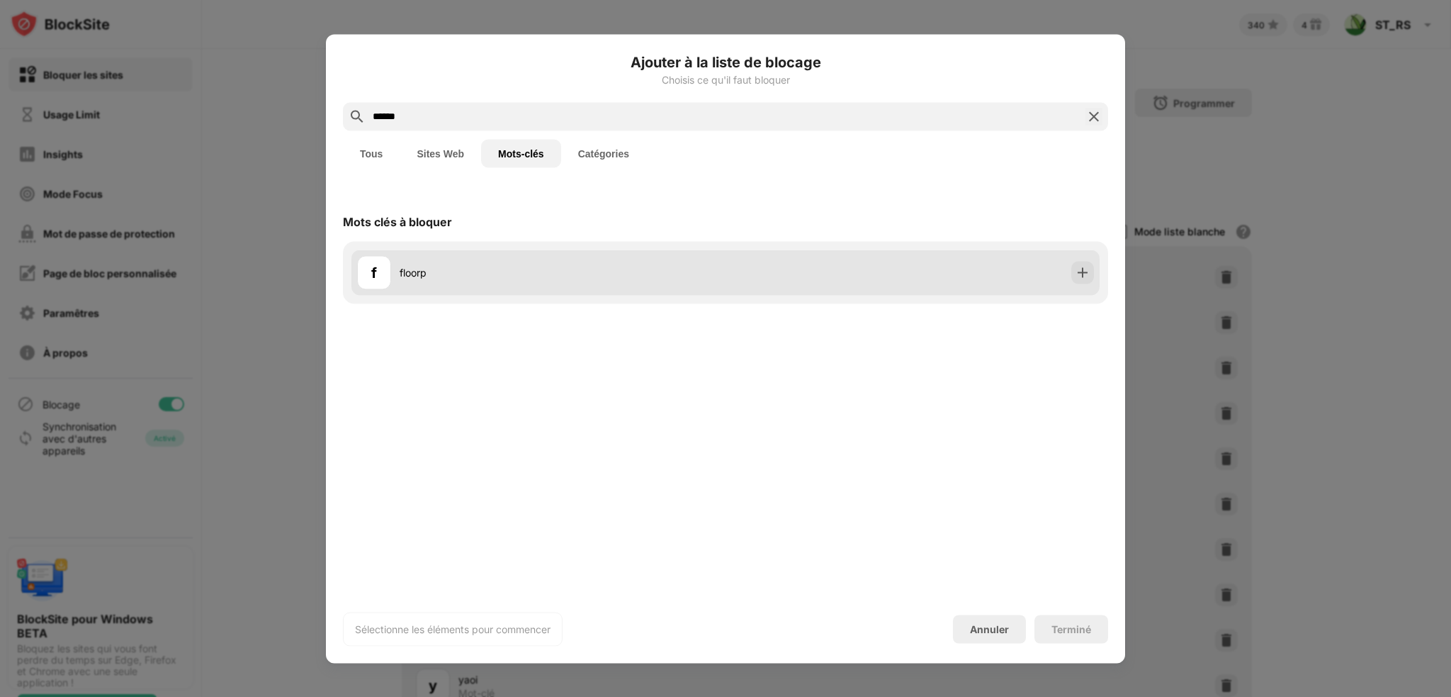
type input "******"
click at [1077, 271] on img at bounding box center [1083, 272] width 14 height 14
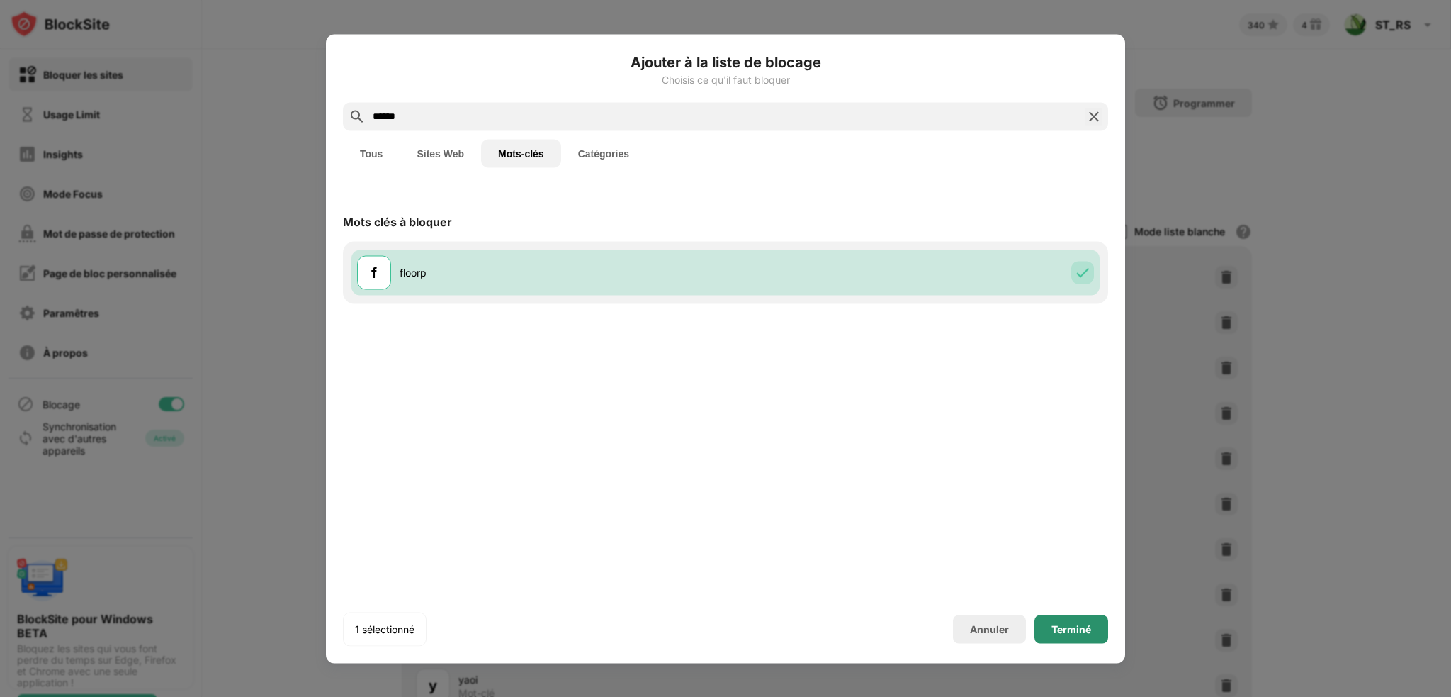
drag, startPoint x: 1065, startPoint y: 625, endPoint x: 981, endPoint y: 569, distance: 101.2
click at [1064, 625] on div "Terminé" at bounding box center [1072, 628] width 40 height 11
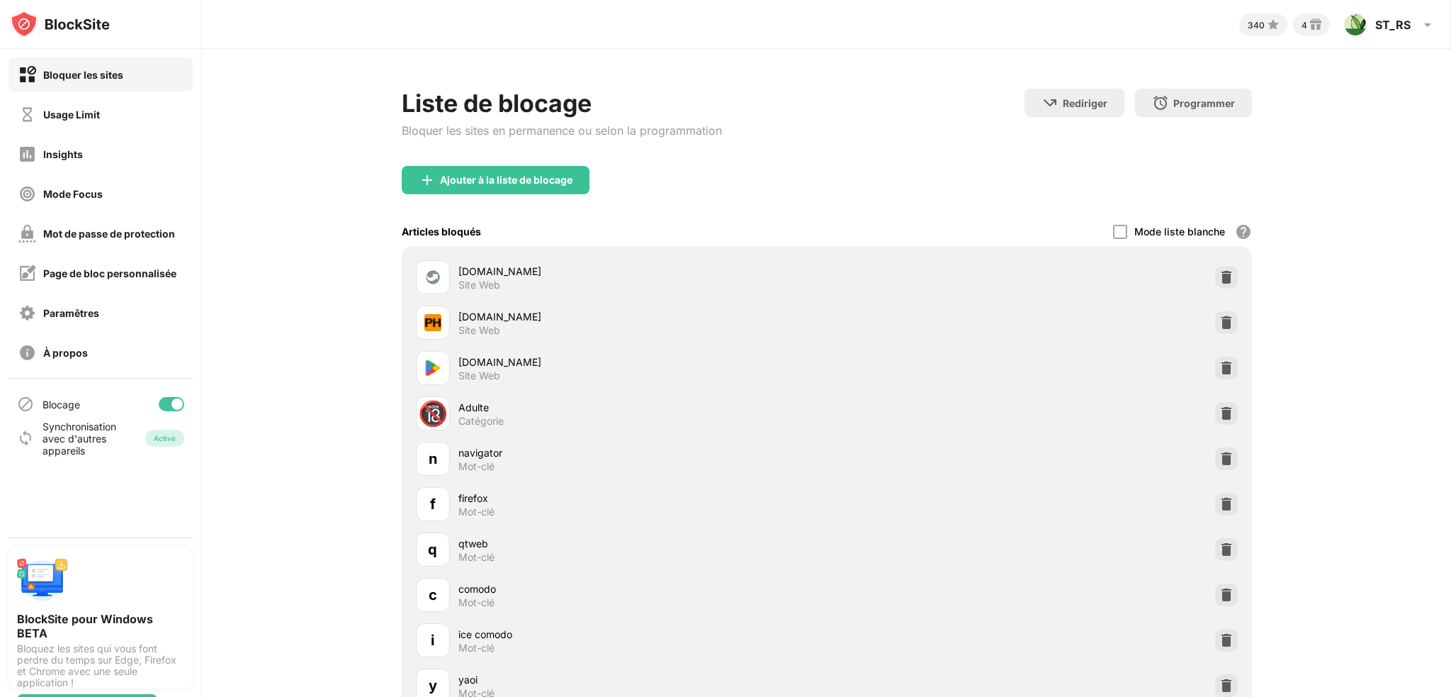
click at [519, 195] on div "Ajouter à la liste de blocage" at bounding box center [827, 191] width 850 height 51
click at [487, 167] on div "Ajouter à la liste de blocage" at bounding box center [496, 180] width 188 height 28
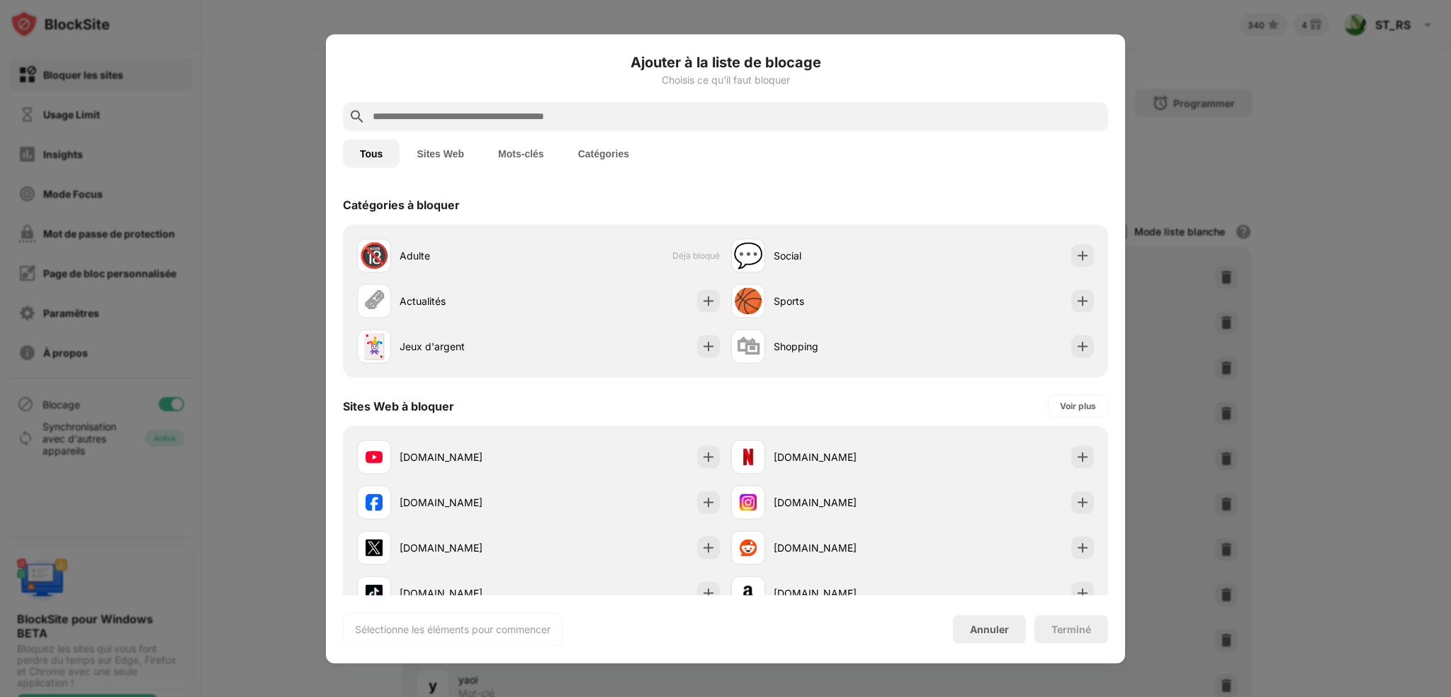
click at [504, 157] on button "Mots-clés" at bounding box center [521, 153] width 80 height 28
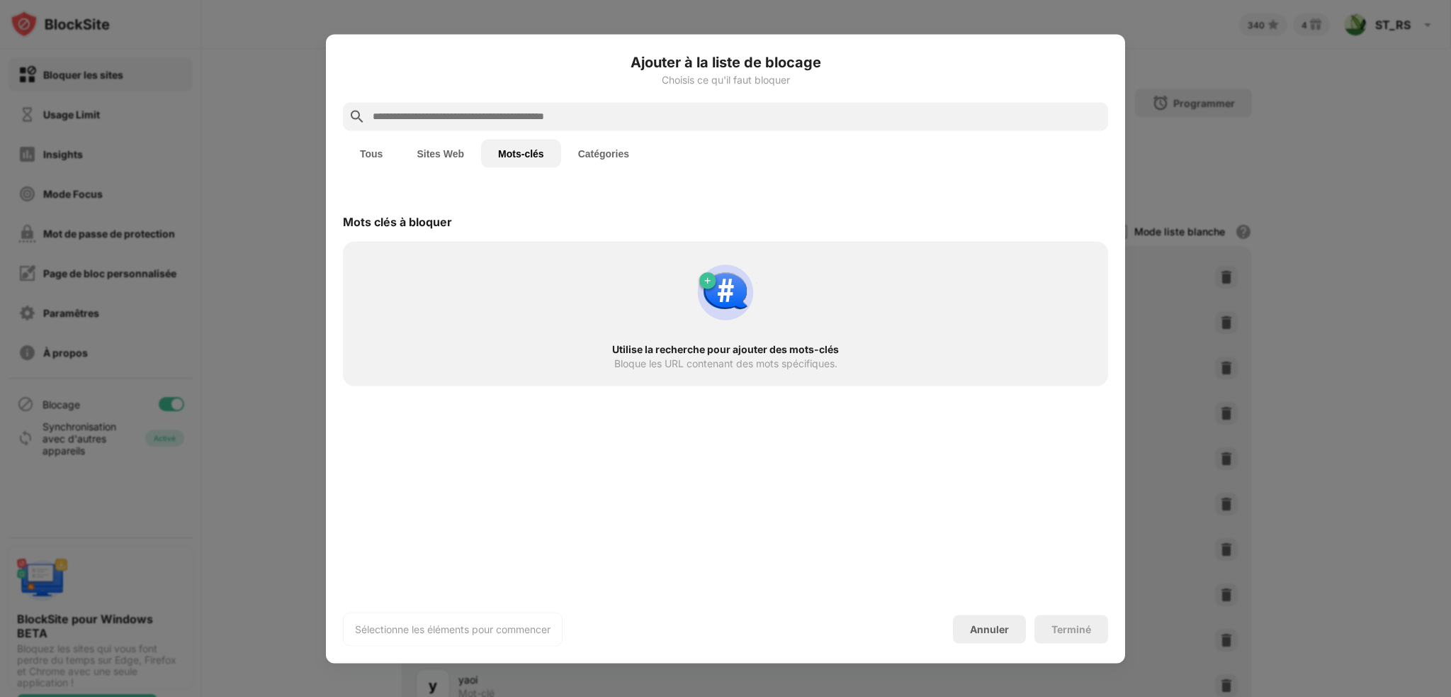
click at [495, 113] on input "text" at bounding box center [736, 116] width 731 height 17
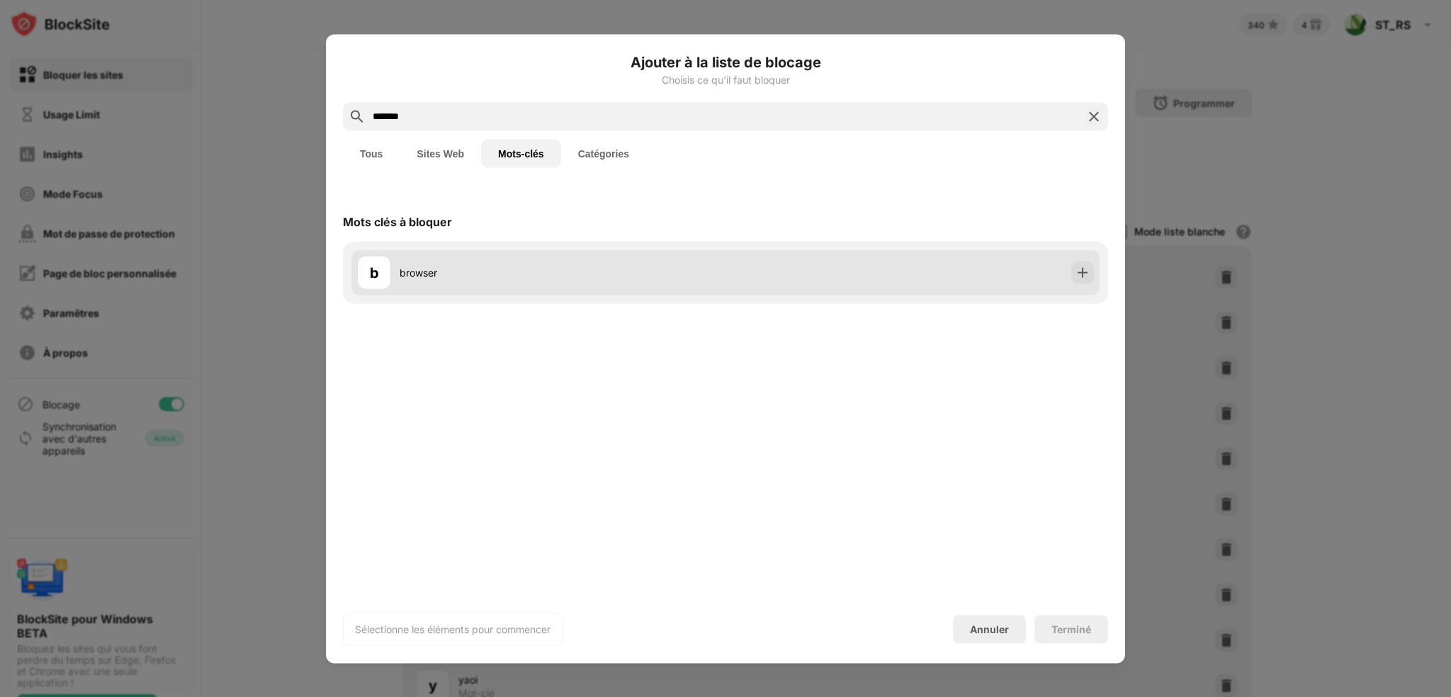
type input "*******"
click at [1091, 273] on div at bounding box center [1082, 272] width 23 height 23
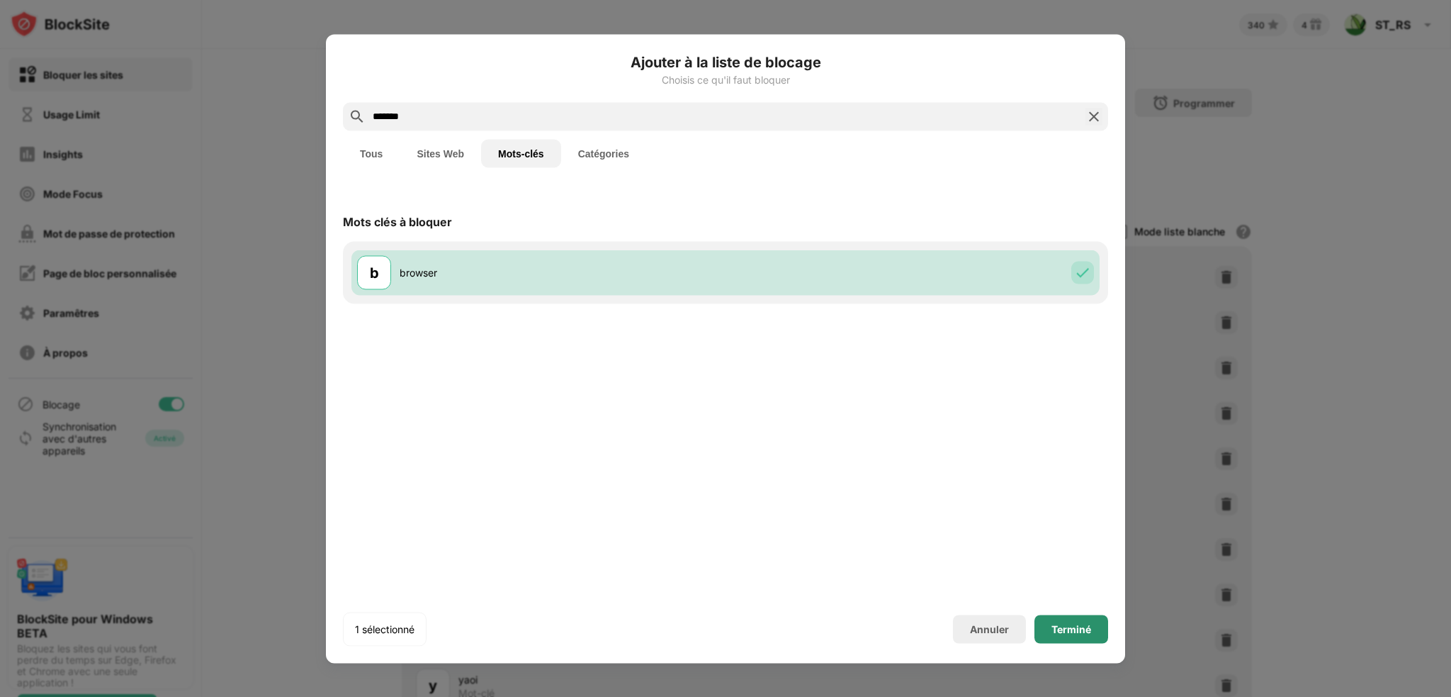
drag, startPoint x: 1074, startPoint y: 622, endPoint x: 1039, endPoint y: 592, distance: 46.7
click at [1075, 623] on div "Terminé" at bounding box center [1072, 628] width 40 height 11
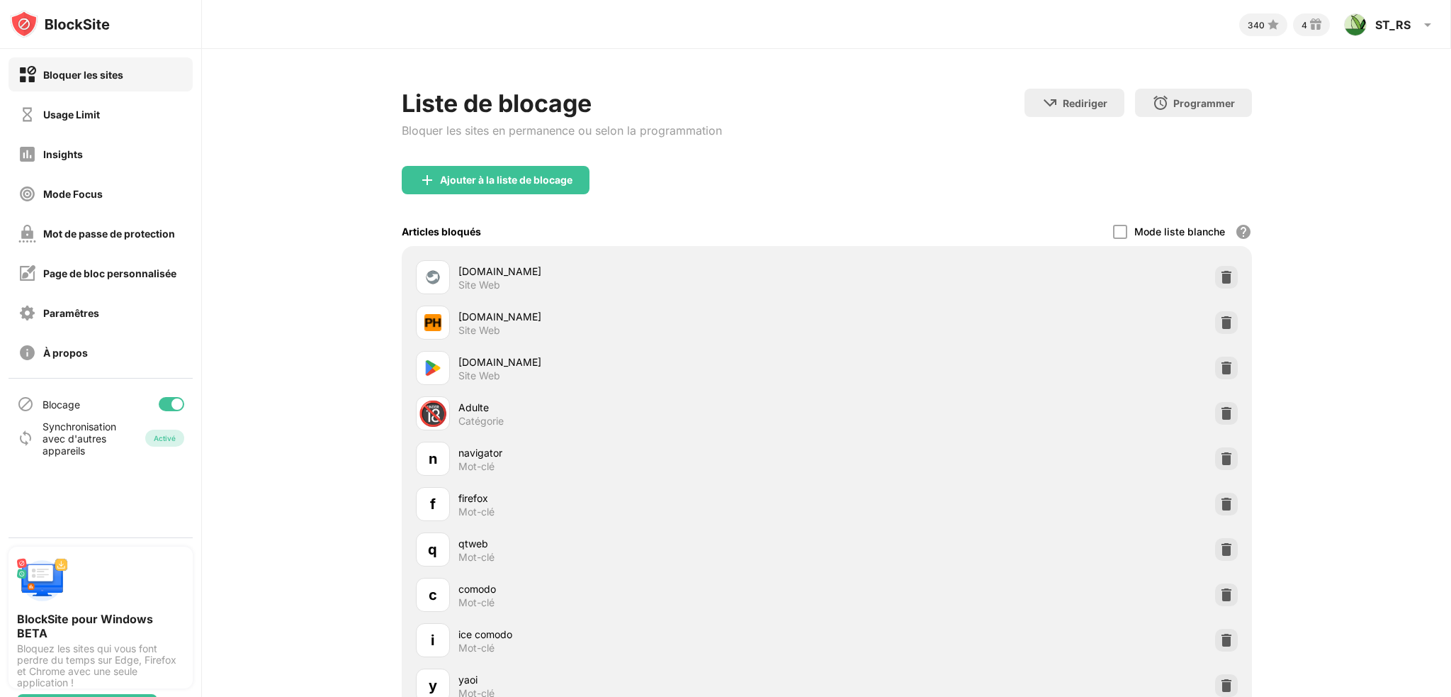
click at [493, 174] on div "Ajouter à la liste de blocage" at bounding box center [506, 179] width 133 height 11
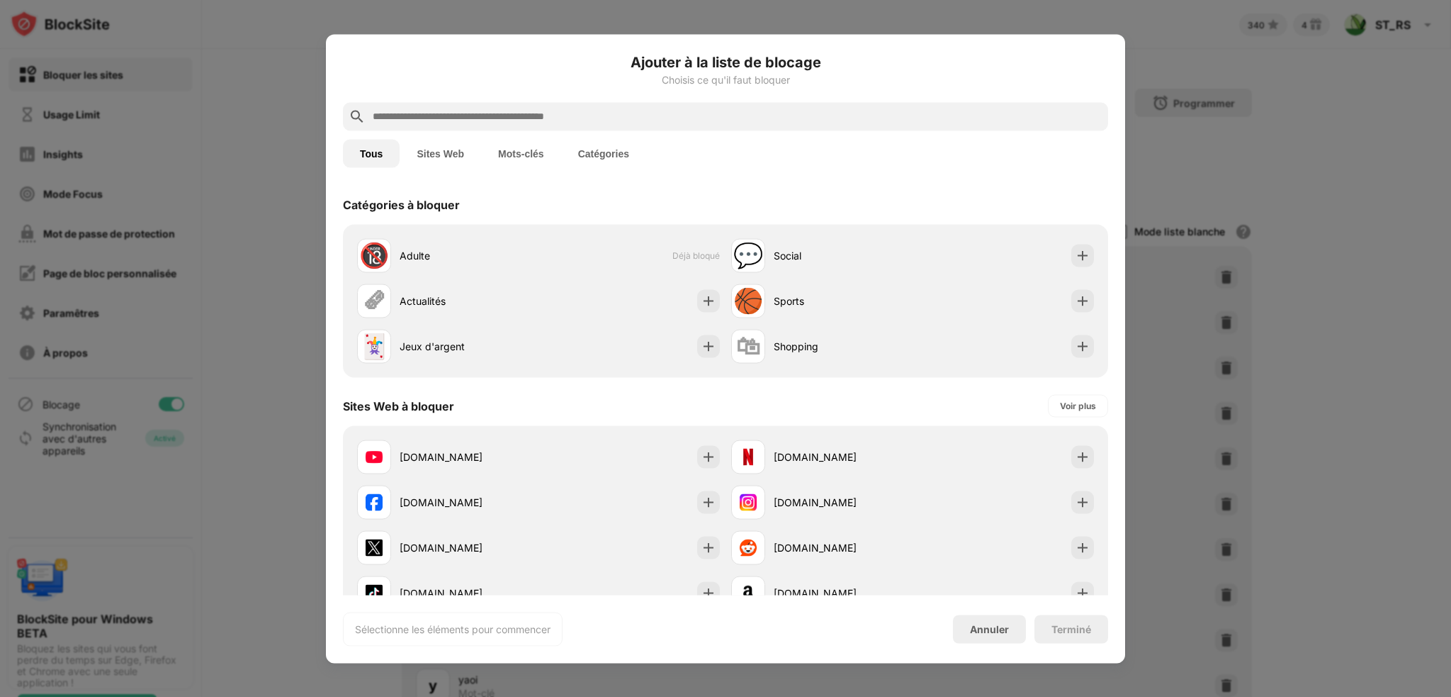
click at [526, 149] on button "Mots-clés" at bounding box center [521, 153] width 80 height 28
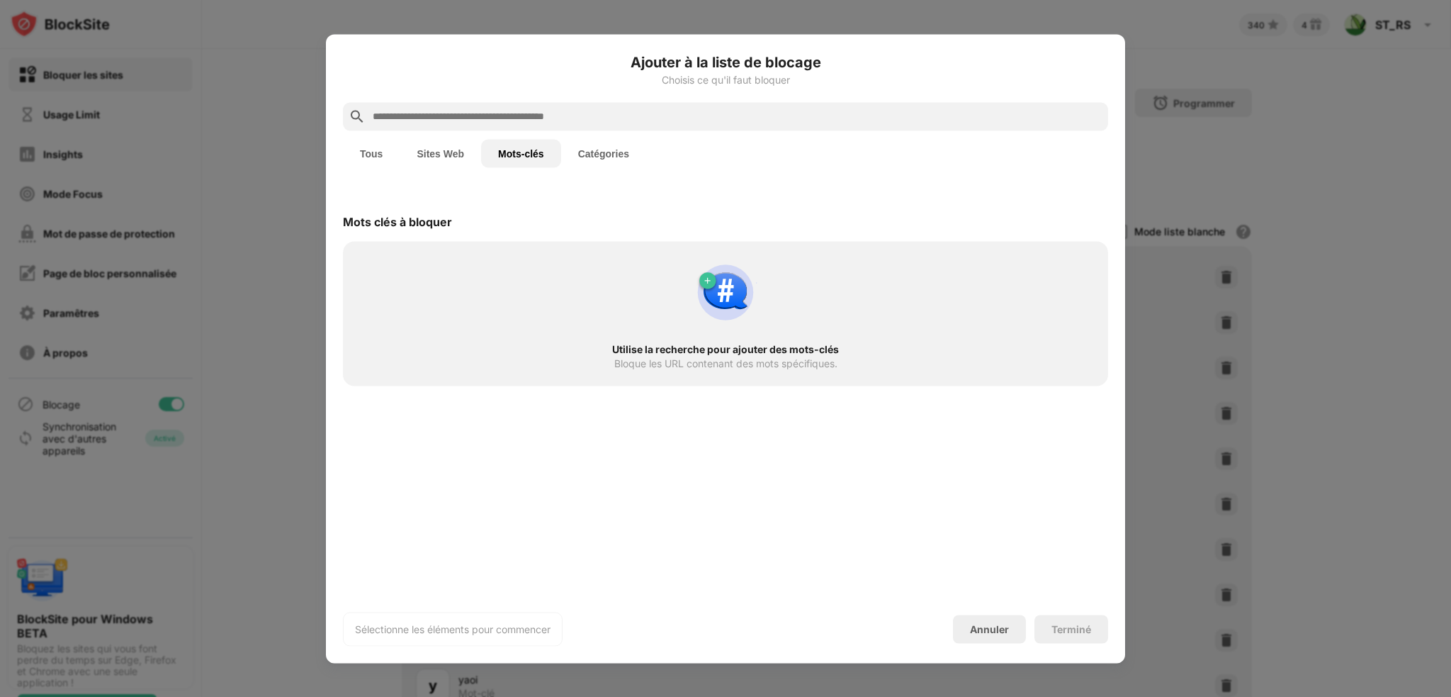
click at [475, 117] on input "text" at bounding box center [736, 116] width 731 height 17
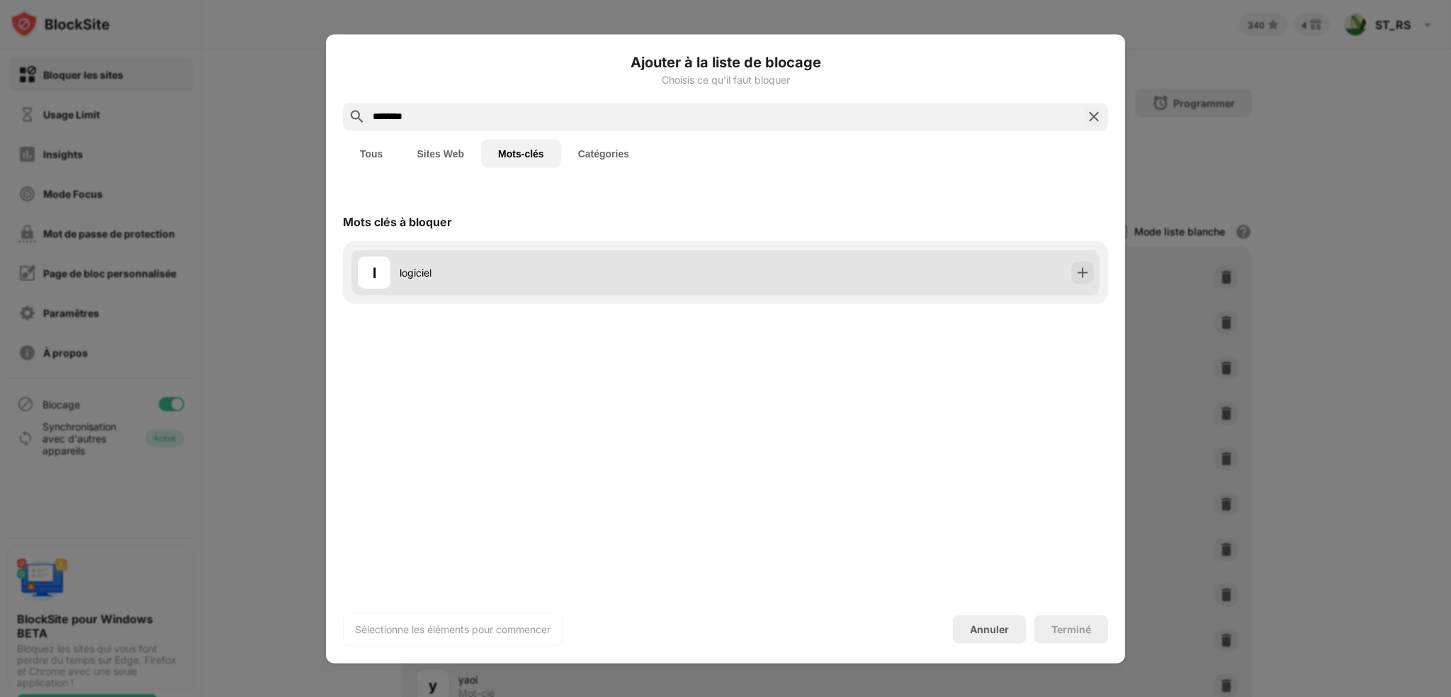
type input "********"
click at [1090, 267] on div at bounding box center [1082, 272] width 23 height 23
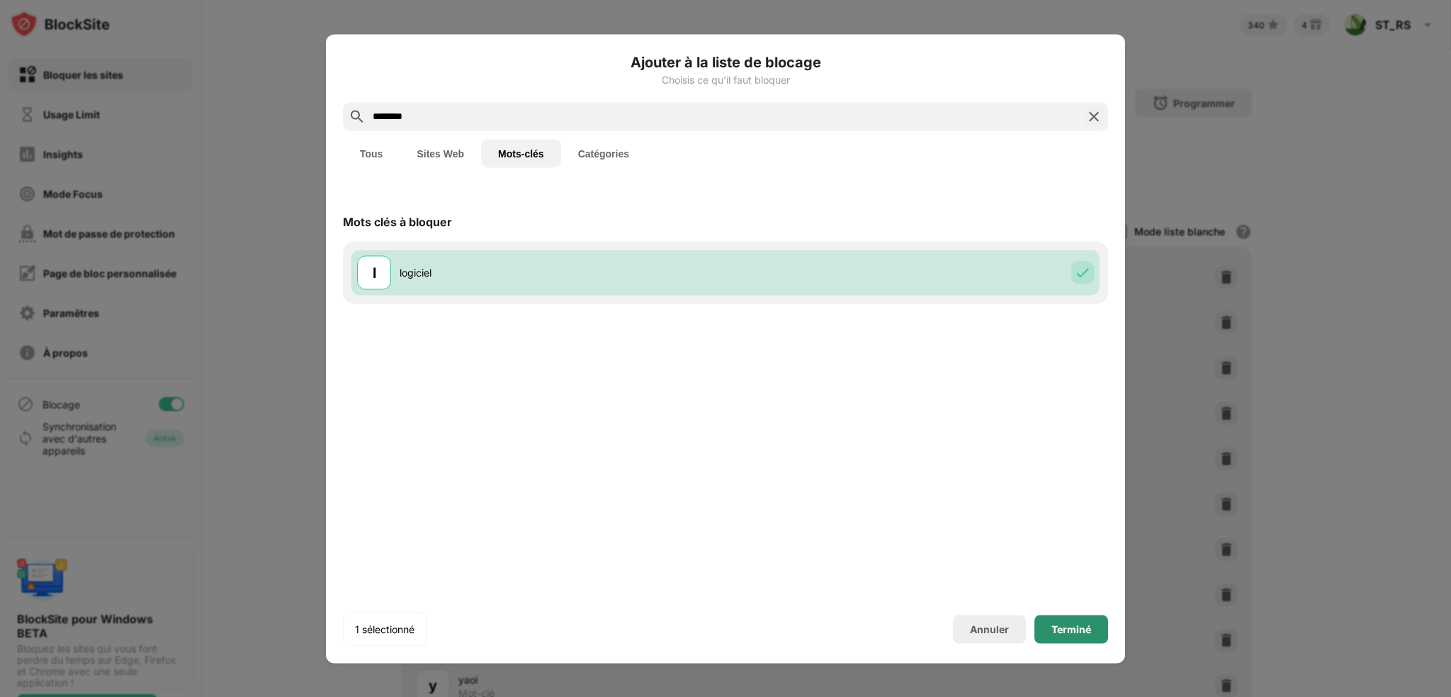
click at [1071, 633] on div "Terminé" at bounding box center [1072, 628] width 40 height 11
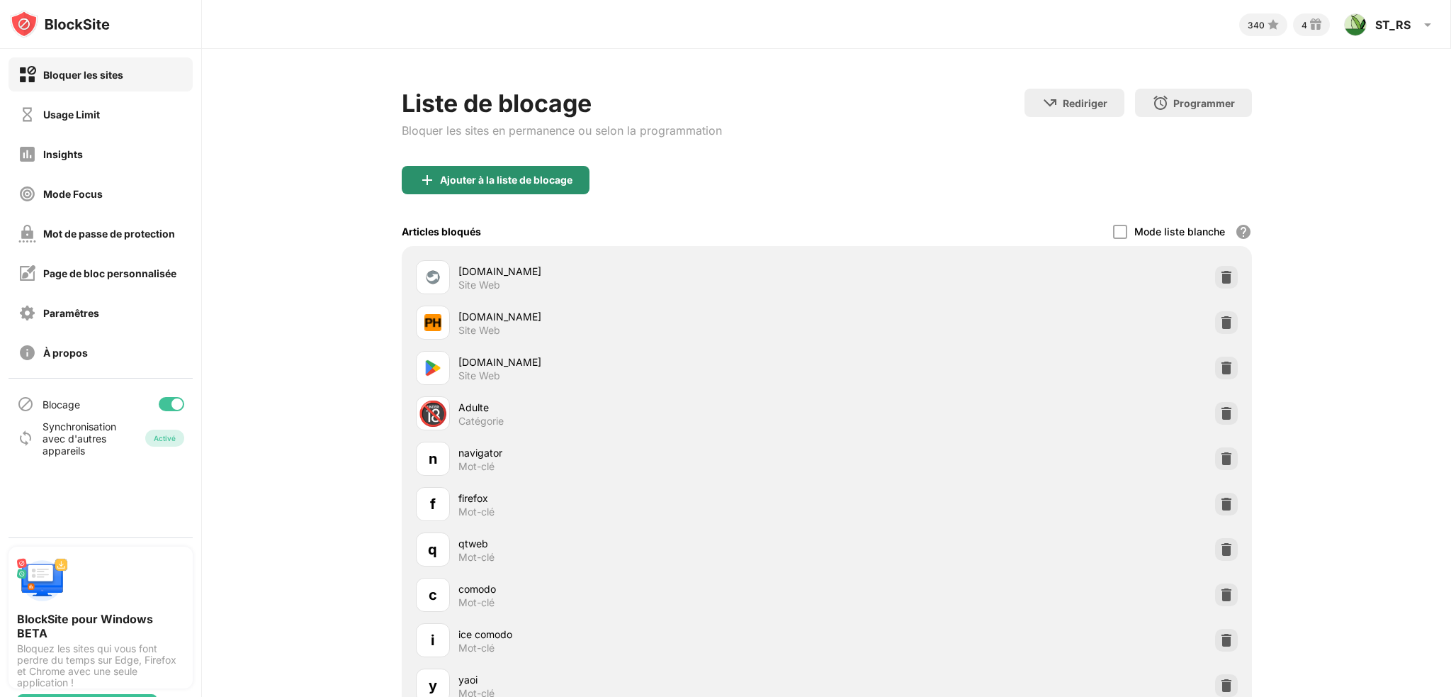
click at [519, 181] on div "Ajouter à la liste de blocage" at bounding box center [506, 179] width 133 height 11
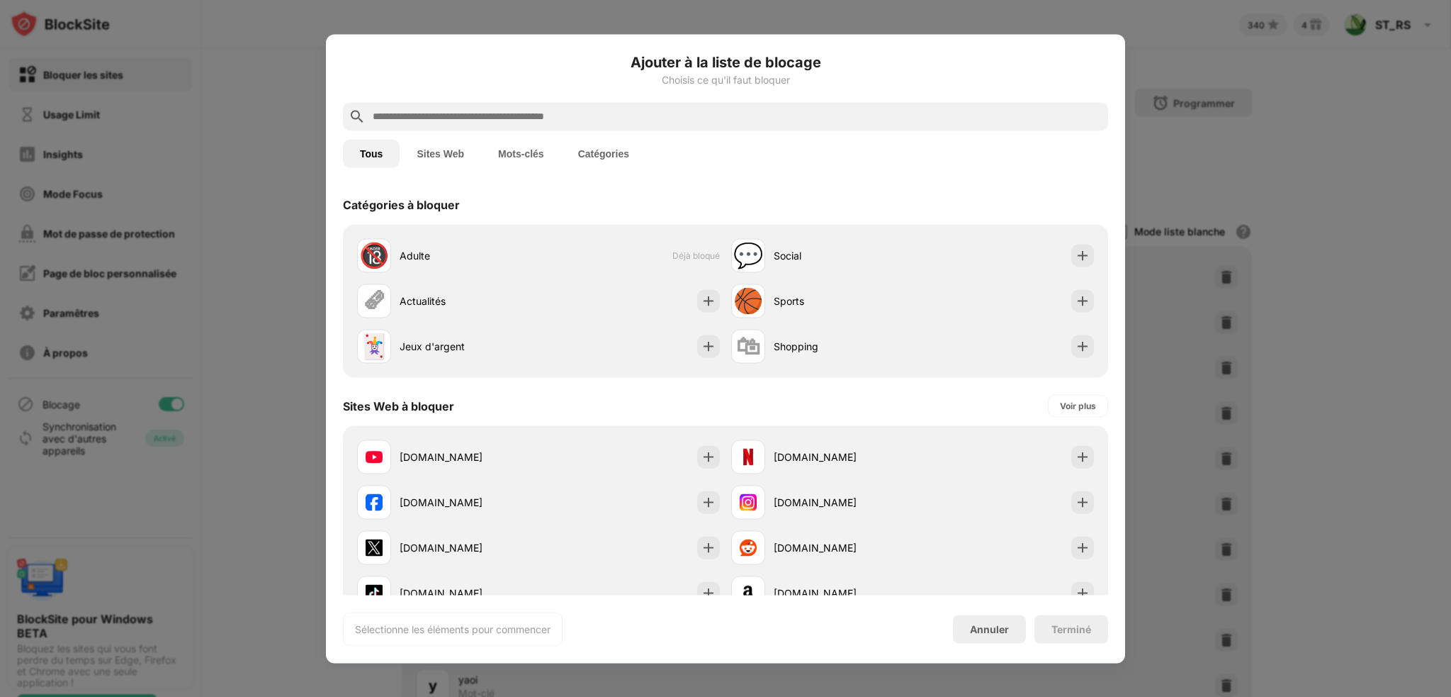
click at [525, 146] on button "Mots-clés" at bounding box center [521, 153] width 80 height 28
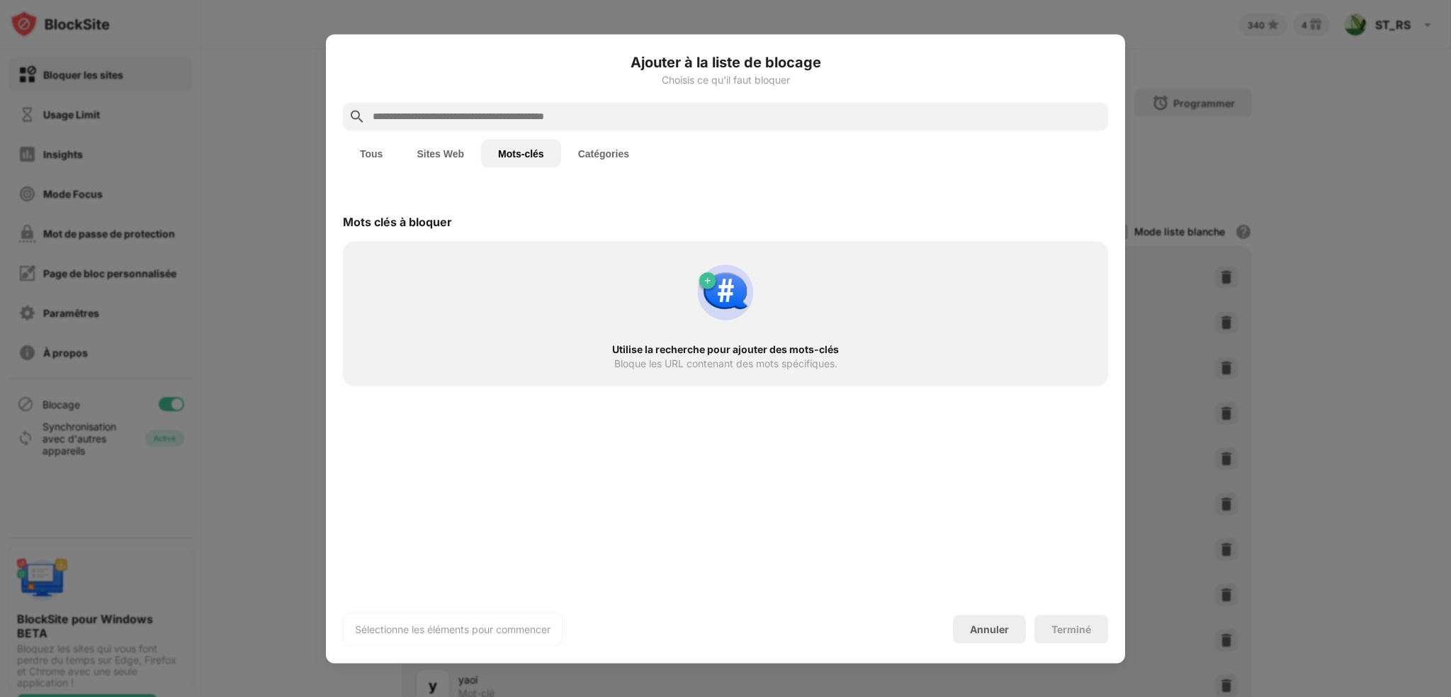
click at [502, 115] on input "text" at bounding box center [736, 116] width 731 height 17
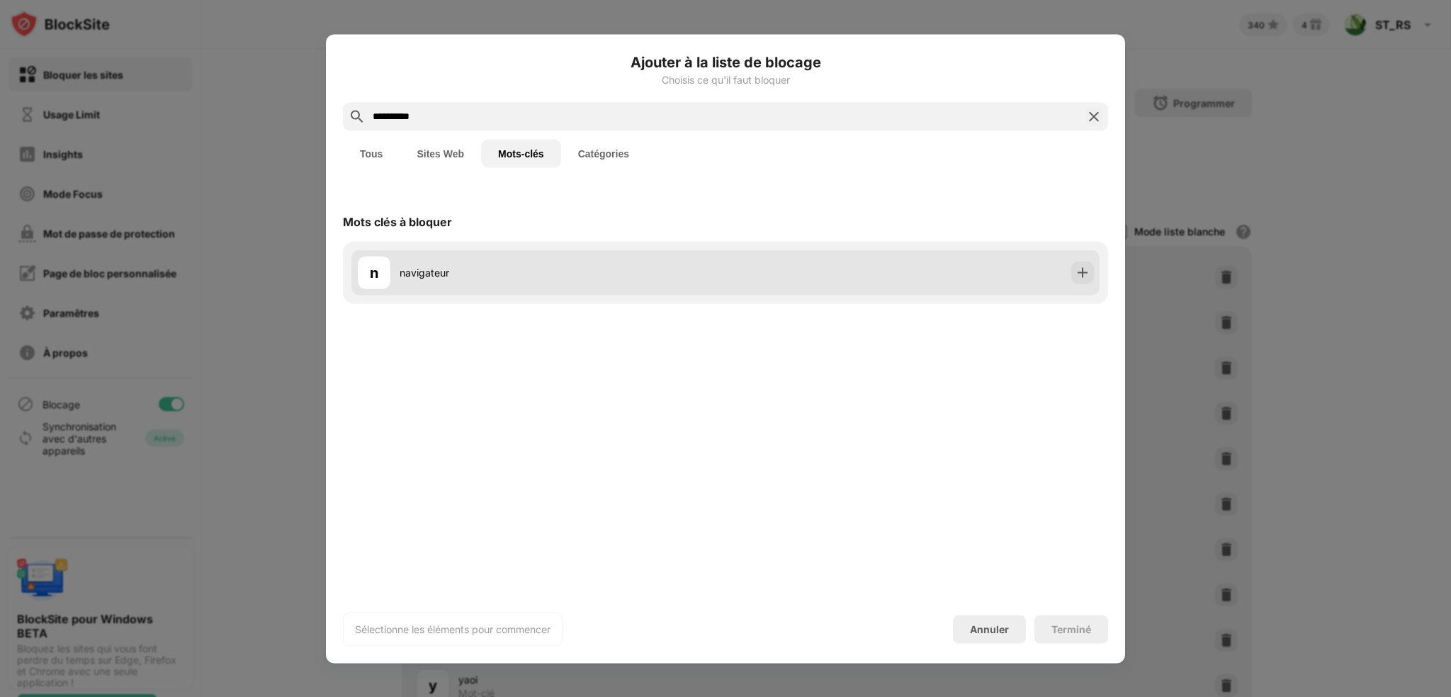
type input "**********"
drag, startPoint x: 1092, startPoint y: 269, endPoint x: 1085, endPoint y: 271, distance: 7.6
click at [1093, 269] on div at bounding box center [1082, 272] width 23 height 23
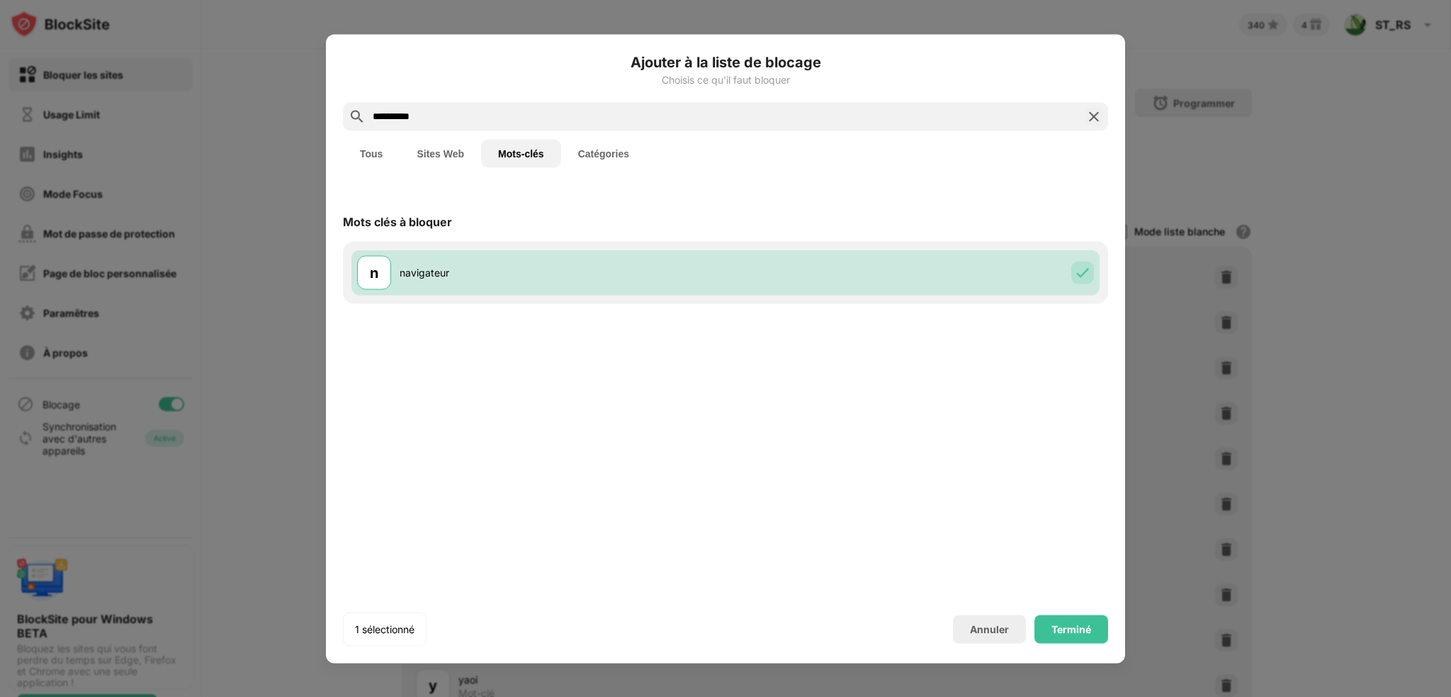
click at [1086, 646] on div "**********" at bounding box center [725, 348] width 799 height 629
click at [1074, 629] on div "Terminé" at bounding box center [1072, 628] width 40 height 11
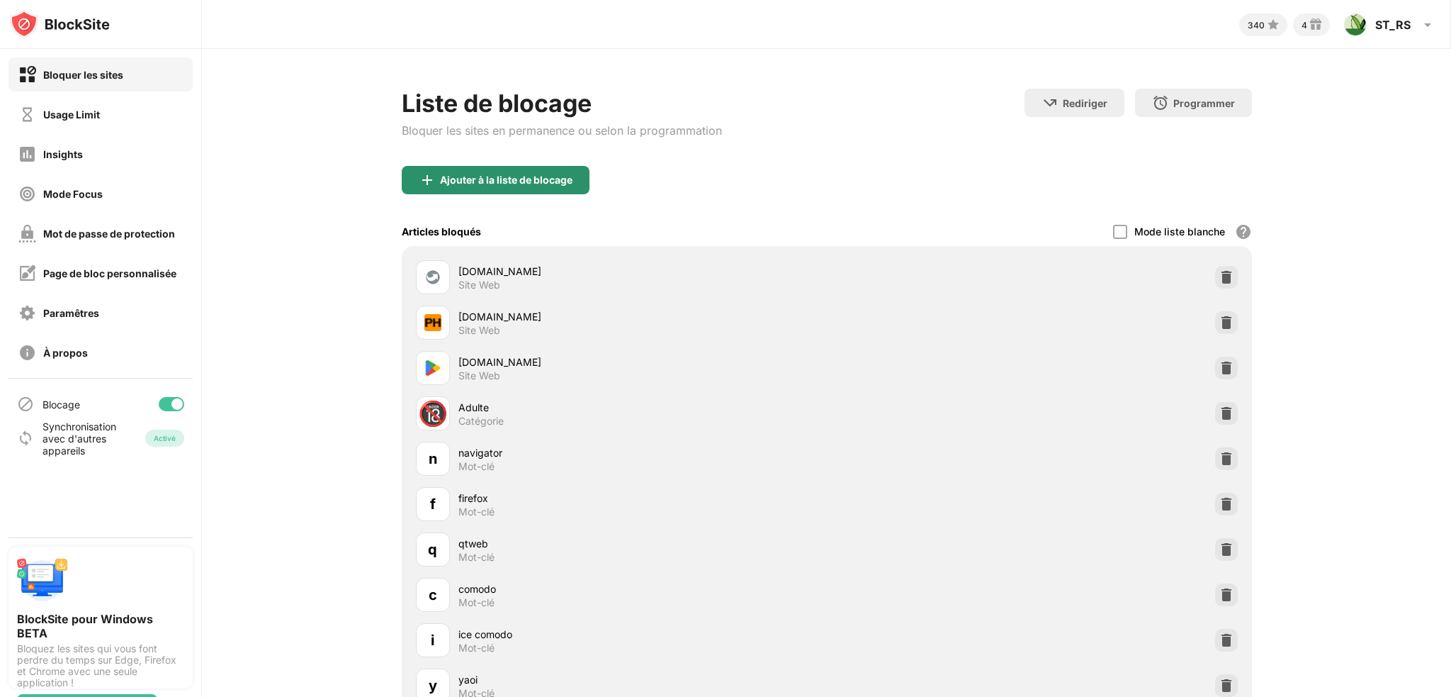
click at [537, 189] on div "Ajouter à la liste de blocage" at bounding box center [496, 180] width 188 height 28
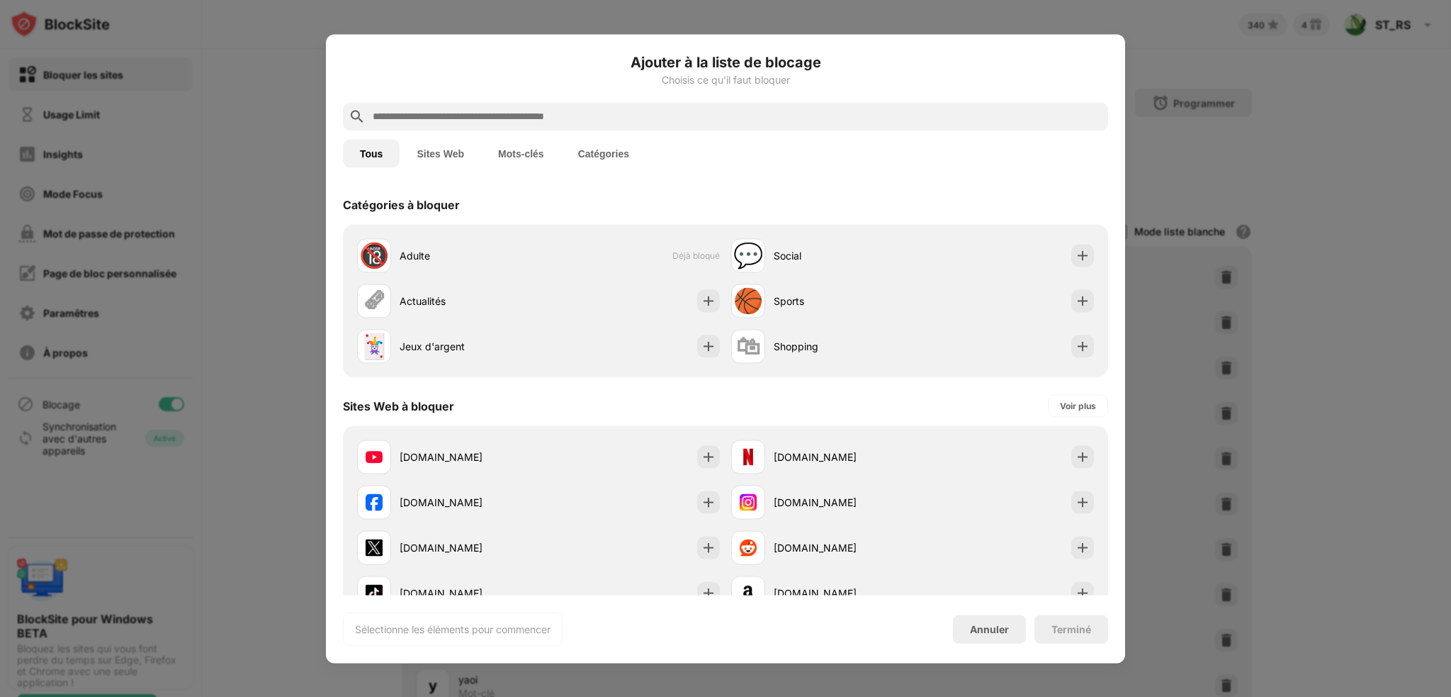
click at [518, 152] on button "Mots-clés" at bounding box center [521, 153] width 80 height 28
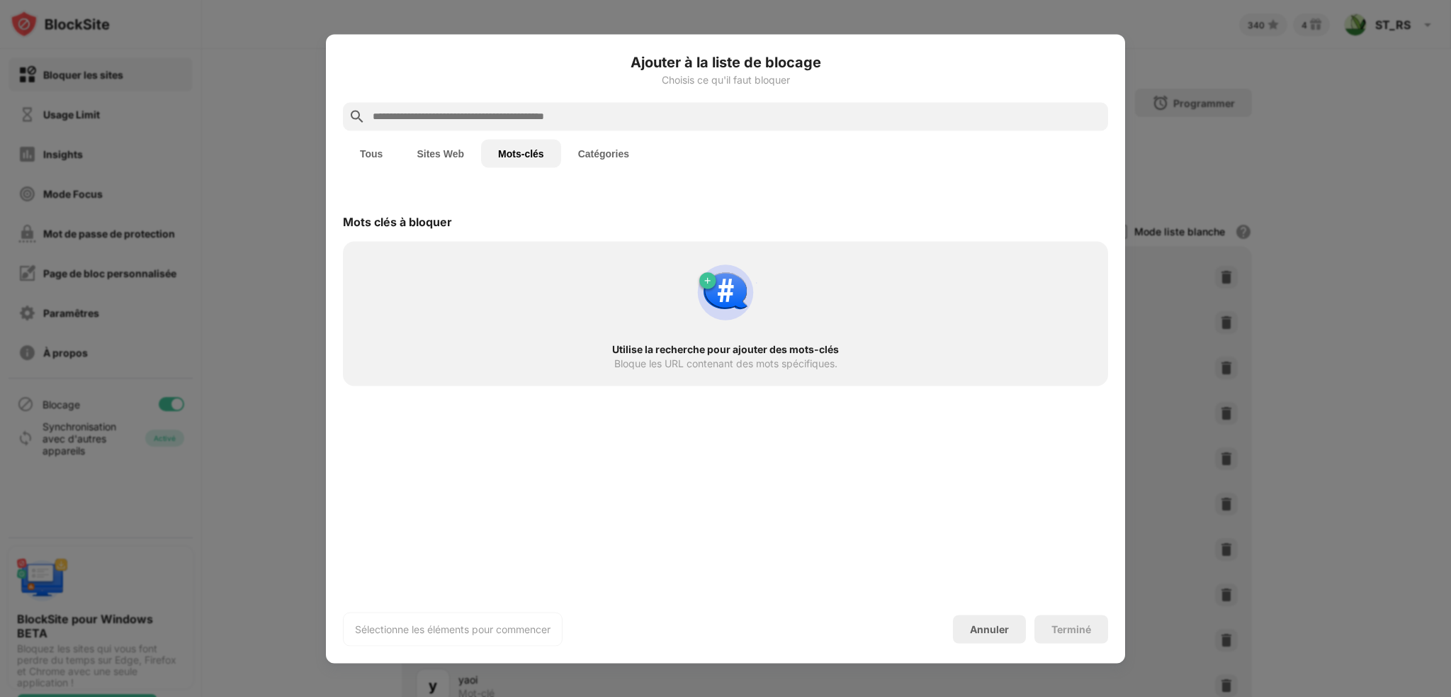
click at [505, 118] on input "text" at bounding box center [736, 116] width 731 height 17
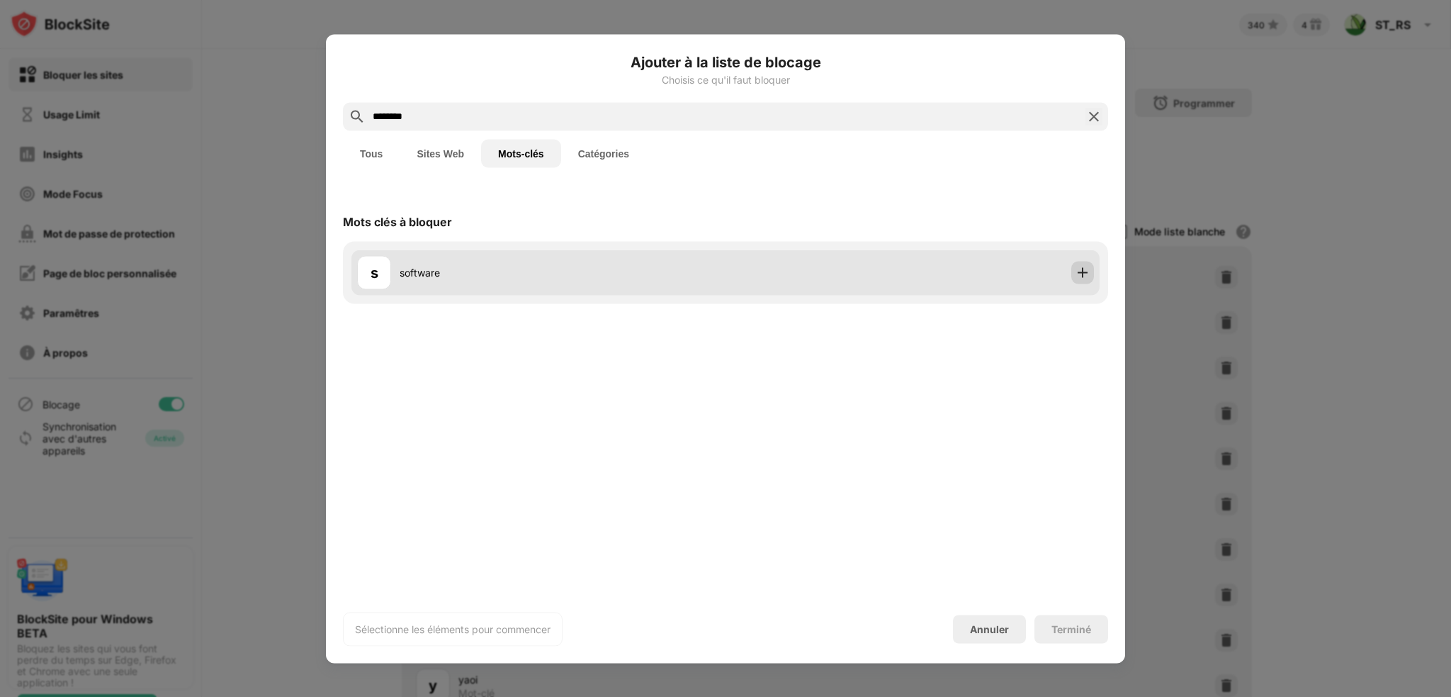
type input "********"
click at [1081, 270] on img at bounding box center [1083, 272] width 14 height 14
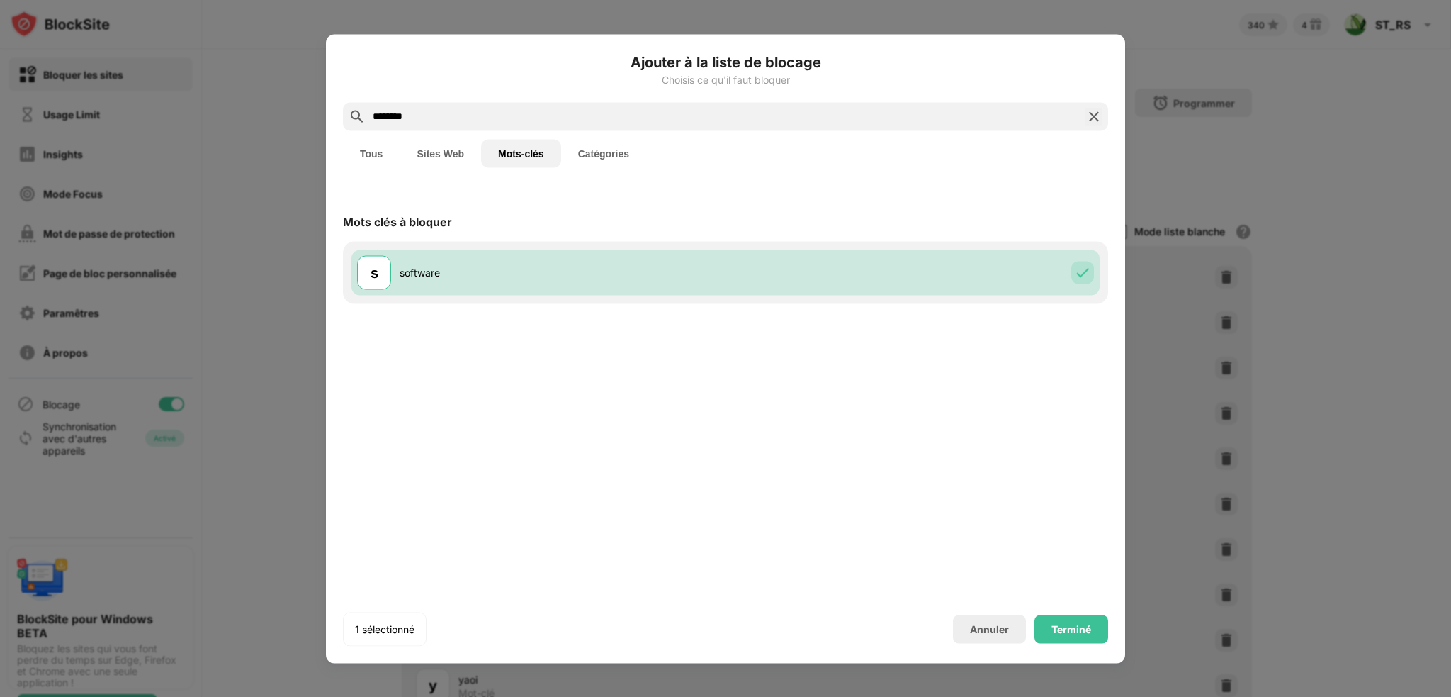
click at [1081, 617] on div "Terminé" at bounding box center [1072, 628] width 74 height 28
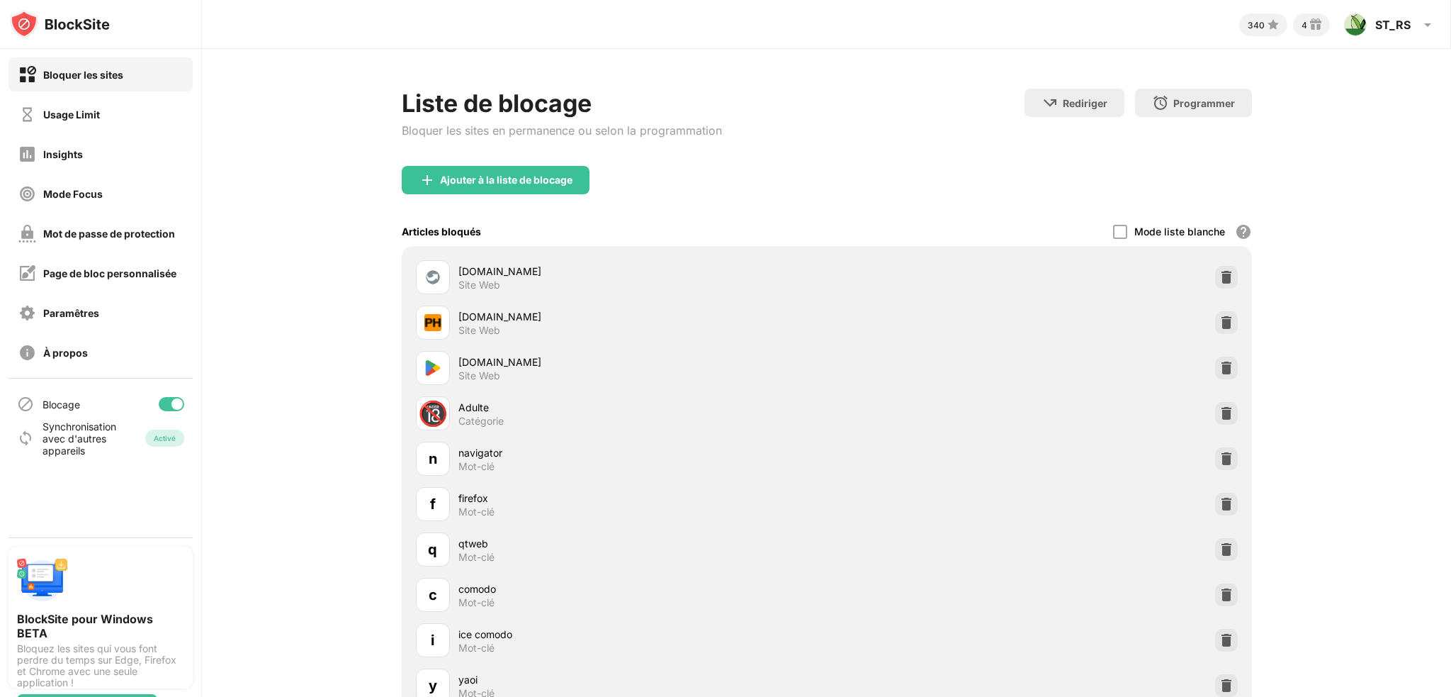
click at [497, 191] on div "Ajouter à la liste de blocage" at bounding box center [496, 180] width 188 height 28
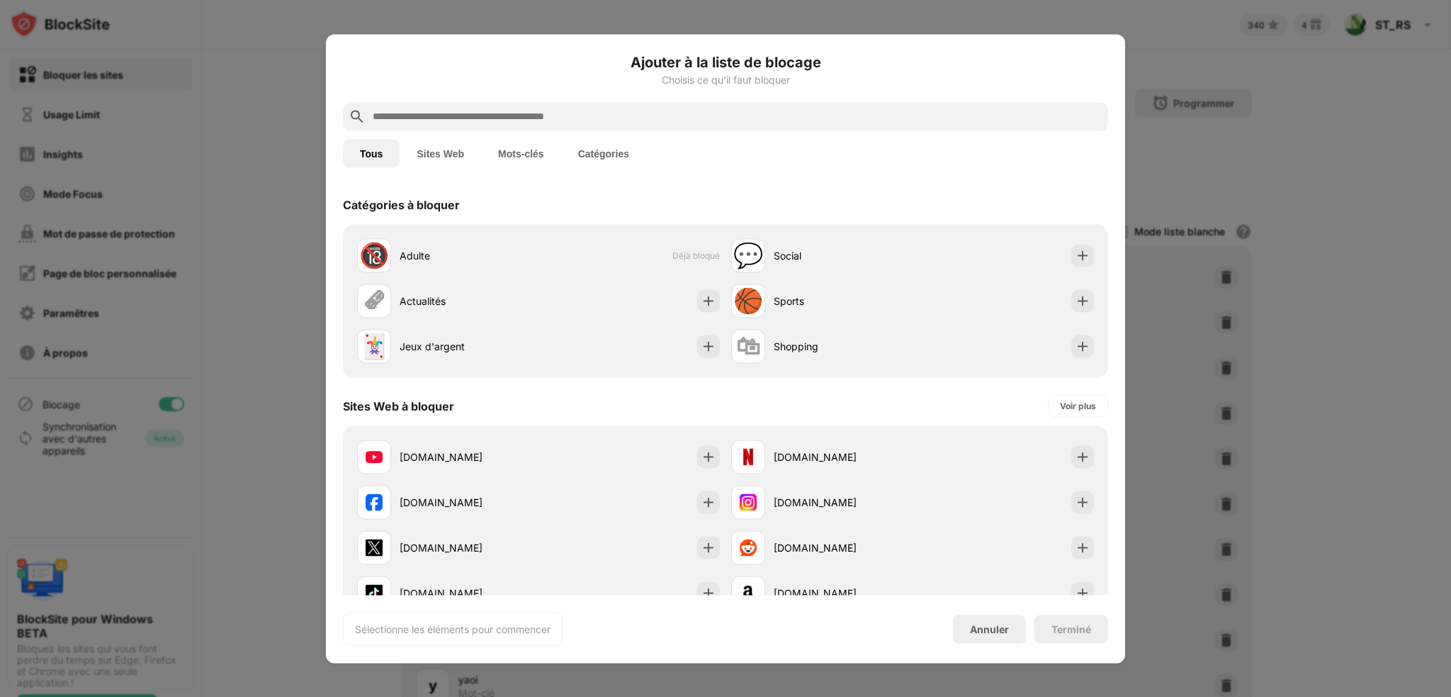
click at [496, 155] on button "Mots-clés" at bounding box center [521, 153] width 80 height 28
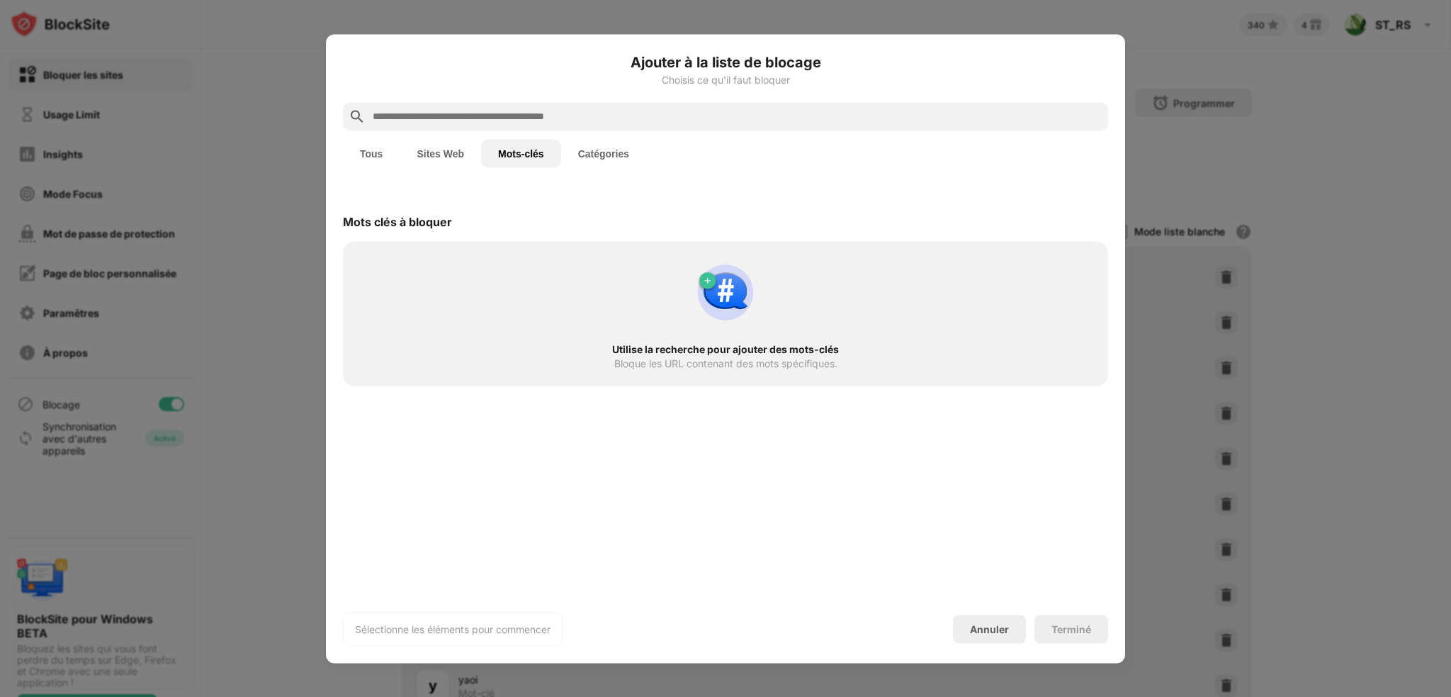
click at [485, 113] on input "text" at bounding box center [736, 116] width 731 height 17
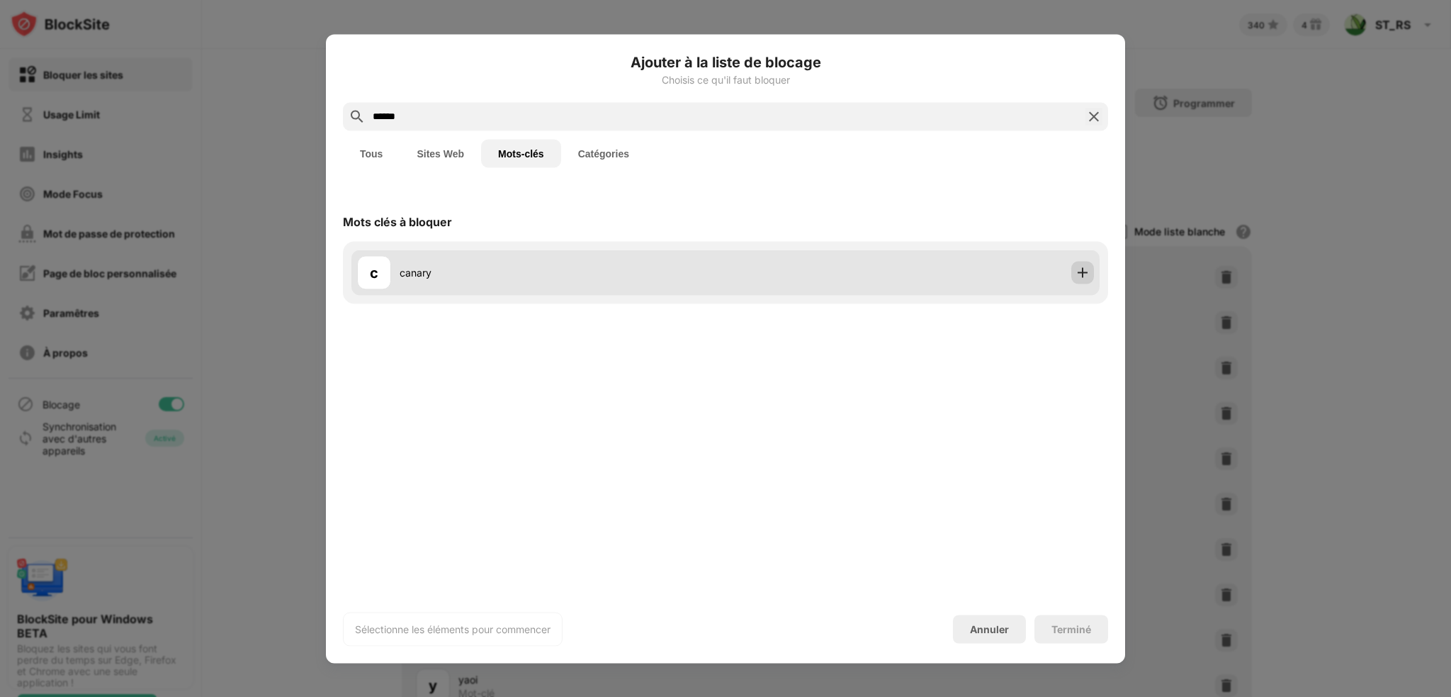
type input "******"
click at [1084, 271] on img at bounding box center [1083, 272] width 14 height 14
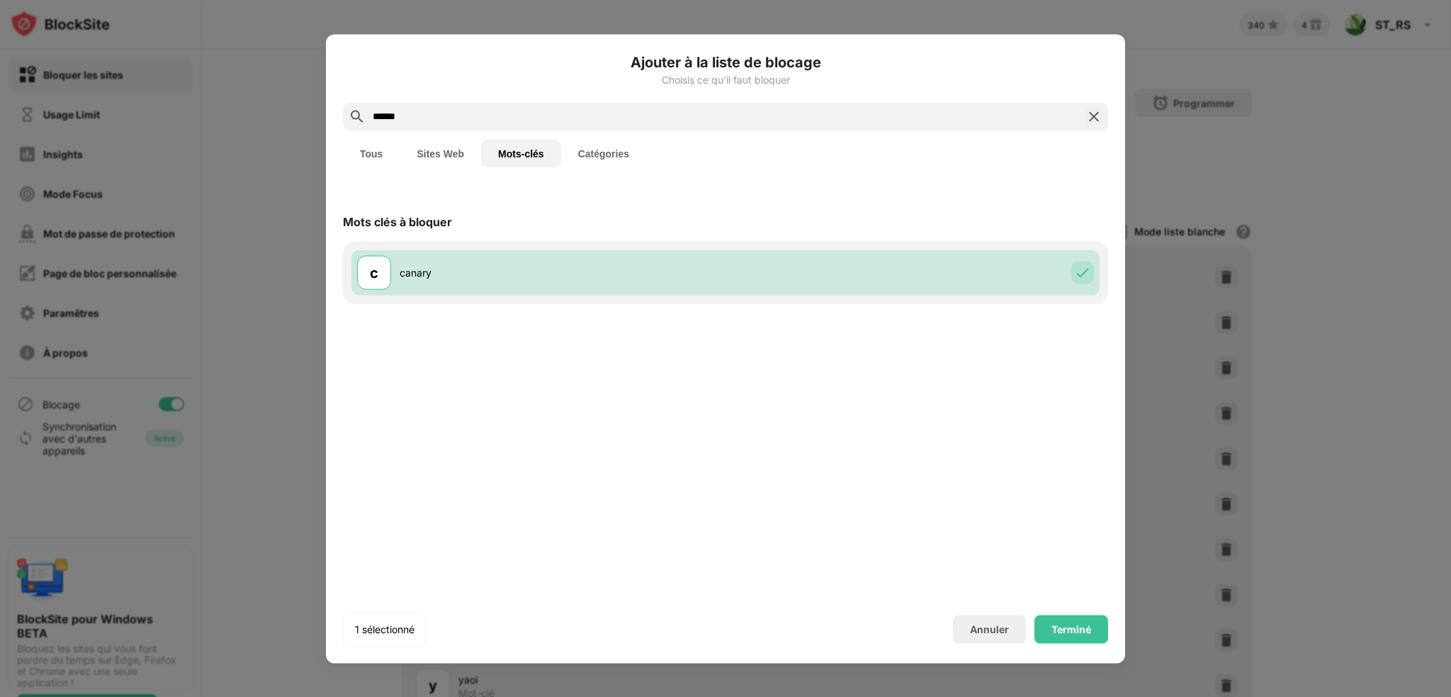
drag, startPoint x: 1080, startPoint y: 604, endPoint x: 1083, endPoint y: 629, distance: 24.3
click at [1080, 609] on div "Ajouter à la liste de blocage Choisis ce qu'il faut bloquer ****** Tous Sites W…" at bounding box center [725, 348] width 765 height 595
click at [1083, 629] on div "Terminé" at bounding box center [1072, 628] width 40 height 11
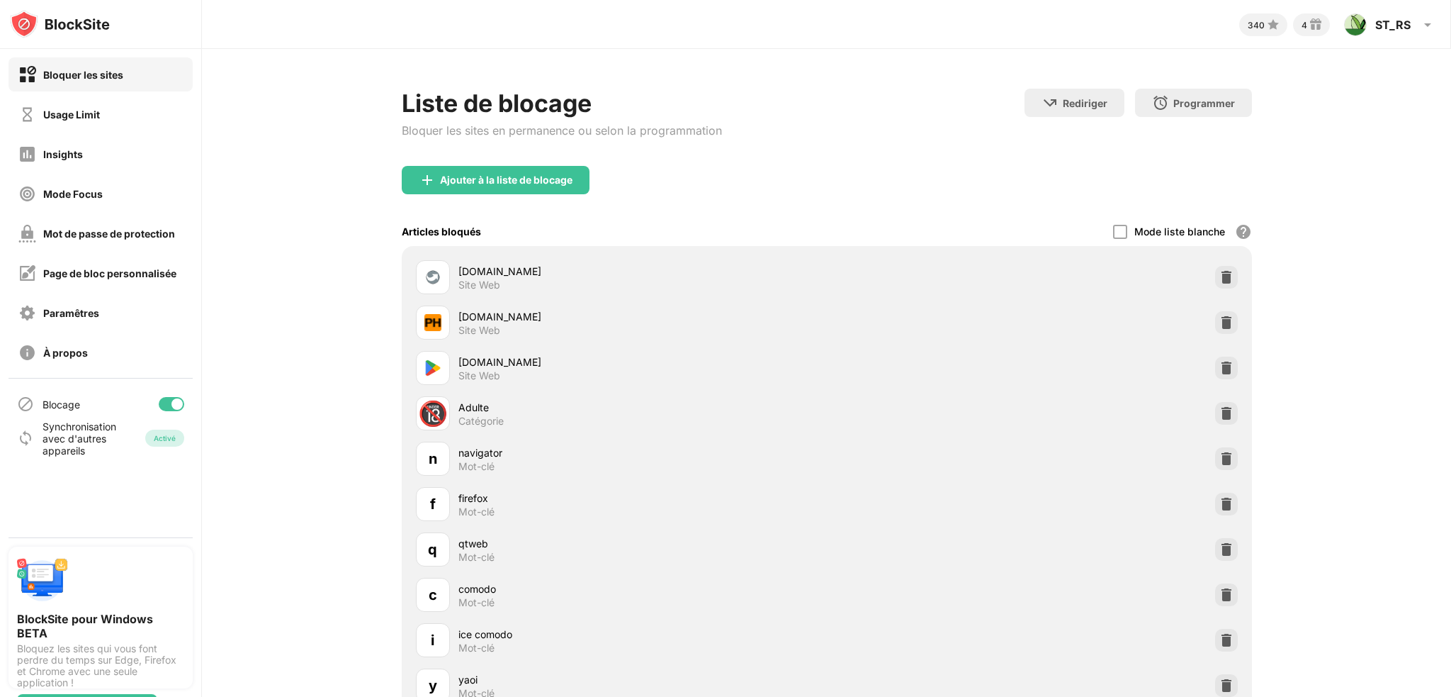
click at [476, 184] on div "Ajouter à la liste de blocage" at bounding box center [506, 179] width 133 height 11
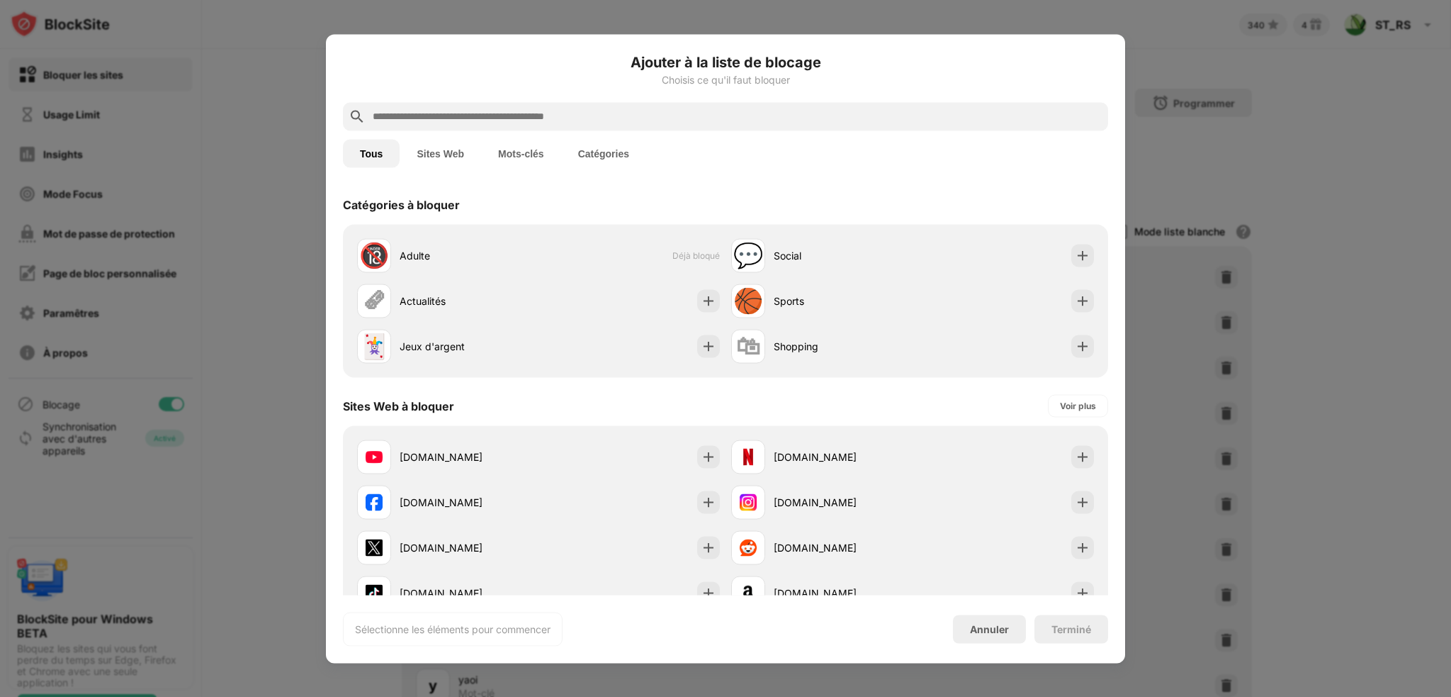
click at [525, 141] on button "Mots-clés" at bounding box center [521, 153] width 80 height 28
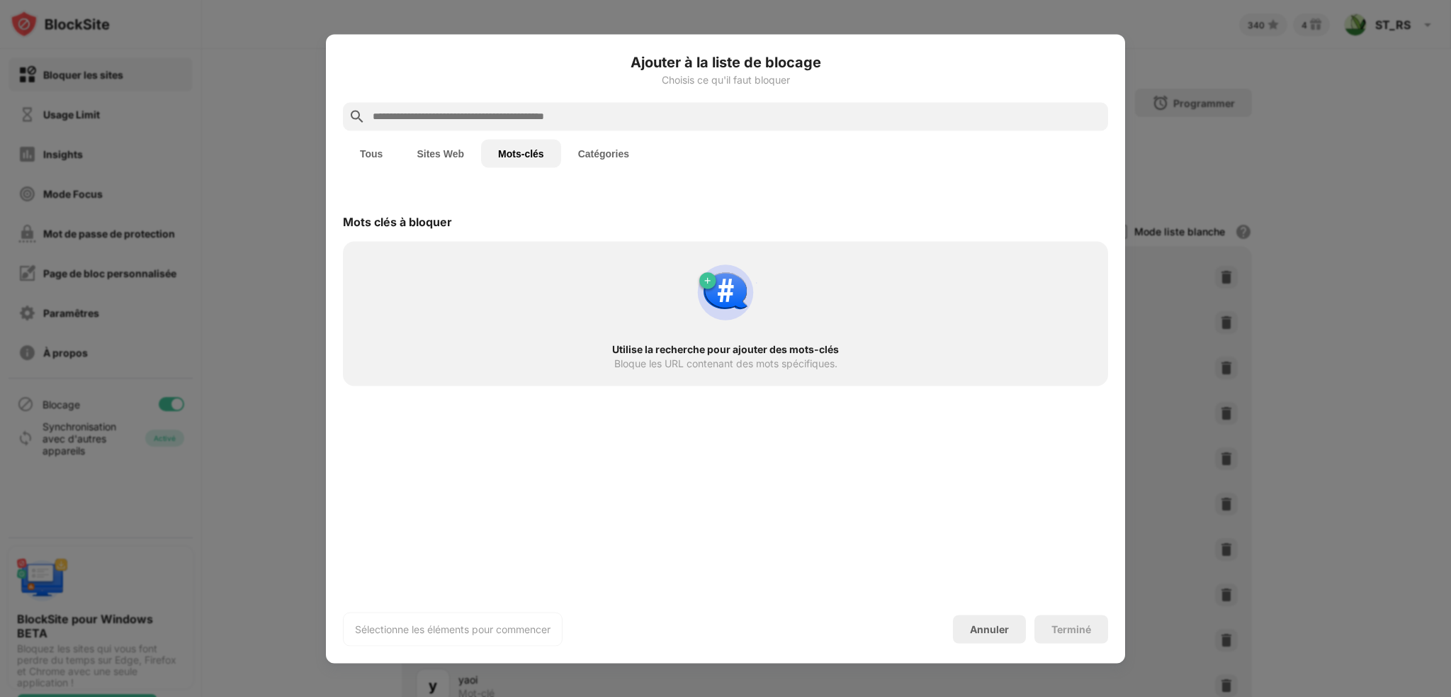
click at [480, 115] on input "text" at bounding box center [736, 116] width 731 height 17
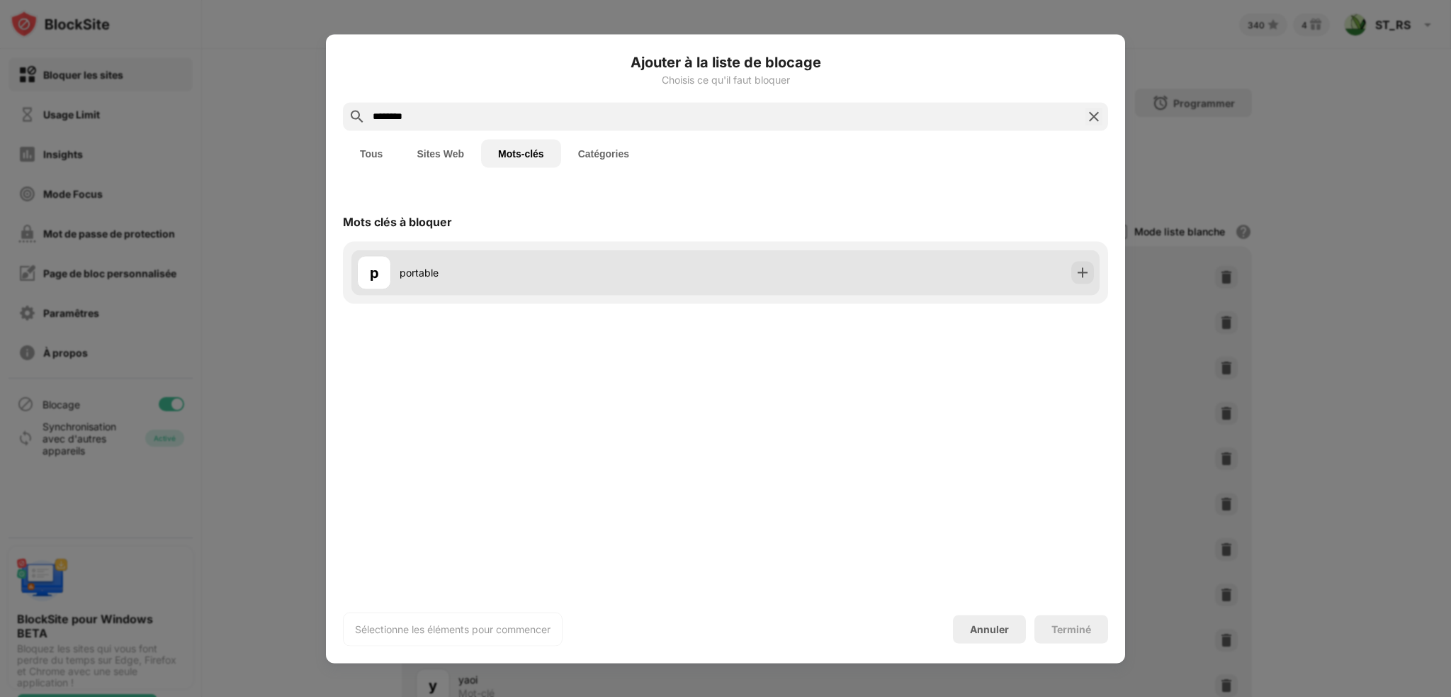
type input "********"
click at [1066, 273] on div "p portable" at bounding box center [725, 271] width 748 height 45
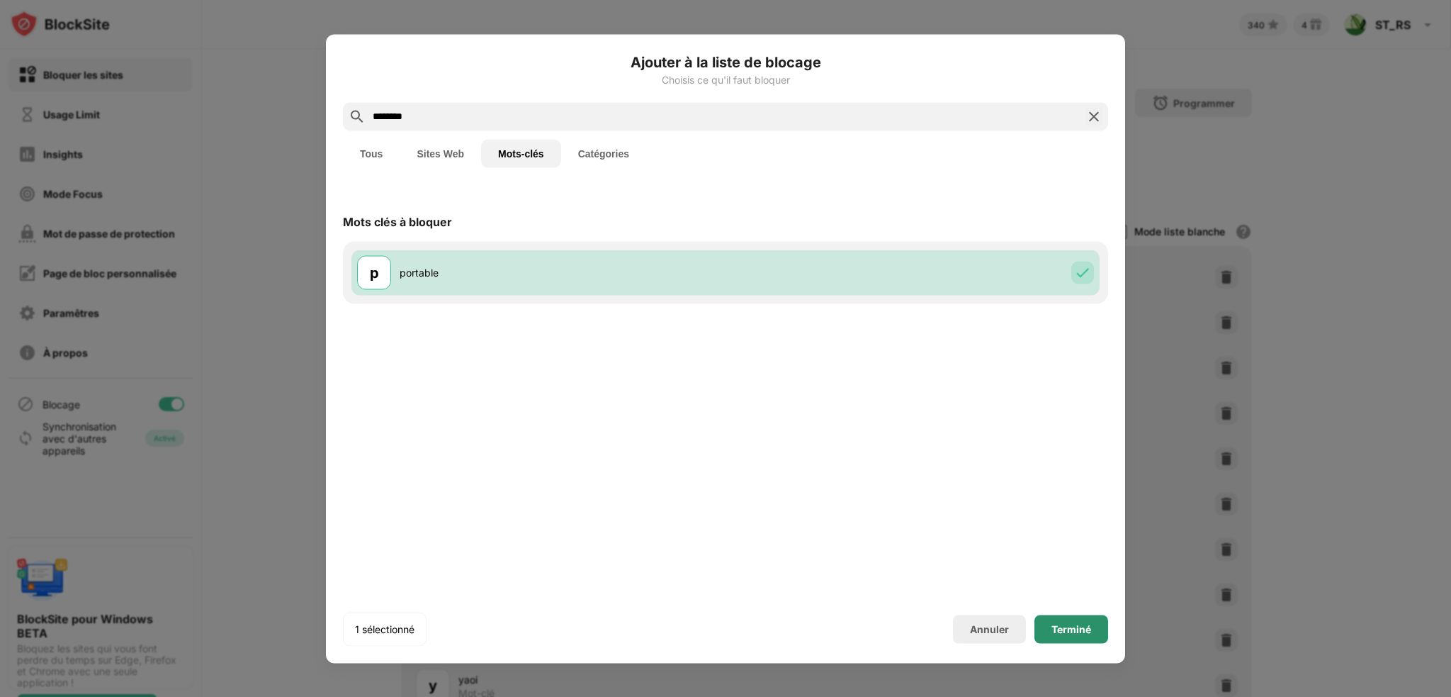
drag, startPoint x: 1065, startPoint y: 626, endPoint x: 948, endPoint y: 552, distance: 138.2
click at [1064, 624] on div "Terminé" at bounding box center [1072, 628] width 40 height 11
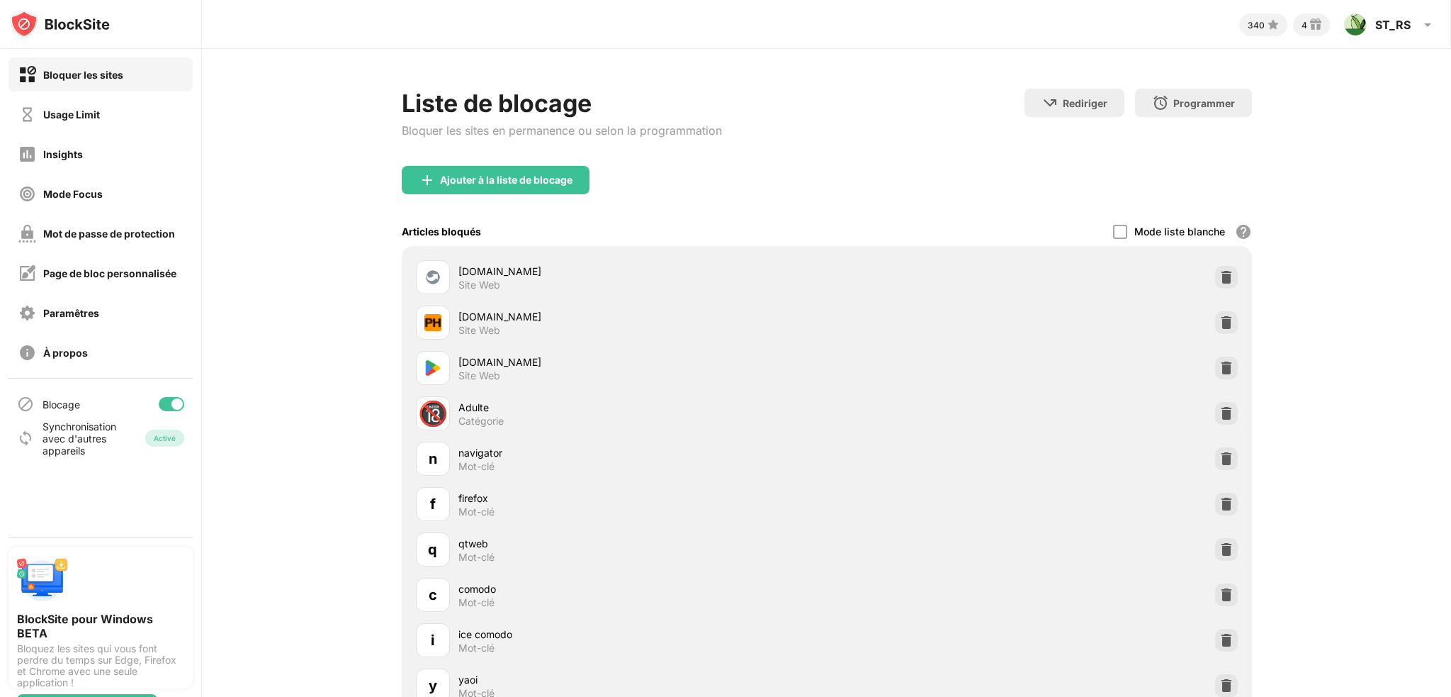
click at [542, 184] on div "Ajouter à la liste de blocage" at bounding box center [506, 179] width 133 height 11
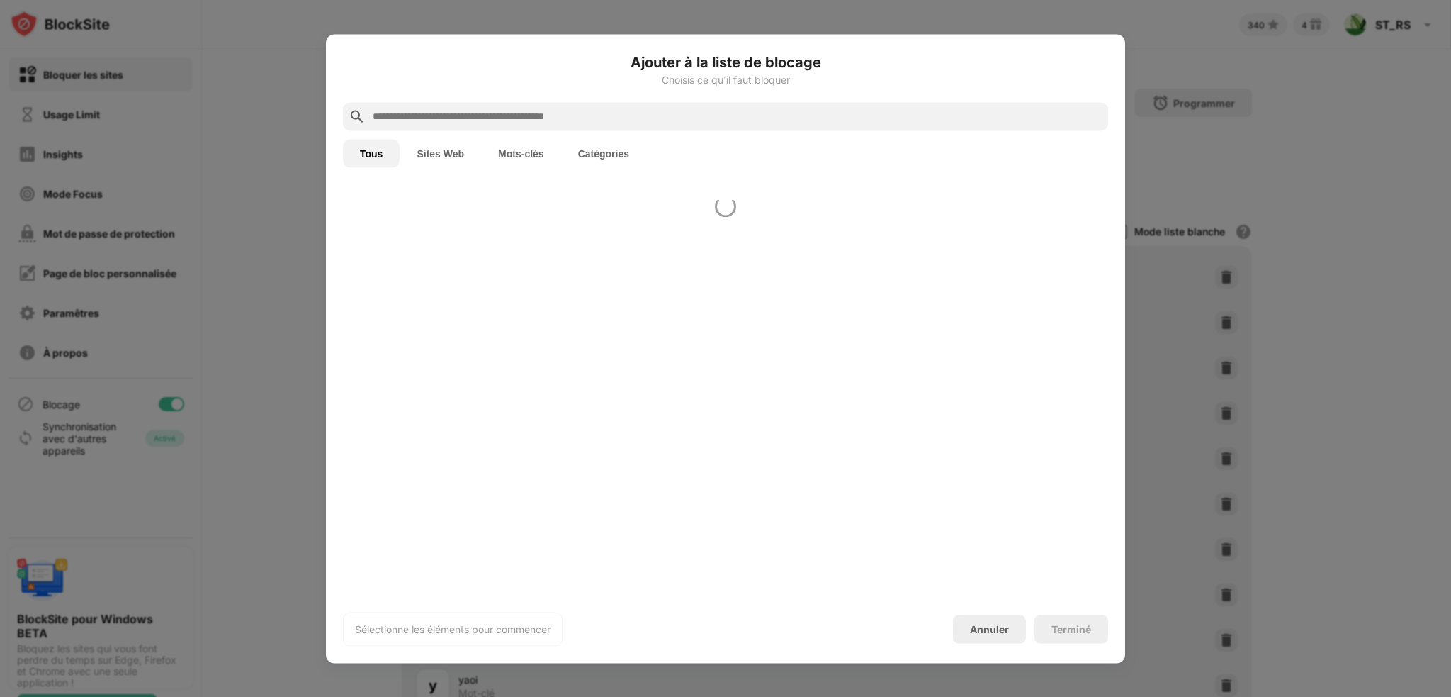
click at [514, 157] on button "Mots-clés" at bounding box center [521, 153] width 80 height 28
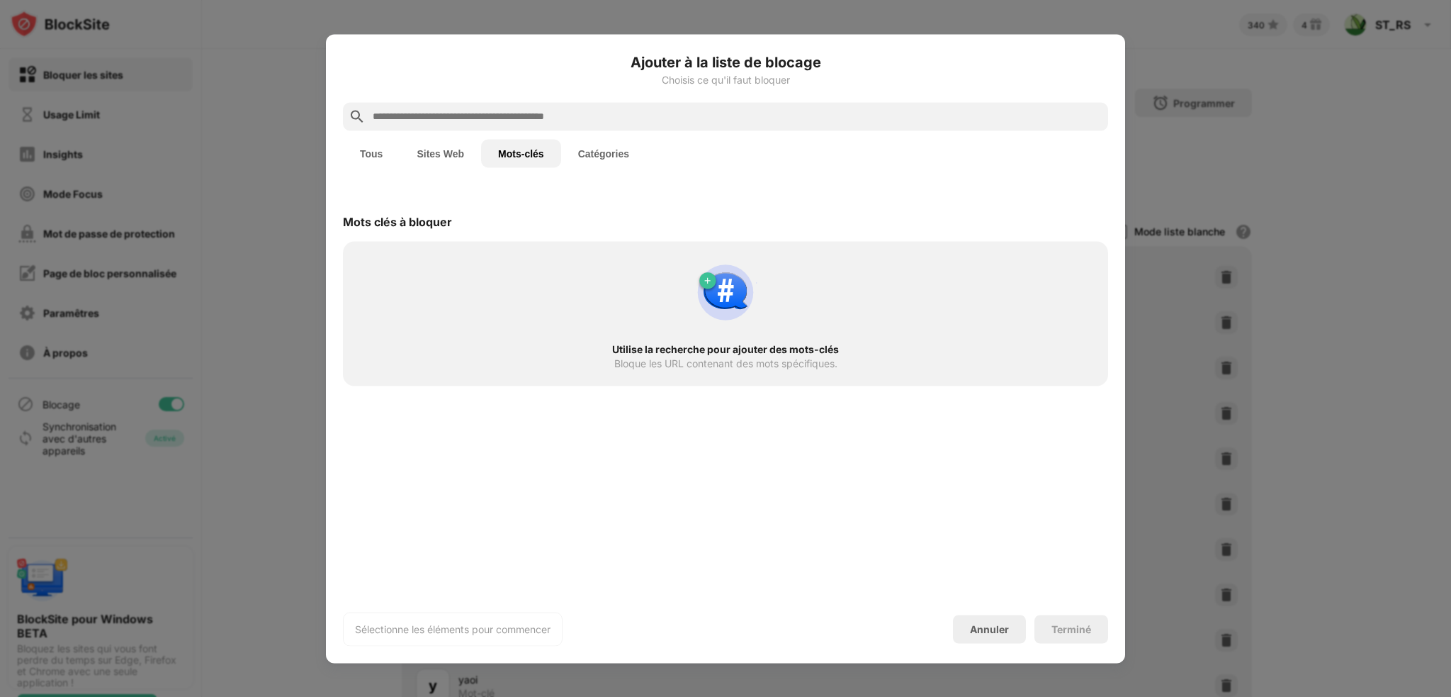
click at [484, 116] on input "text" at bounding box center [736, 116] width 731 height 17
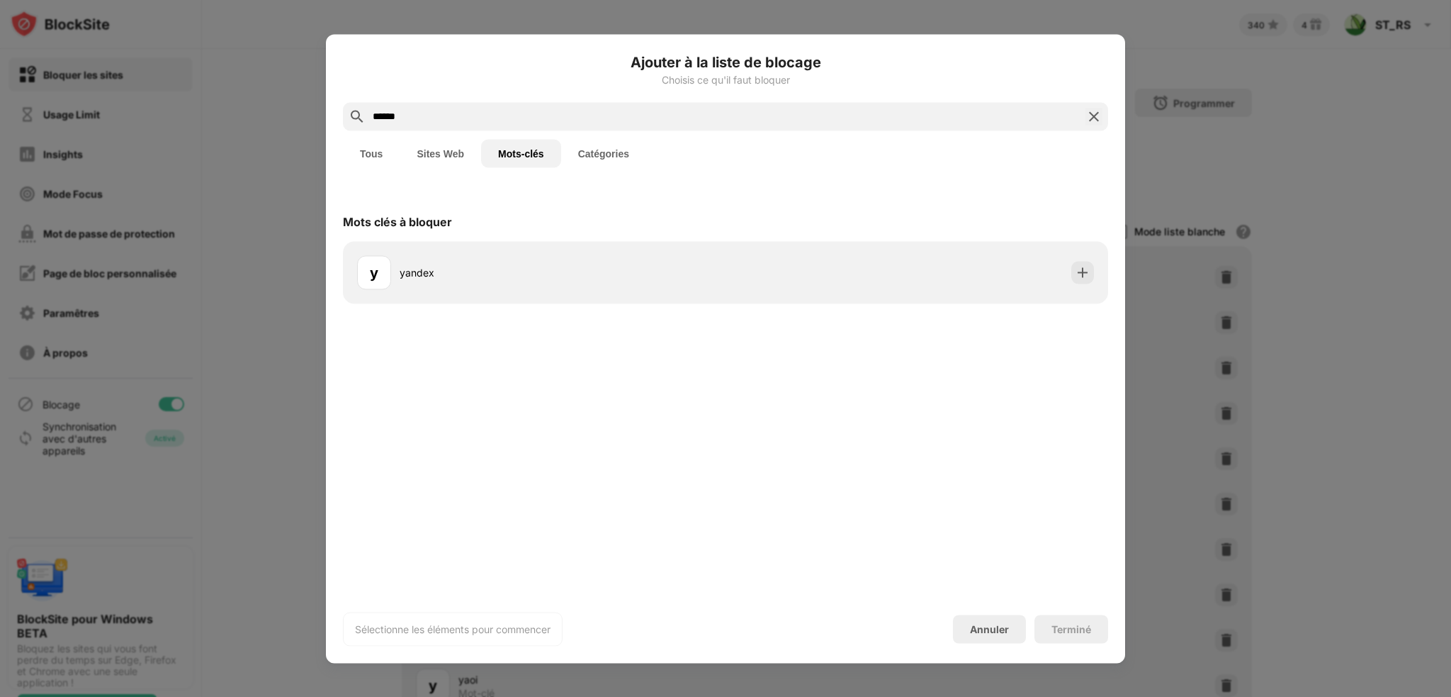
type input "******"
click at [1103, 275] on div "y yandex" at bounding box center [725, 272] width 765 height 62
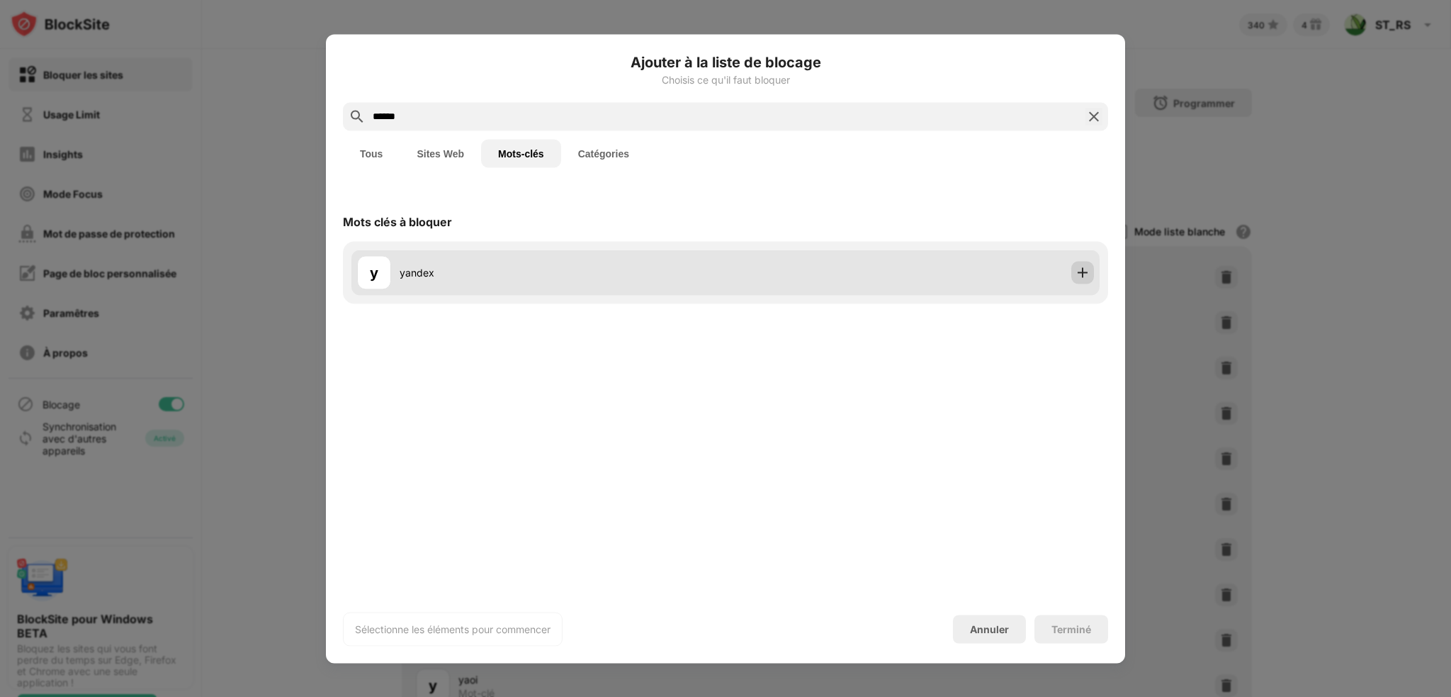
click at [1088, 272] on img at bounding box center [1083, 272] width 14 height 14
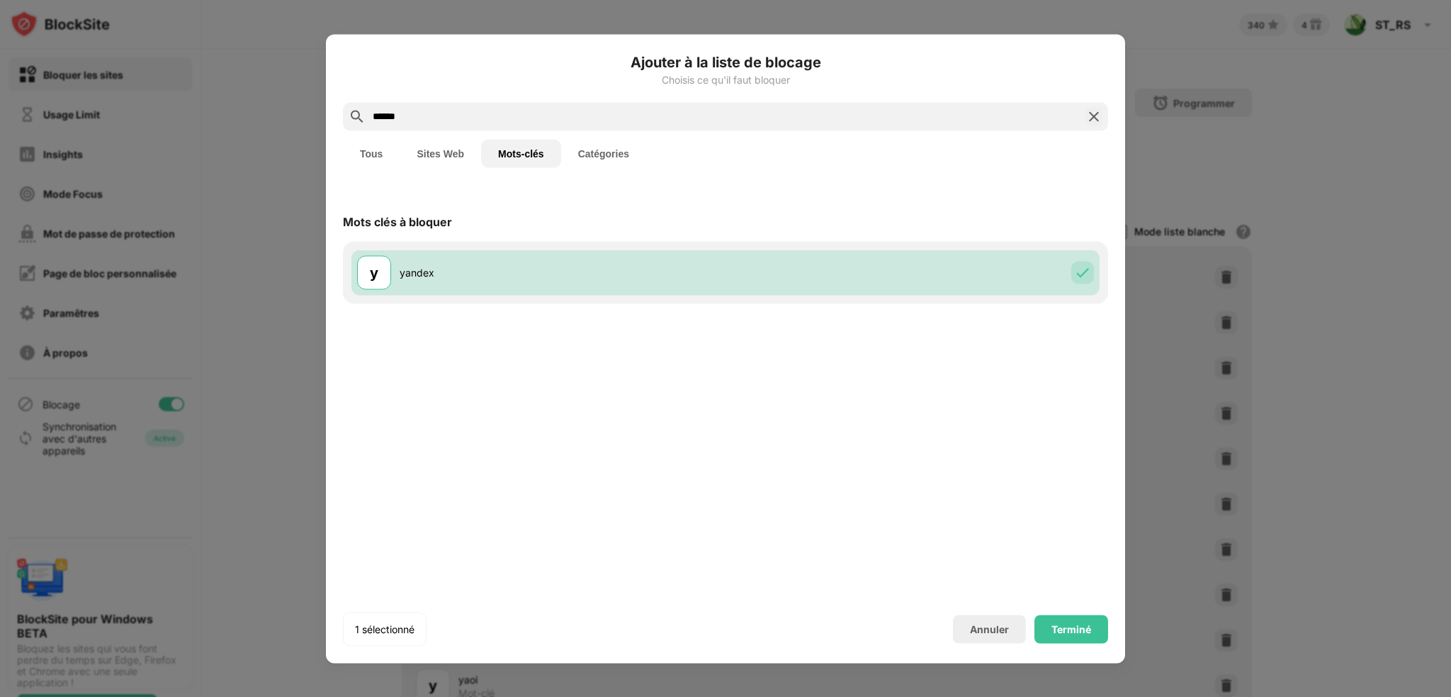
click at [1052, 616] on div "Terminé" at bounding box center [1072, 628] width 74 height 28
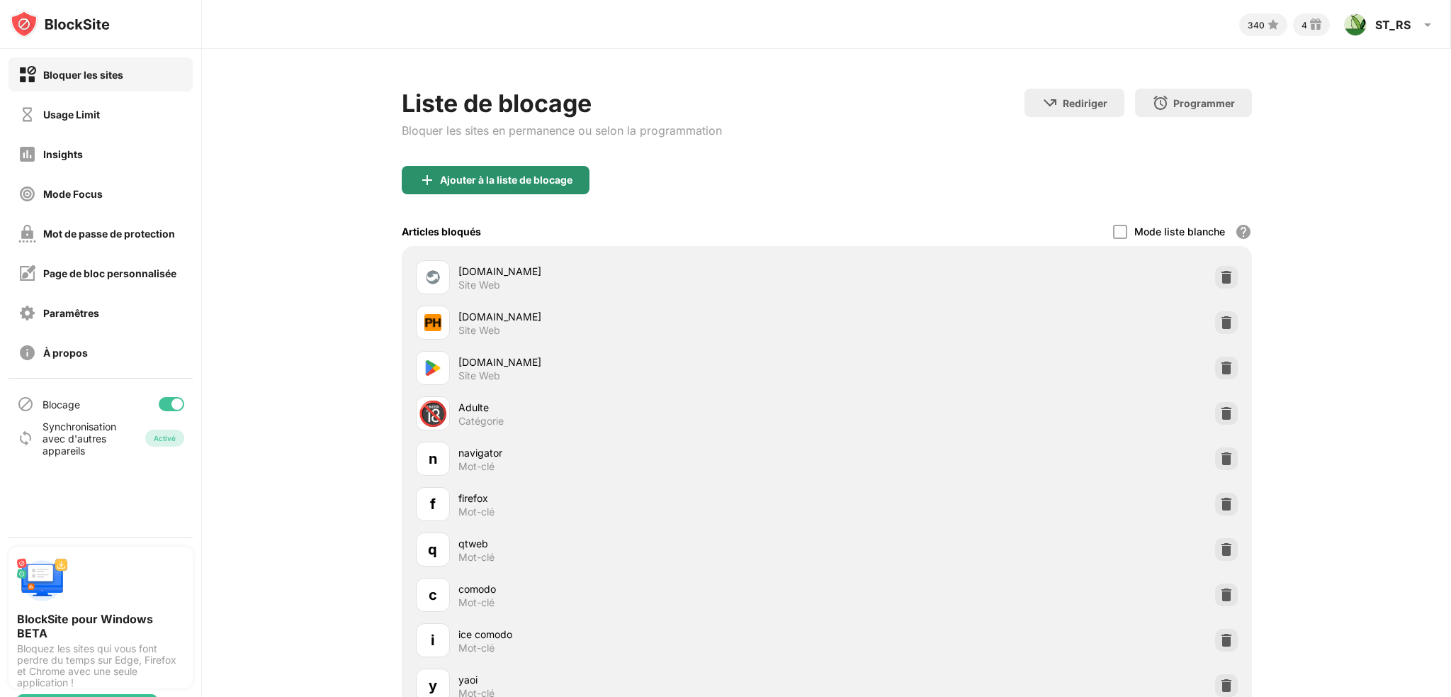
click at [505, 174] on div "Ajouter à la liste de blocage" at bounding box center [506, 179] width 133 height 11
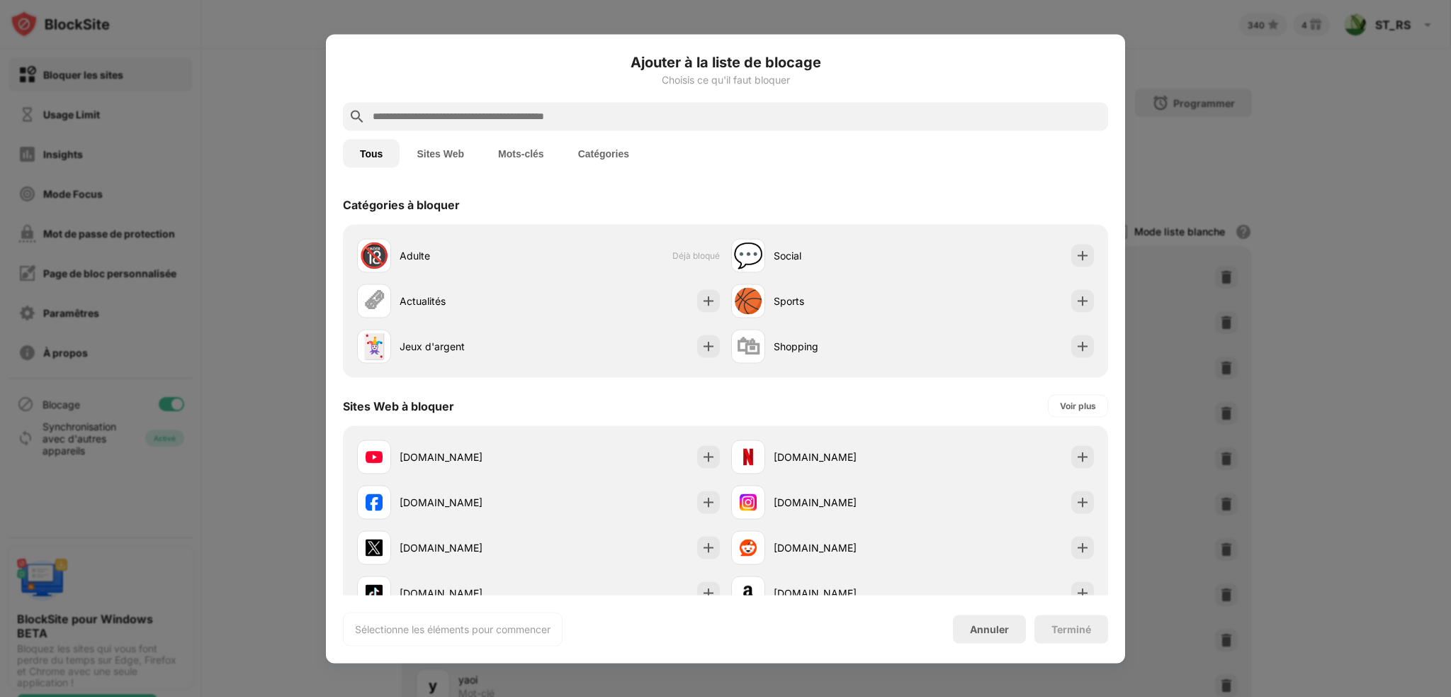
click at [541, 145] on button "Mots-clés" at bounding box center [521, 153] width 80 height 28
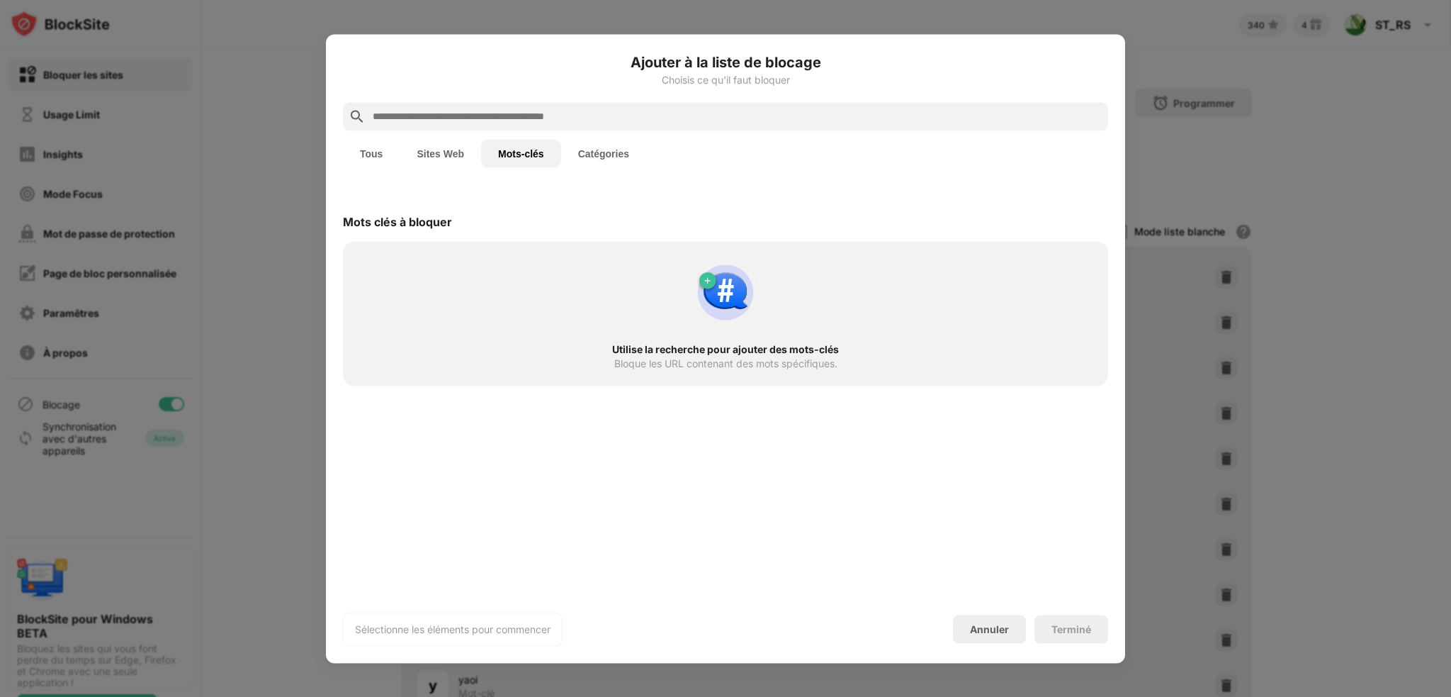
click at [502, 121] on input "text" at bounding box center [736, 116] width 731 height 17
click at [1009, 620] on div "Annuler" at bounding box center [989, 628] width 73 height 28
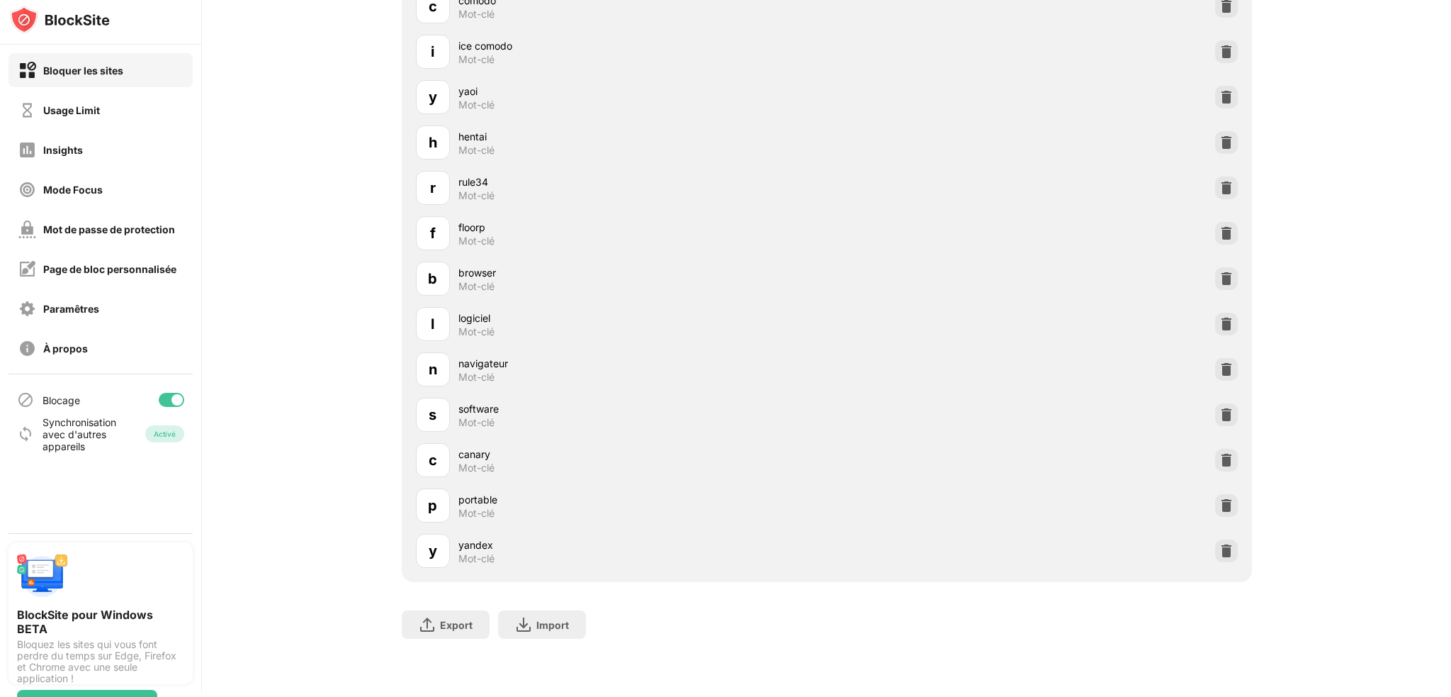
scroll to position [11, 0]
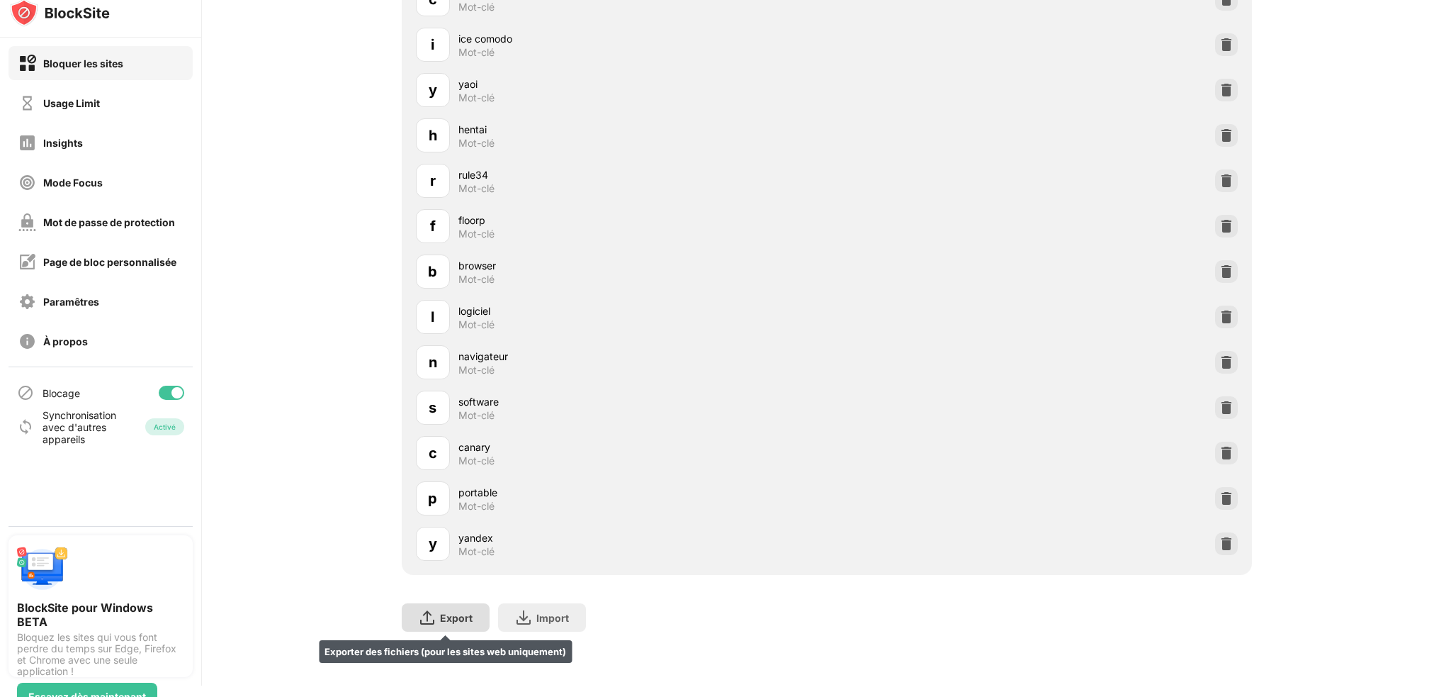
click at [446, 612] on div "Export" at bounding box center [456, 618] width 33 height 12
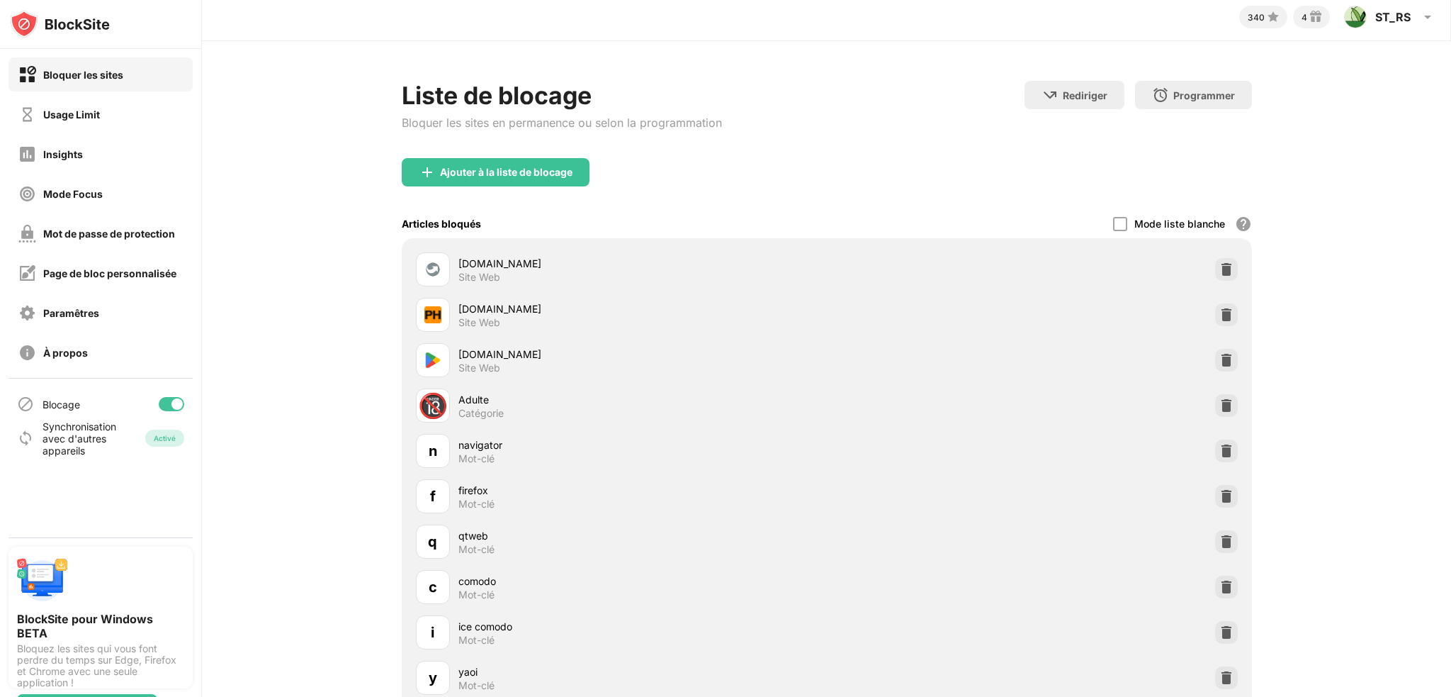
scroll to position [0, 0]
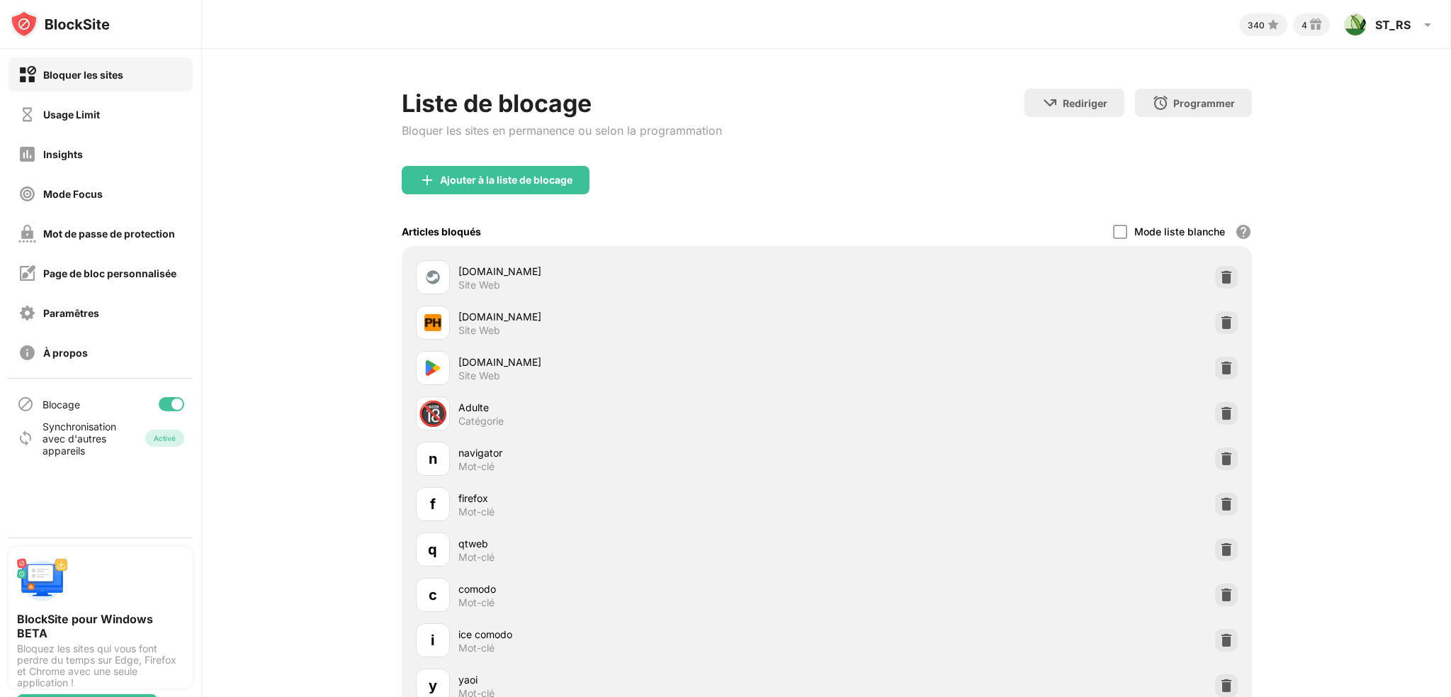
click at [1134, 231] on div "Mode liste blanche" at bounding box center [1179, 231] width 91 height 12
click at [1113, 235] on div at bounding box center [1120, 232] width 14 height 14
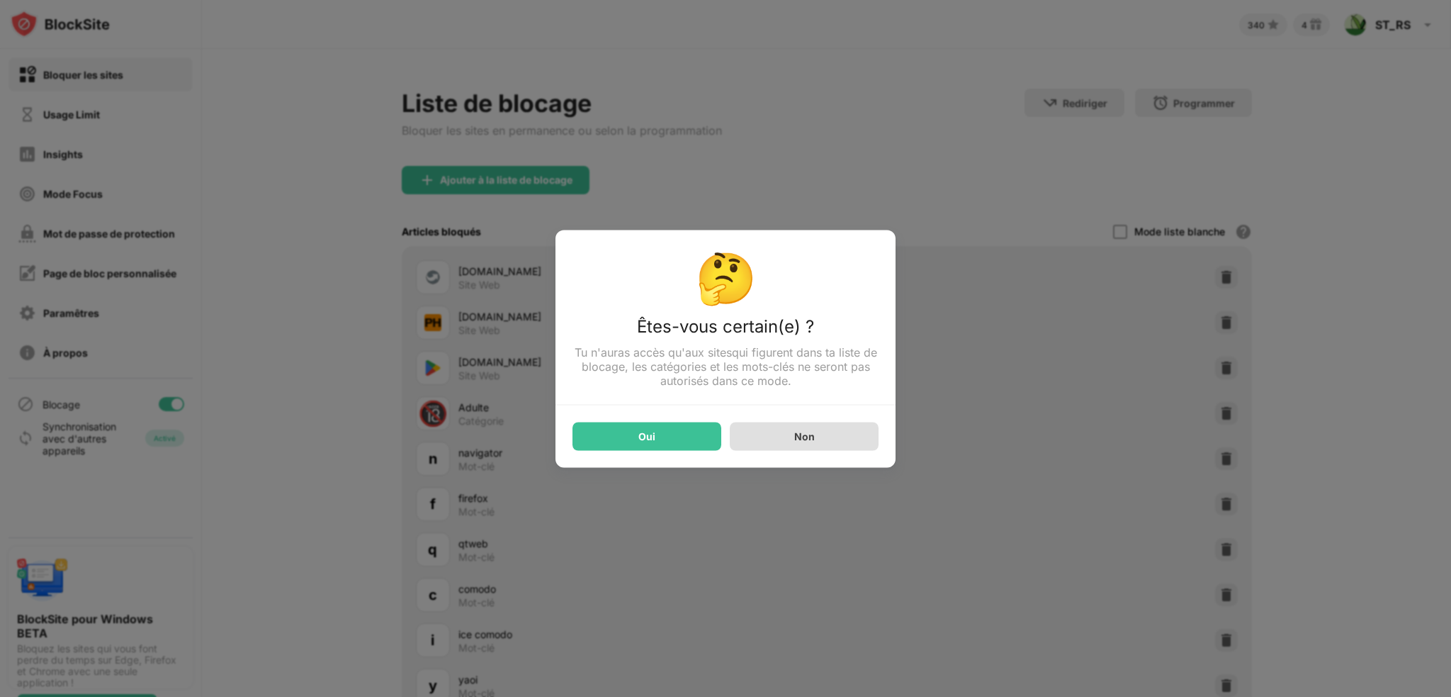
click at [785, 437] on div "Non" at bounding box center [804, 436] width 149 height 28
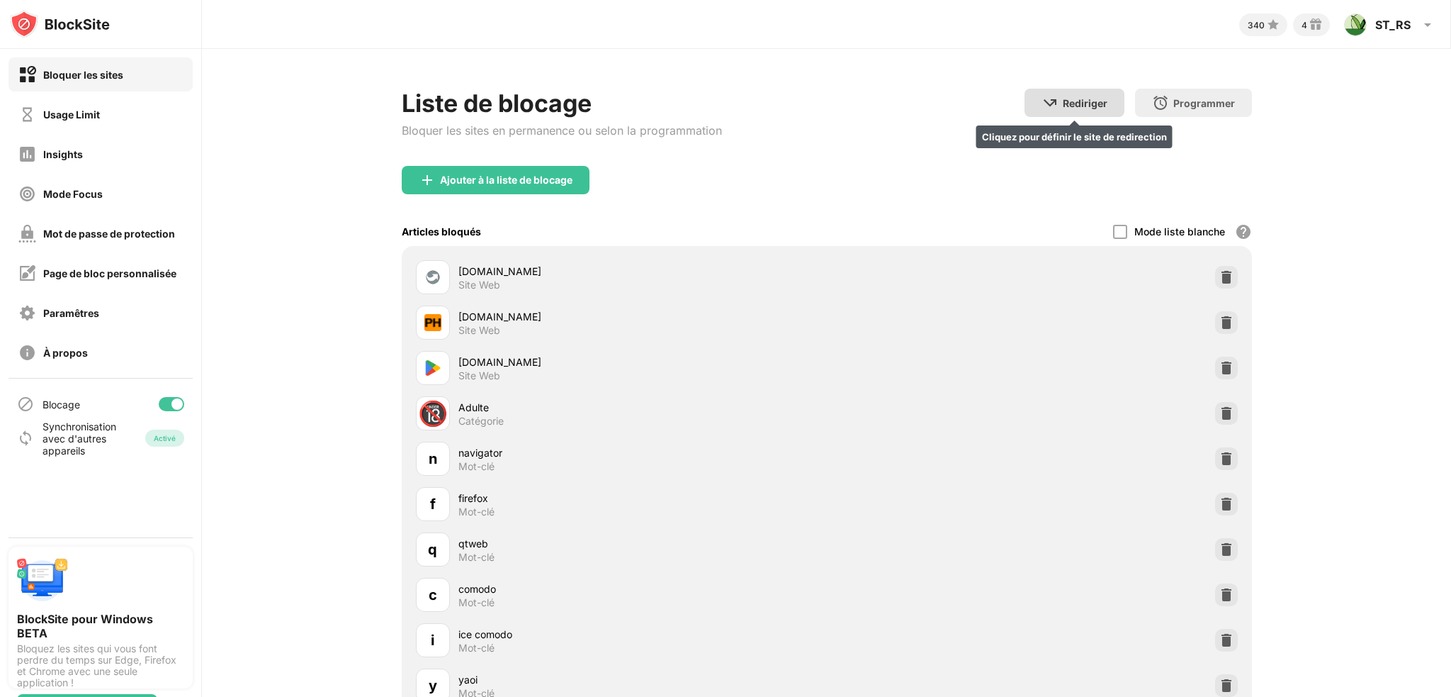
click at [1088, 105] on div "Rediriger" at bounding box center [1085, 103] width 45 height 12
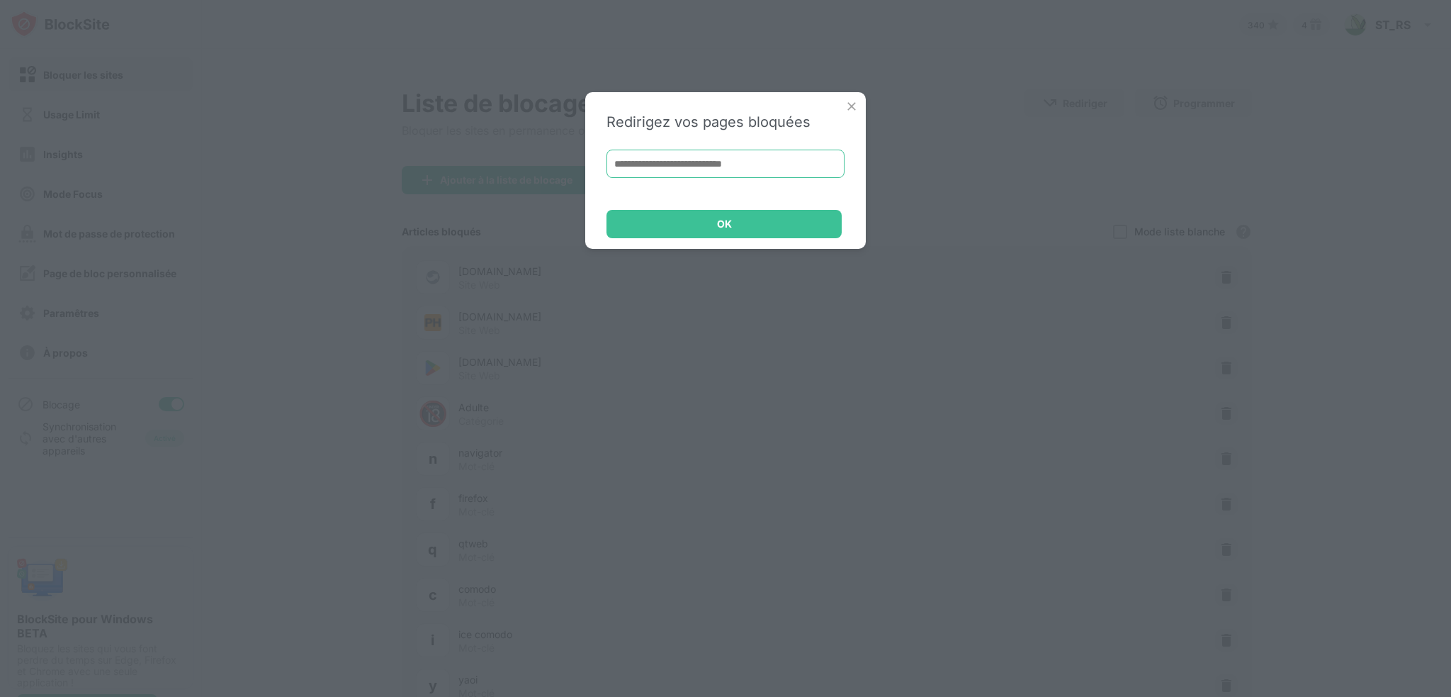
click at [703, 170] on input at bounding box center [726, 164] width 238 height 28
click at [852, 110] on img at bounding box center [852, 106] width 14 height 14
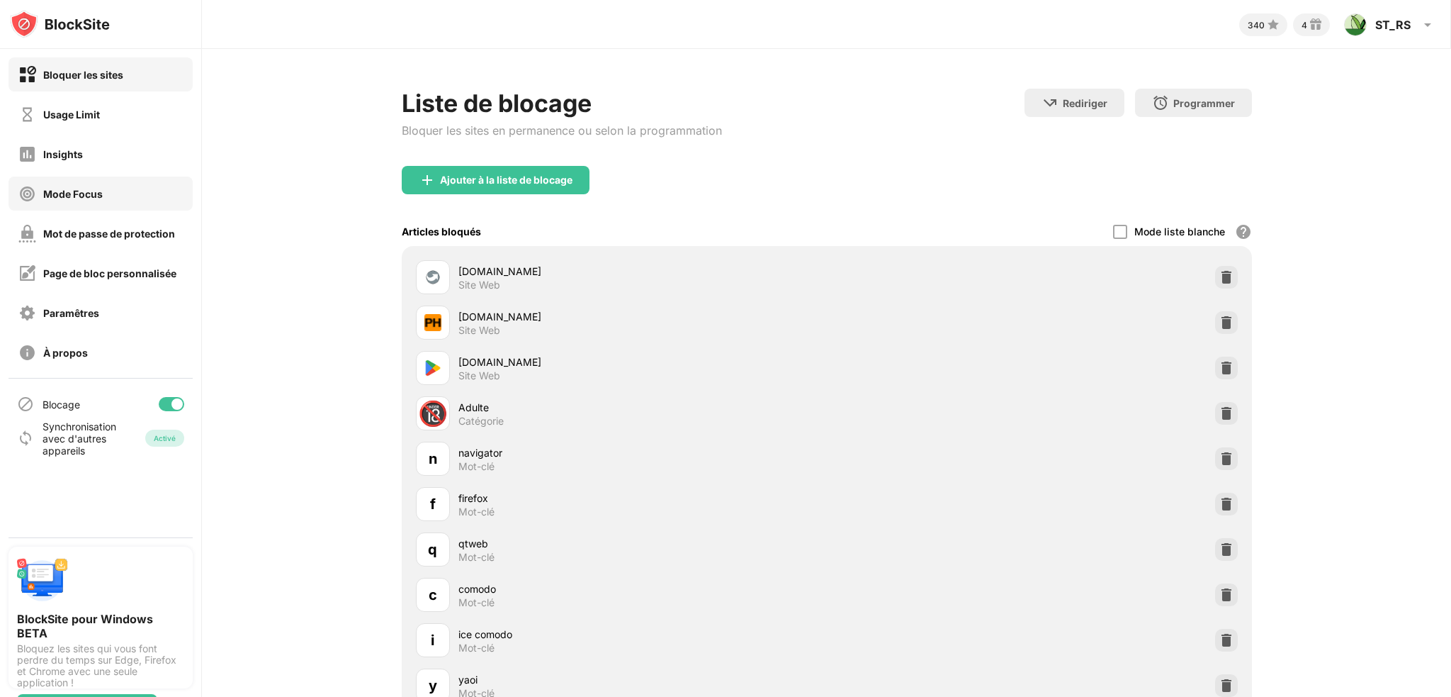
click at [81, 167] on div "Insights" at bounding box center [101, 154] width 184 height 34
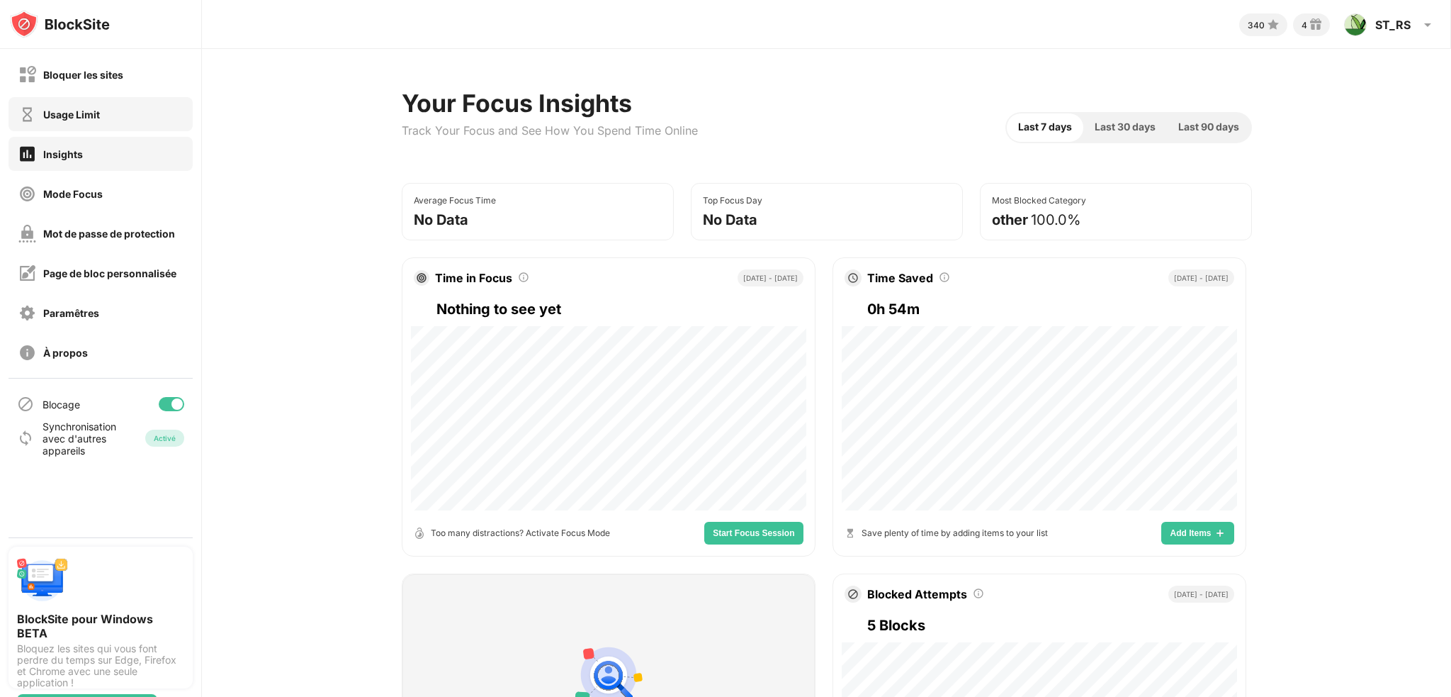
click at [86, 106] on div "Usage Limit" at bounding box center [58, 115] width 81 height 18
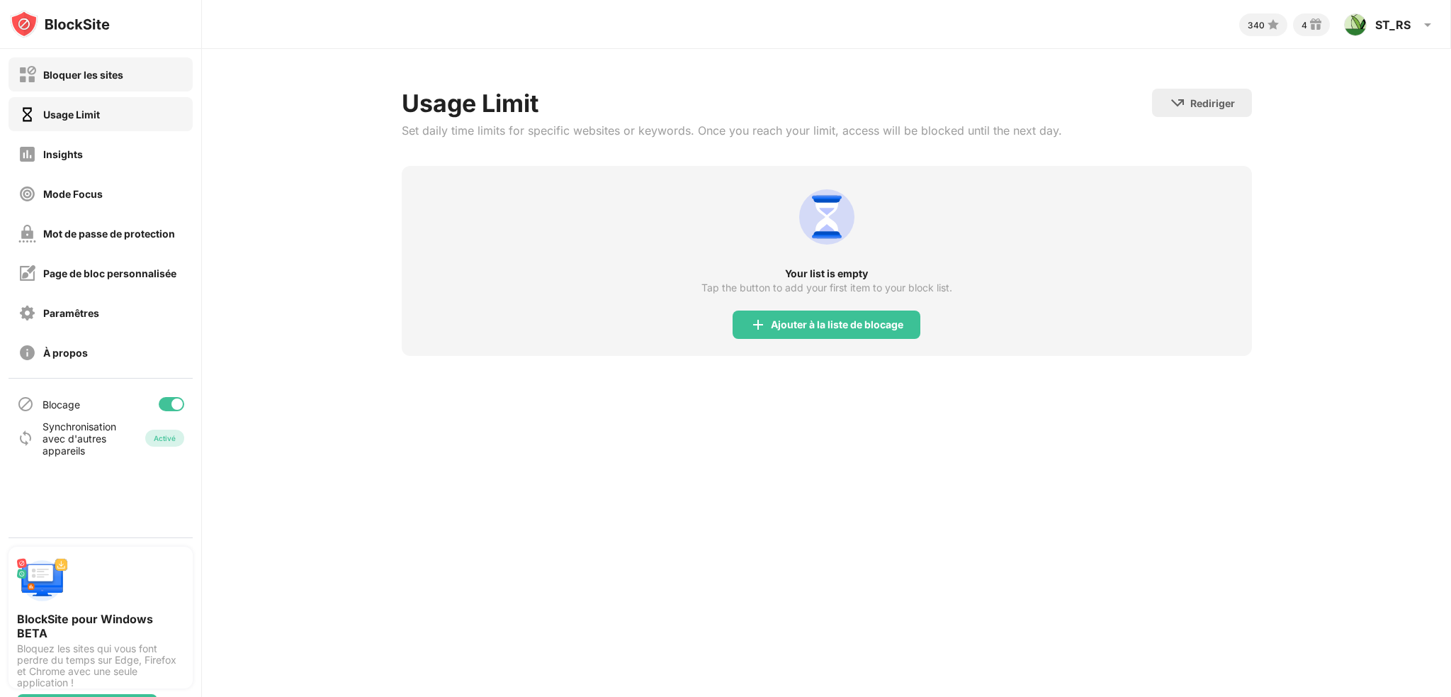
click at [94, 69] on div "Bloquer les sites" at bounding box center [83, 75] width 80 height 12
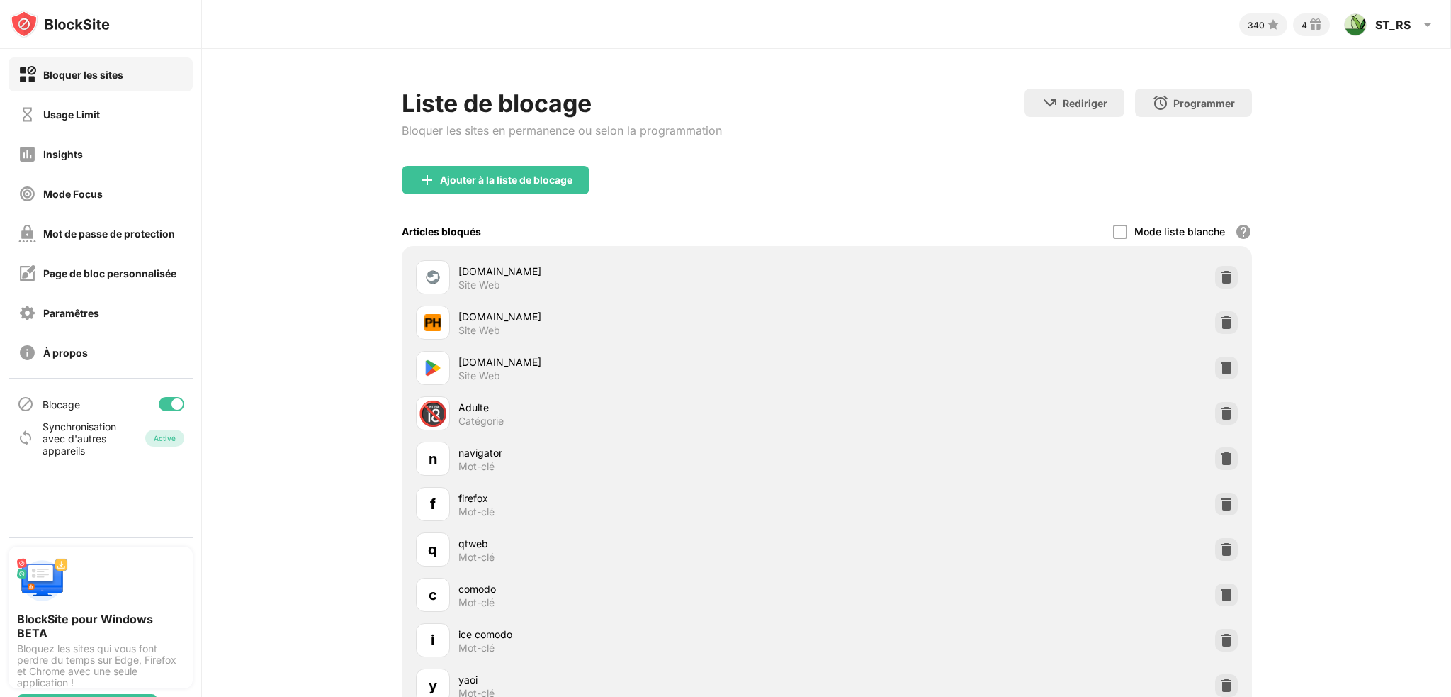
click at [94, 291] on div "Bloquer les sites Usage Limit Insights Mode Focus Mot de passe de protection Pa…" at bounding box center [100, 213] width 201 height 329
click at [102, 317] on div "Paramêtres" at bounding box center [101, 312] width 184 height 34
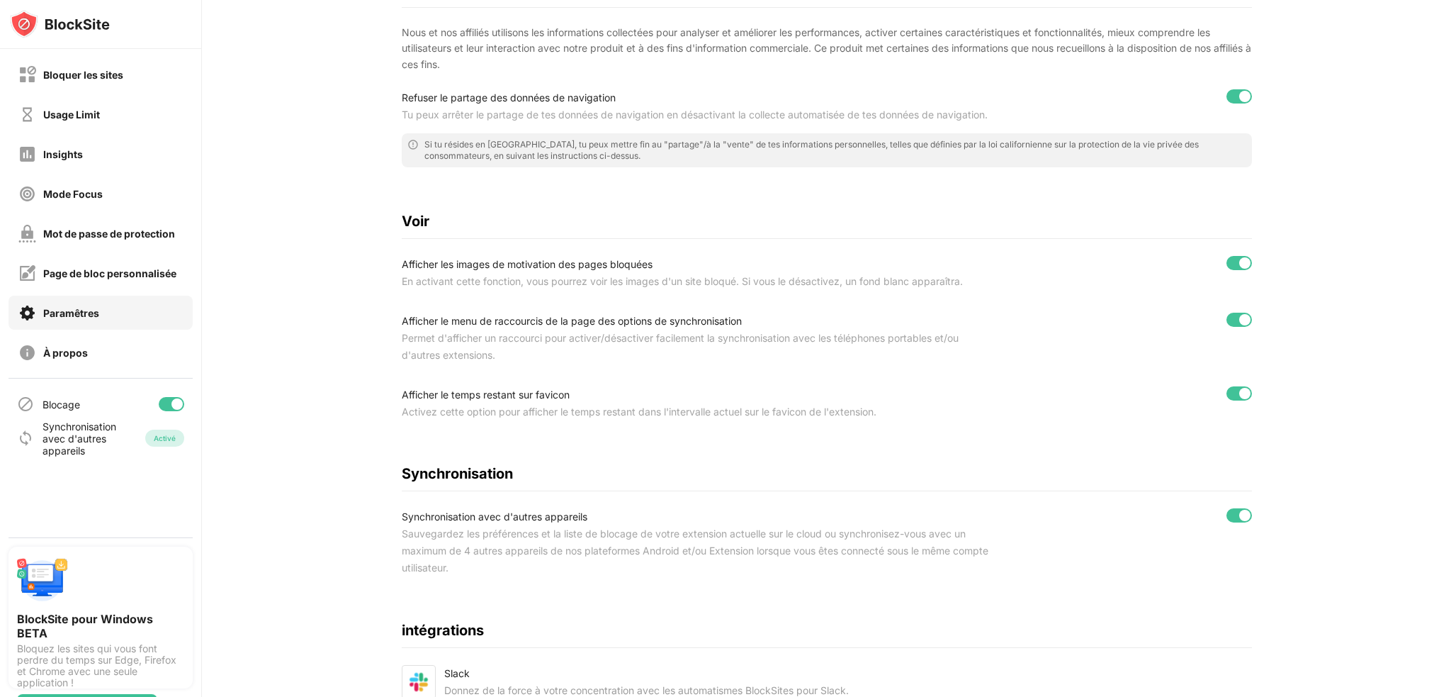
scroll to position [308, 0]
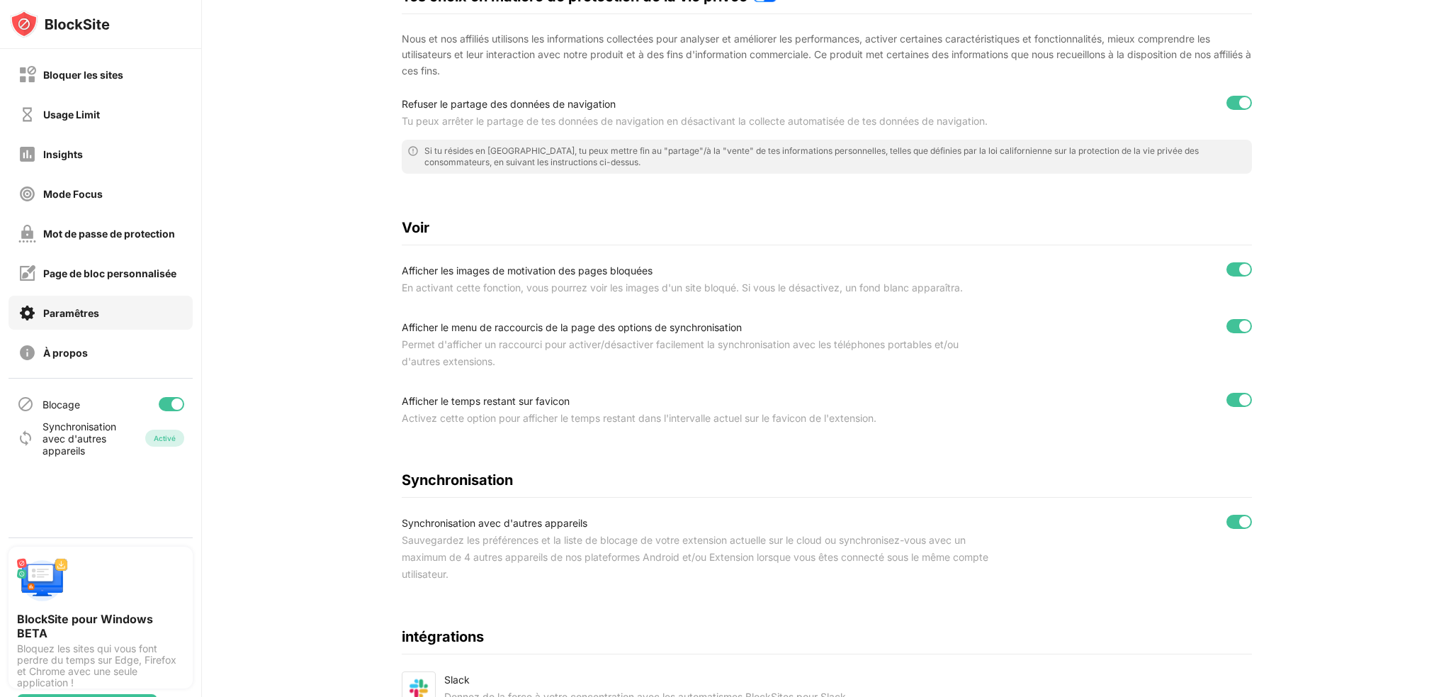
click at [235, 449] on div "Paramêtres Activer en navigation privée Général Activez l'option de raccourci B…" at bounding box center [826, 284] width 1249 height 1087
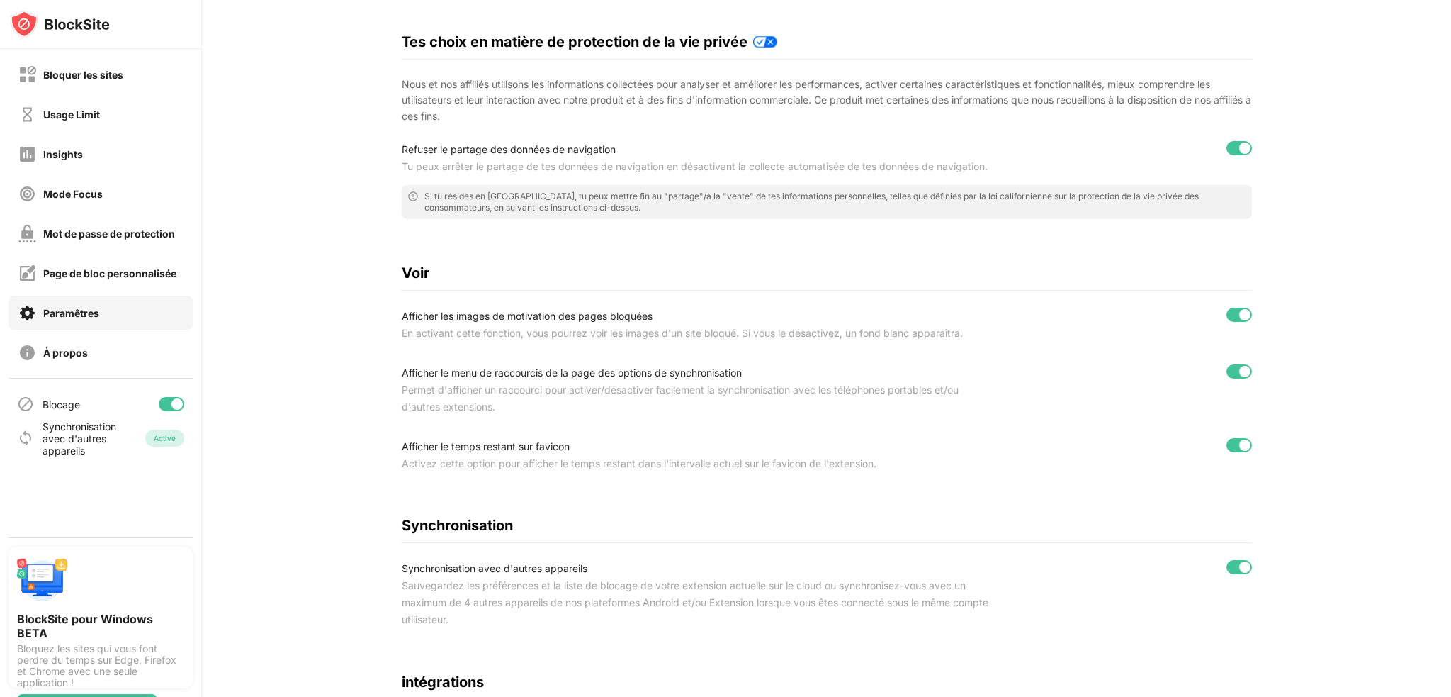
scroll to position [25, 0]
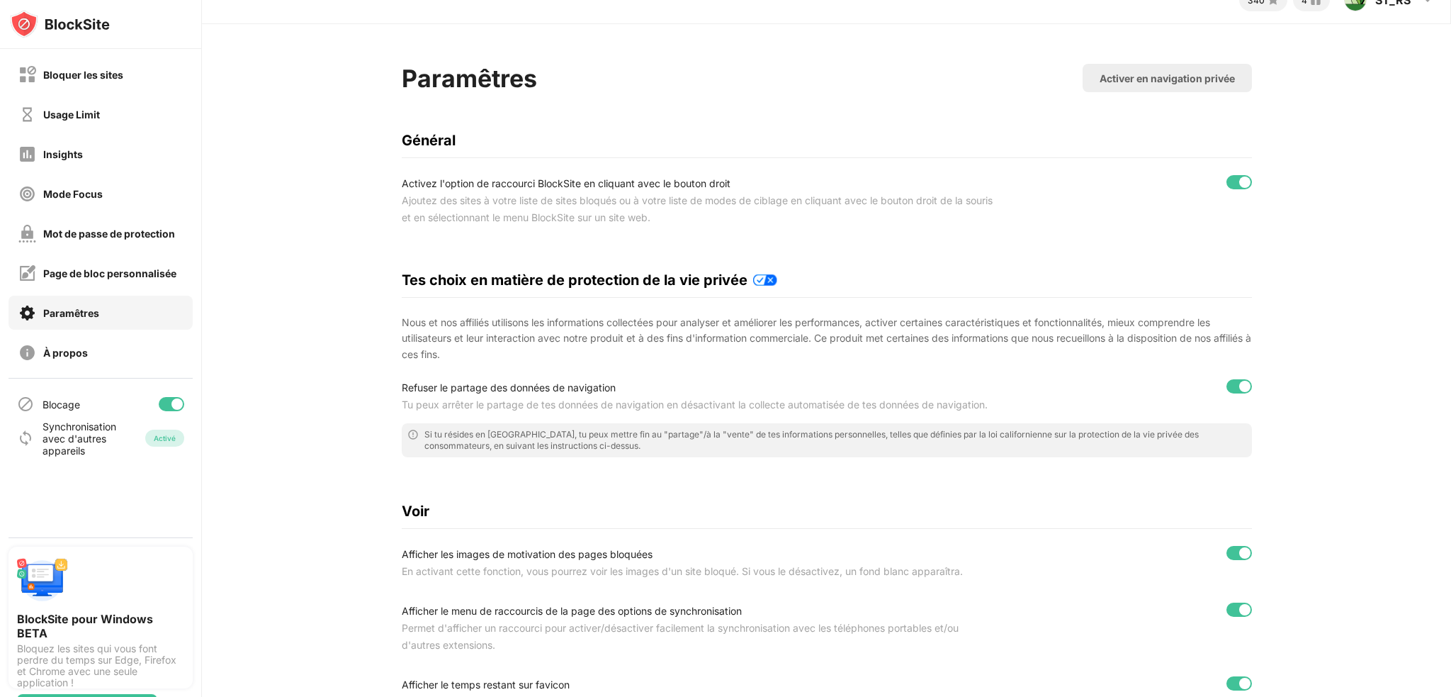
click at [1227, 400] on div "Refuser le partage des données de navigation Tu peux arrêter le partage de tes …" at bounding box center [827, 396] width 850 height 34
click at [1227, 391] on div at bounding box center [1240, 386] width 26 height 14
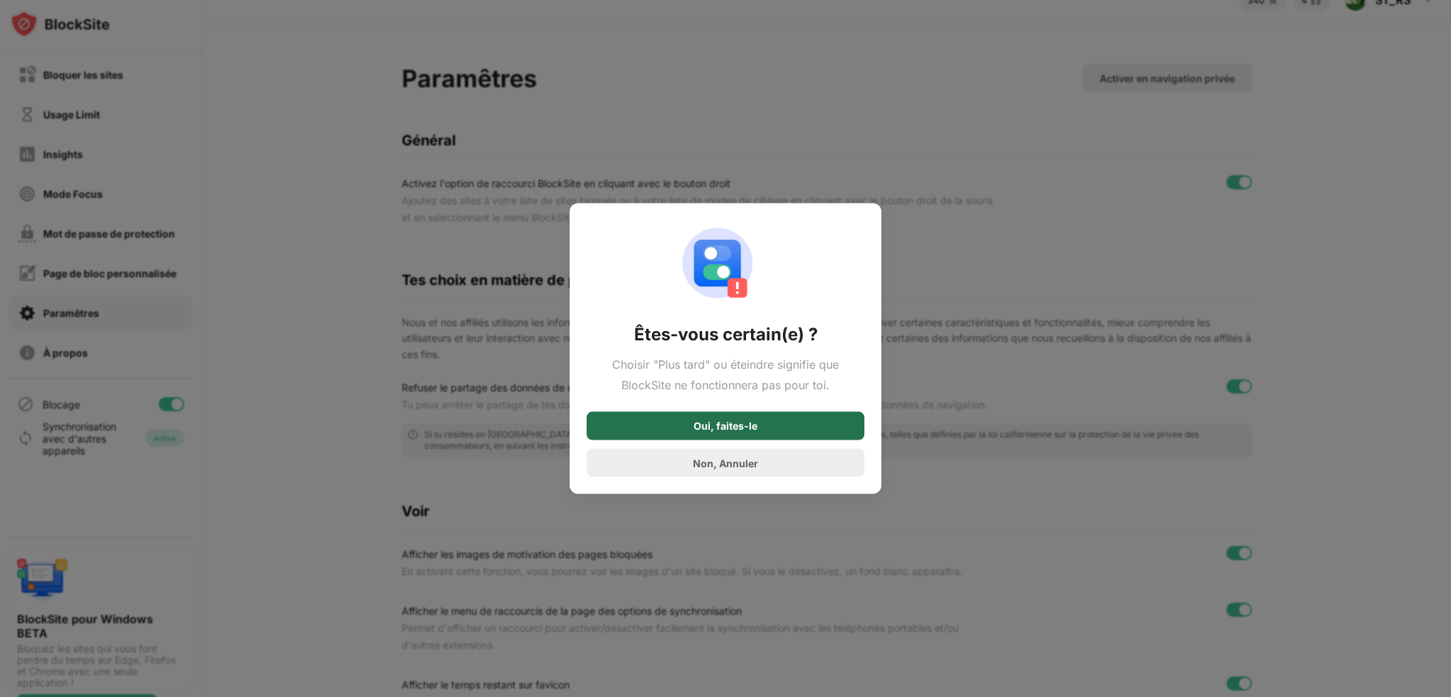
click at [725, 427] on div "Oui, faites-le" at bounding box center [726, 425] width 64 height 11
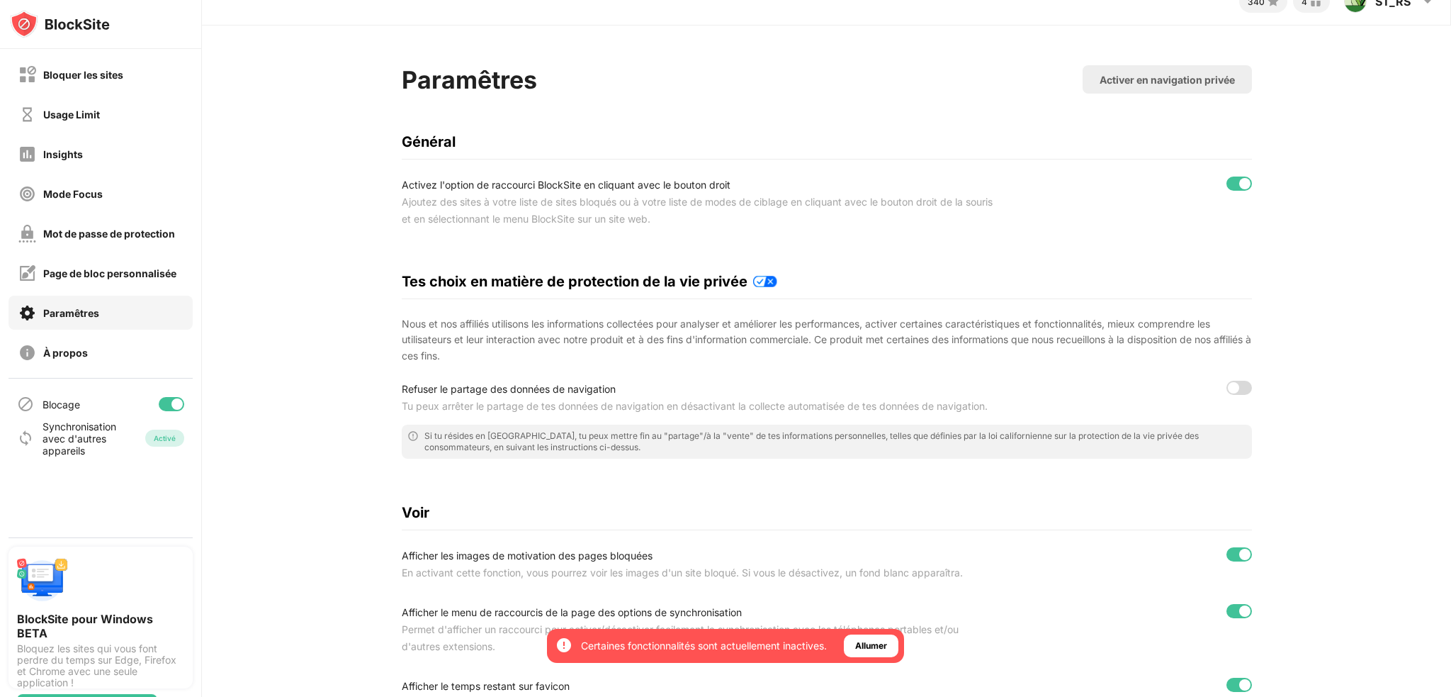
scroll to position [0, 0]
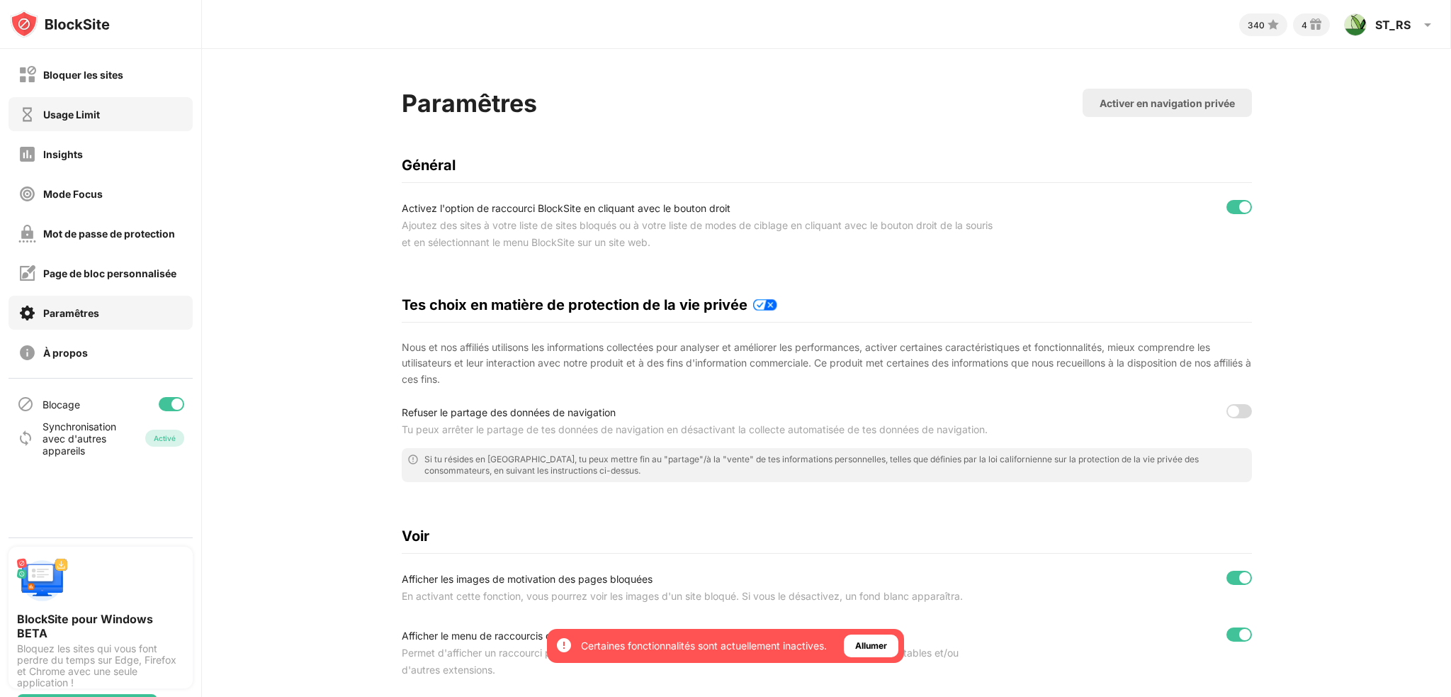
click at [65, 107] on div "Usage Limit" at bounding box center [58, 115] width 81 height 18
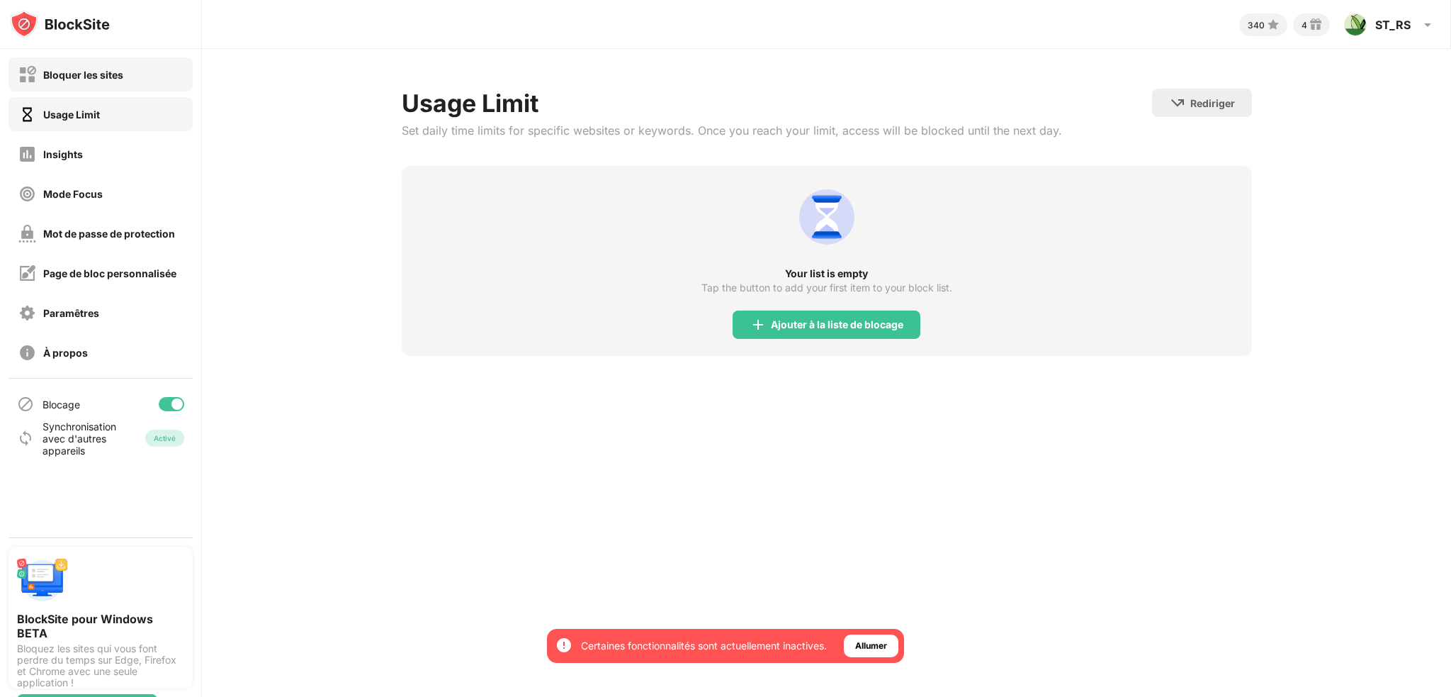
click at [64, 77] on div "Bloquer les sites" at bounding box center [83, 75] width 80 height 12
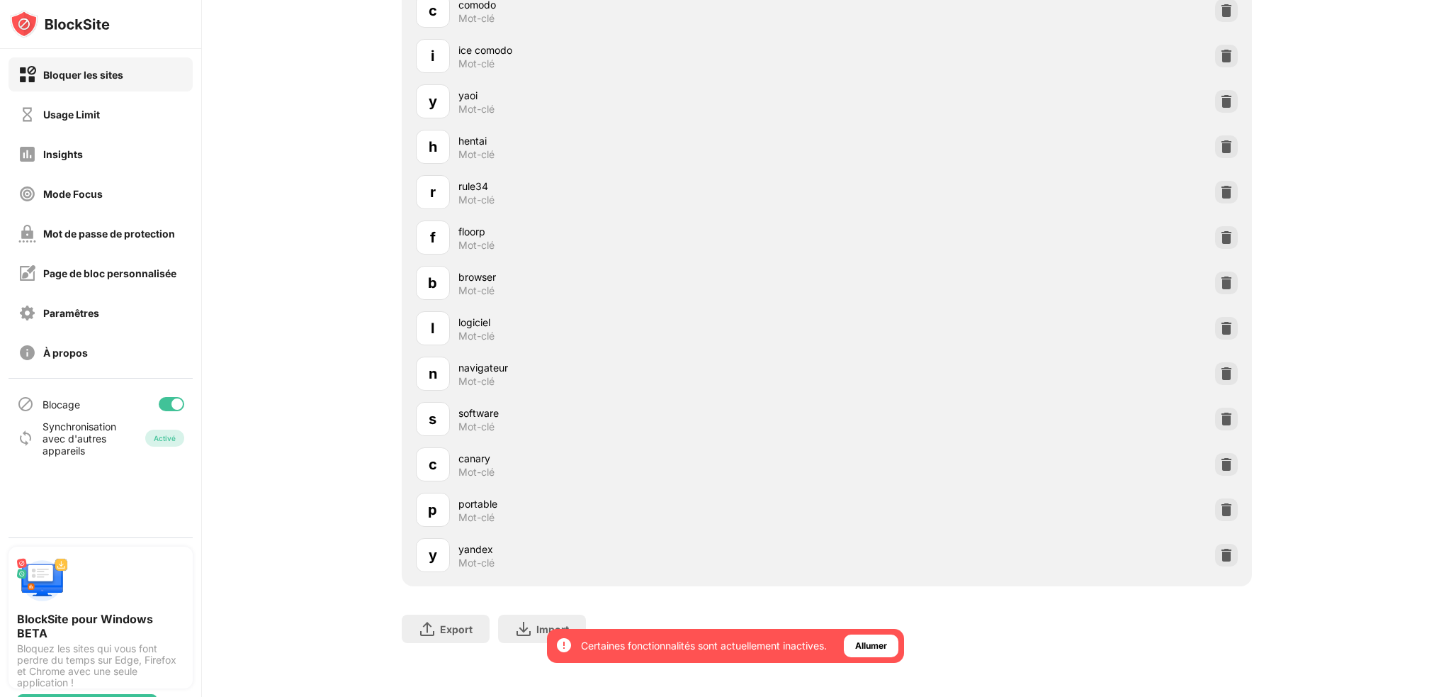
scroll to position [593, 0]
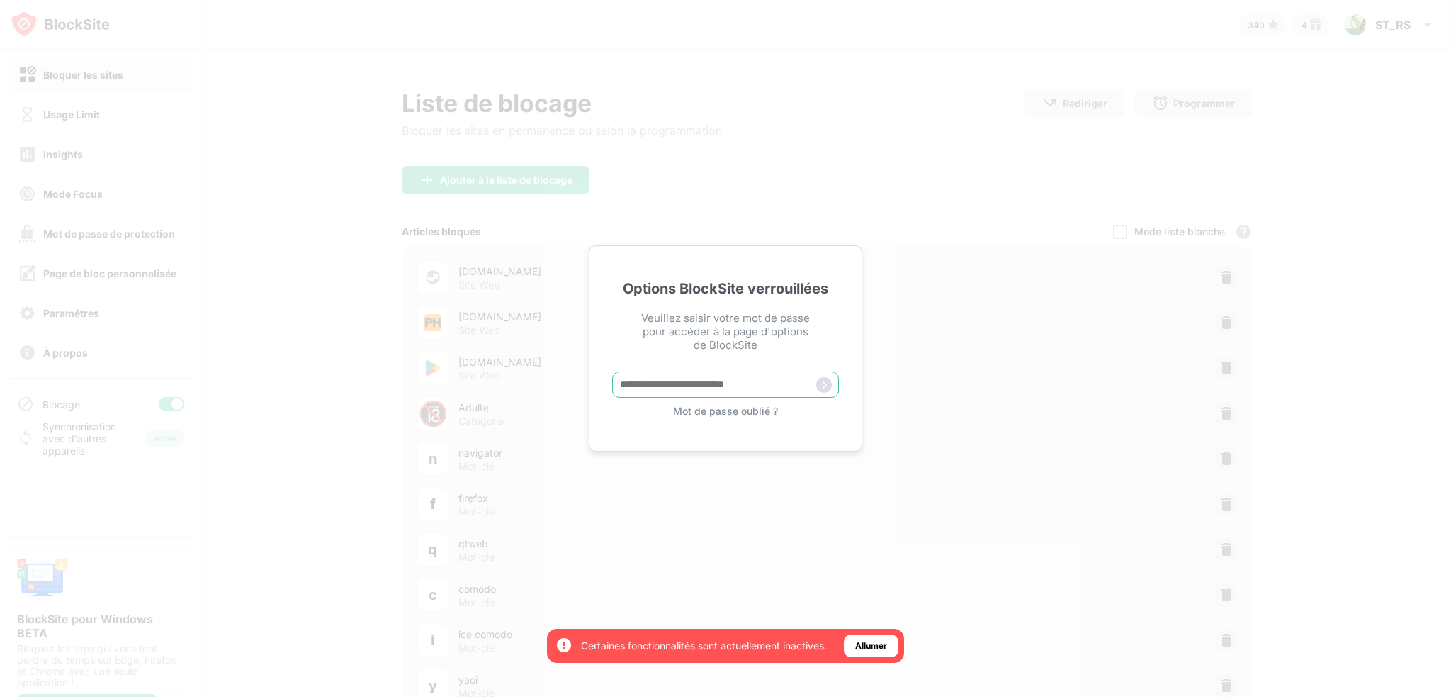
click at [680, 379] on input "text" at bounding box center [725, 384] width 227 height 26
type input "**********"
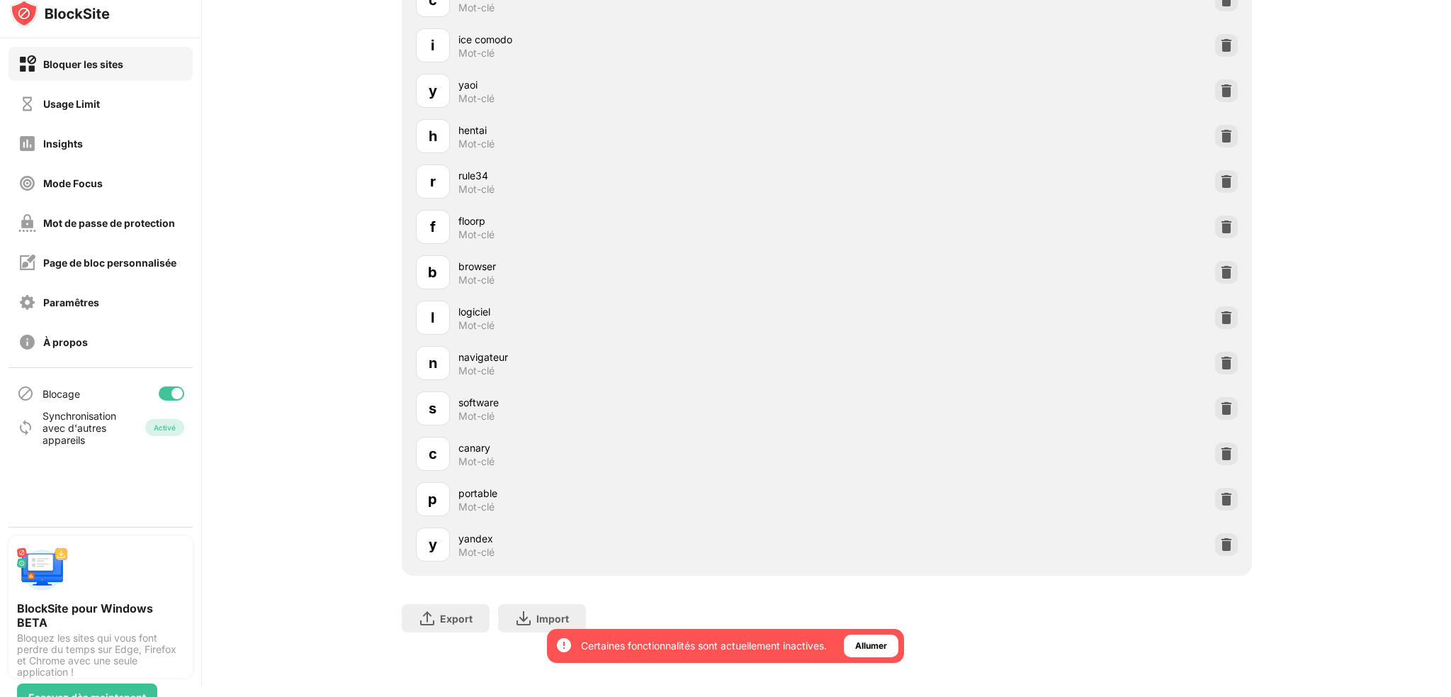
scroll to position [11, 0]
drag, startPoint x: 845, startPoint y: 603, endPoint x: 742, endPoint y: 599, distance: 102.8
click at [845, 603] on div "Export Exporter des fichiers (pour les sites web uniquement) Import Importer de…" at bounding box center [827, 610] width 850 height 71
click at [450, 612] on div "Export" at bounding box center [456, 618] width 33 height 12
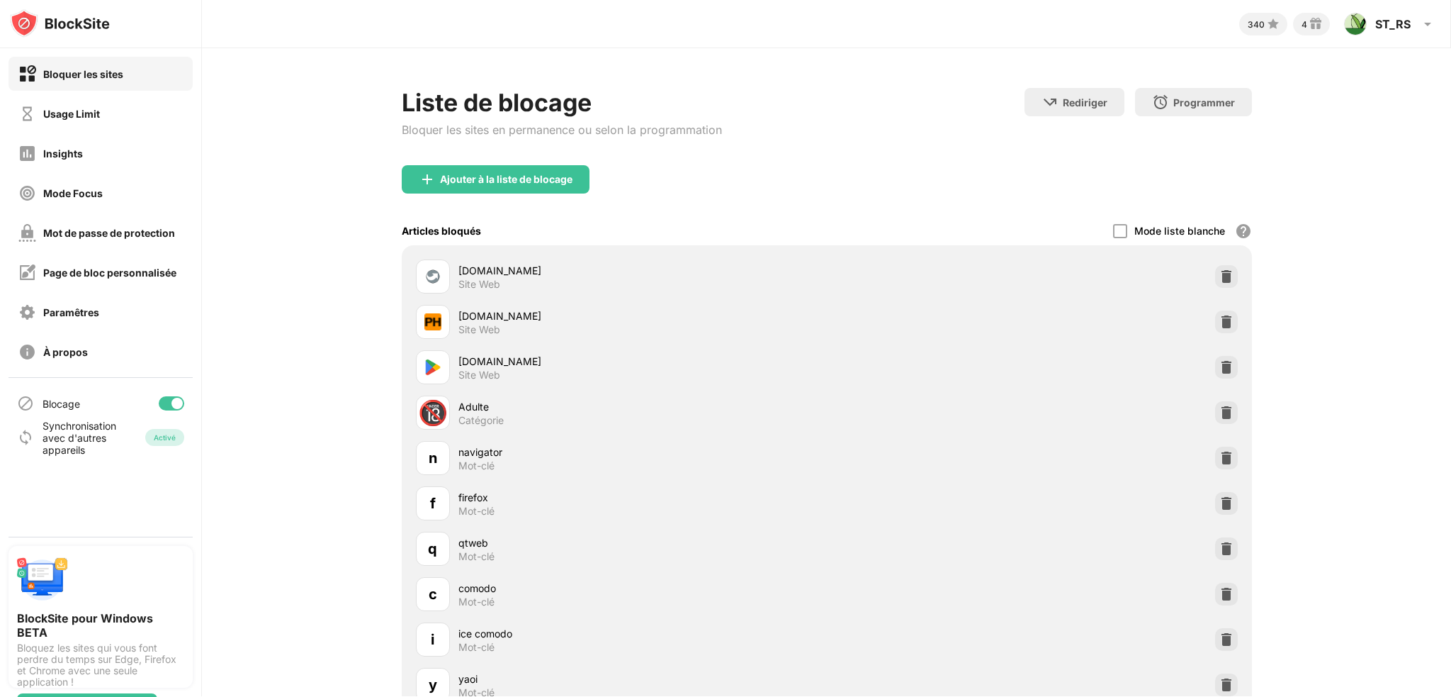
scroll to position [0, 0]
click at [174, 403] on div at bounding box center [176, 403] width 11 height 11
click at [173, 398] on div at bounding box center [172, 404] width 26 height 14
